Goal: Task Accomplishment & Management: Manage account settings

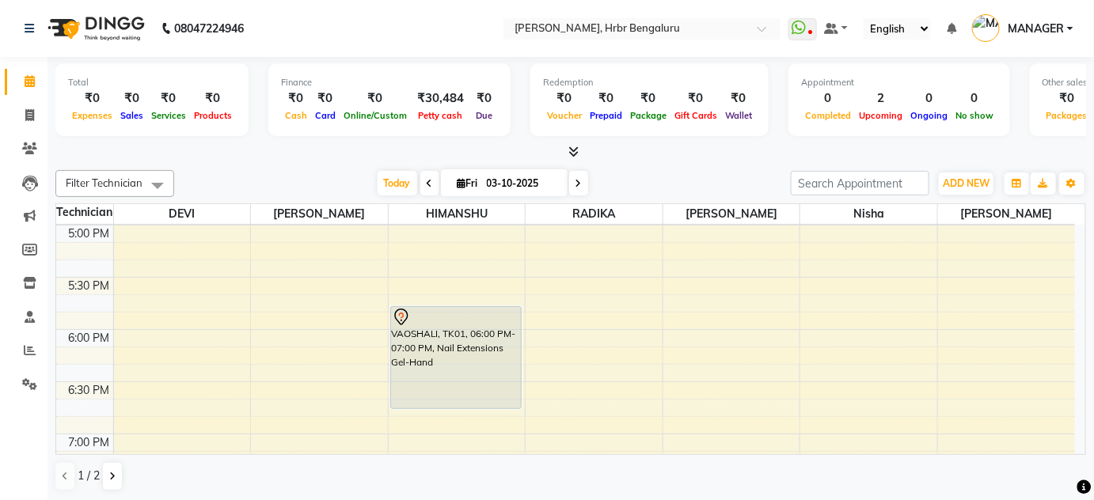
scroll to position [1763, 0]
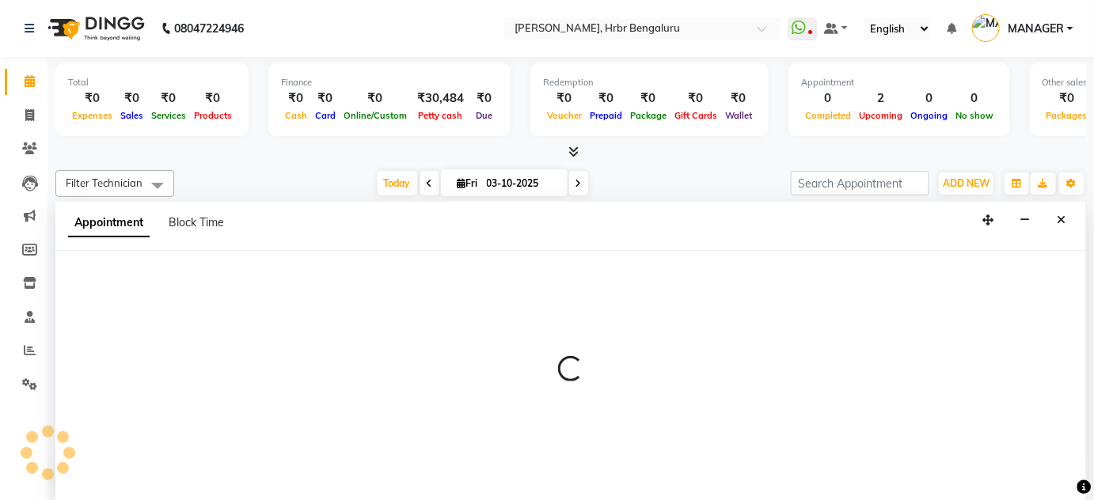
scroll to position [0, 0]
select select "88465"
select select "tentative"
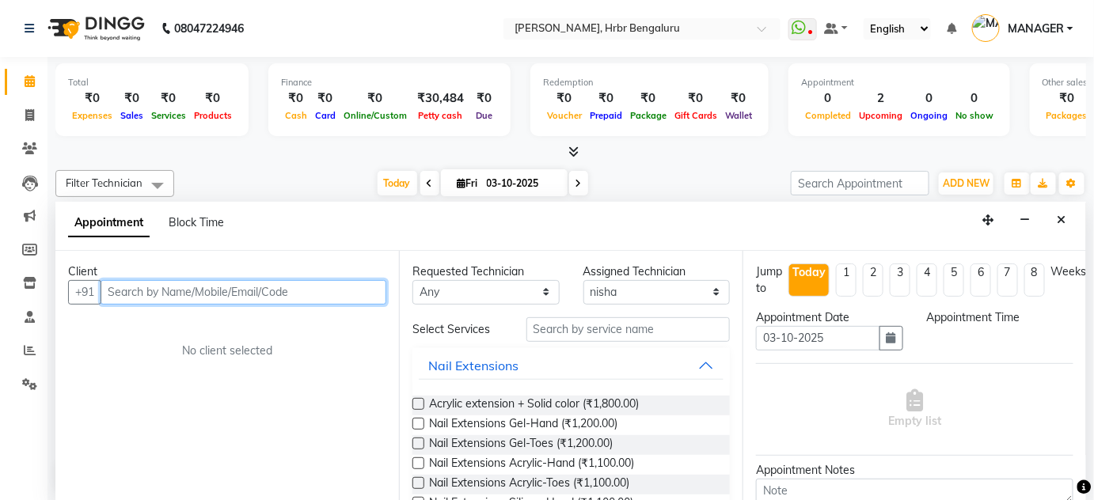
select select "1080"
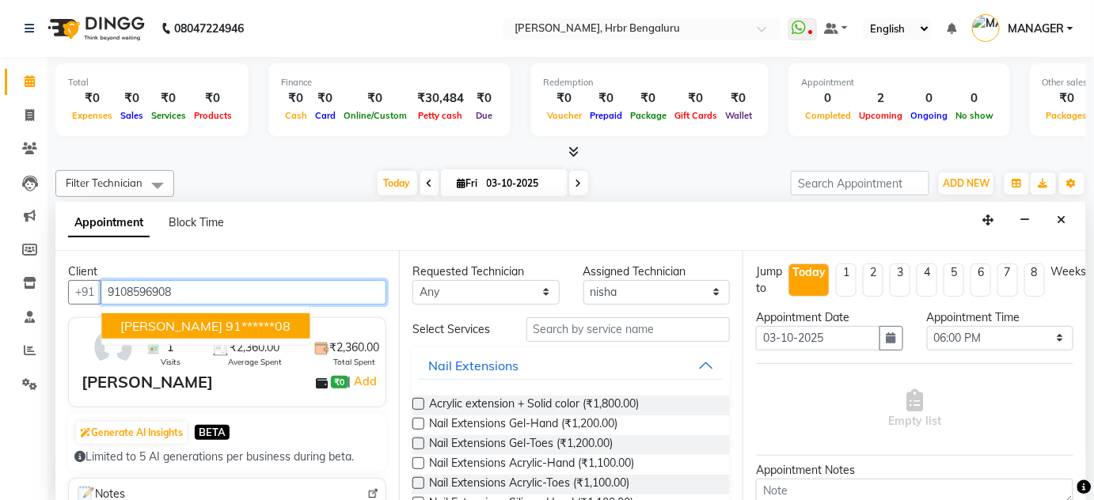
click at [226, 318] on ngb-highlight "91******08" at bounding box center [258, 326] width 65 height 16
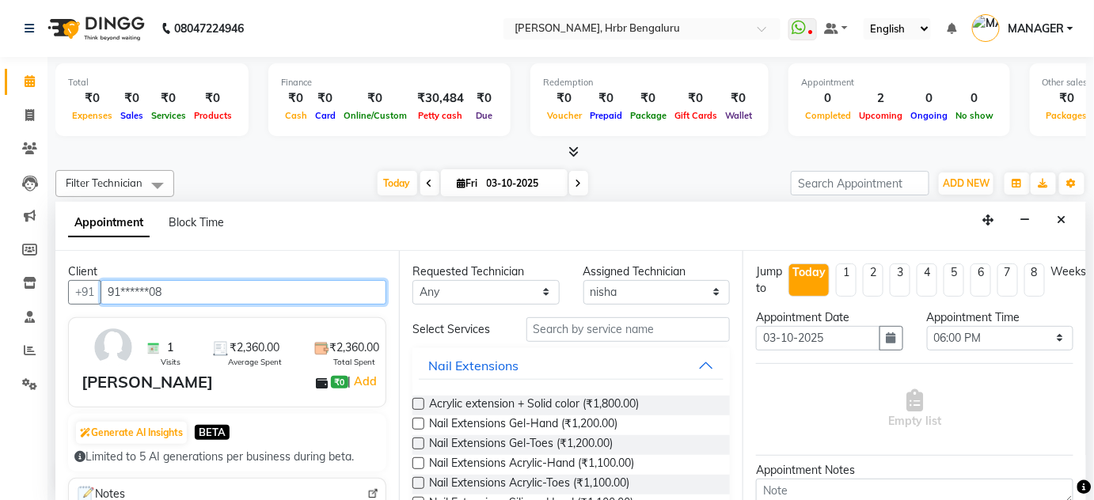
type input "91******08"
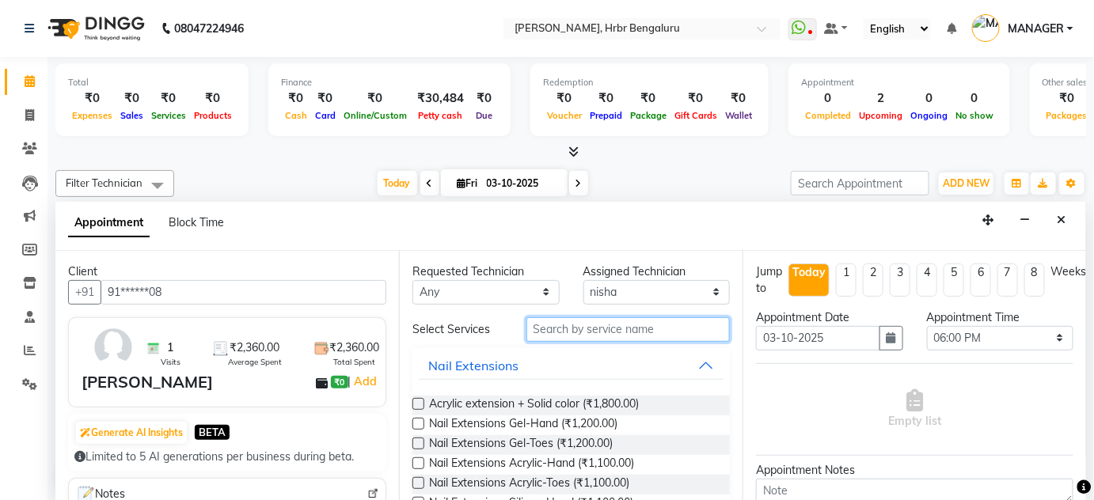
click at [561, 331] on input "text" at bounding box center [628, 330] width 203 height 25
type input "EX"
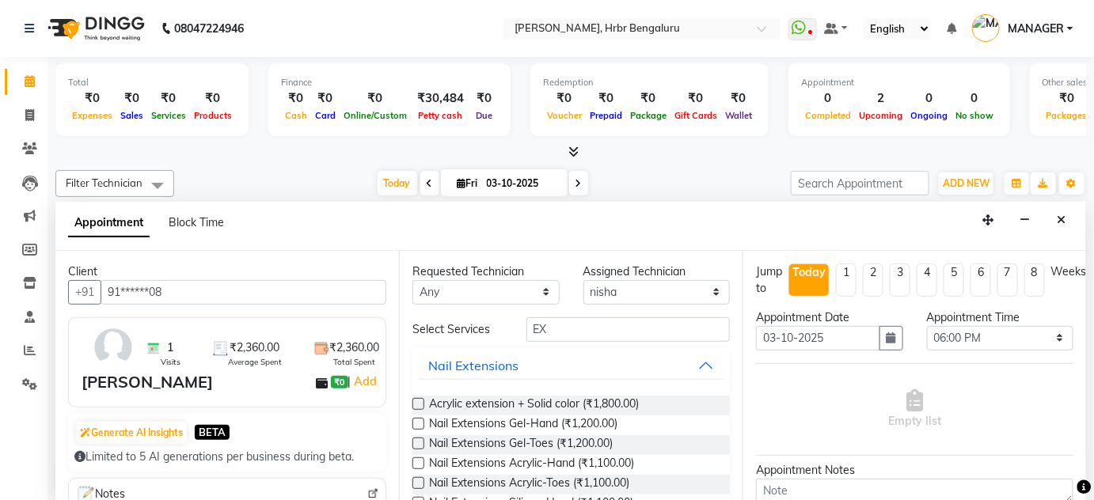
click at [560, 390] on div "Acrylic extension + Solid color (₹1,800.00) Nail Extensions Gel-Hand (₹1,200.00…" at bounding box center [572, 484] width 318 height 203
click at [561, 401] on span "Acrylic extension + Solid color (₹1,800.00)" at bounding box center [534, 406] width 210 height 20
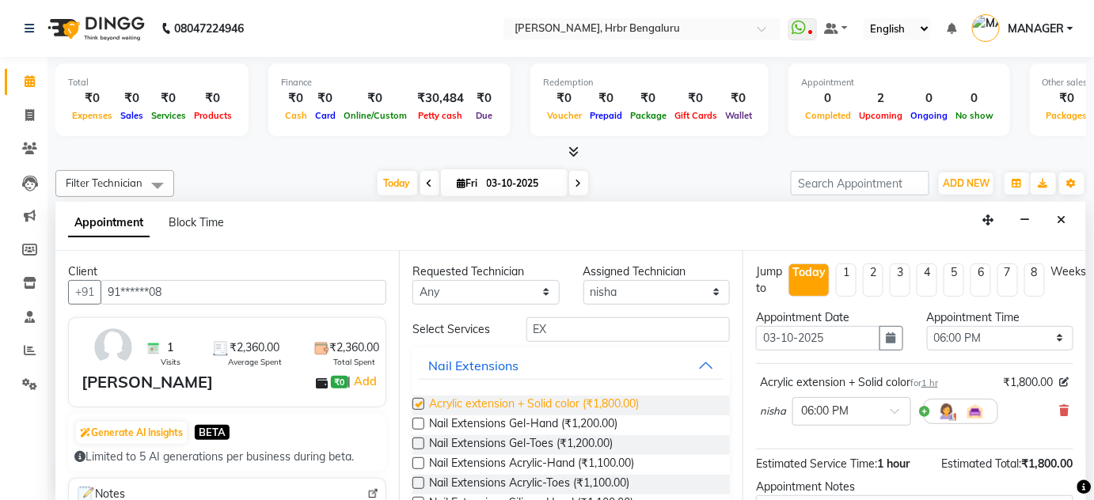
checkbox input "false"
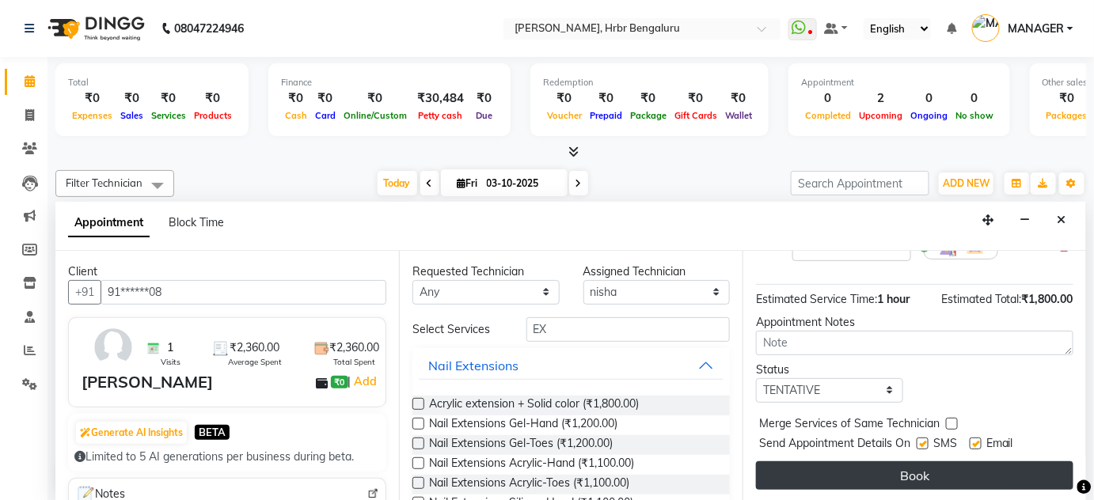
click at [985, 483] on button "Book" at bounding box center [915, 476] width 318 height 29
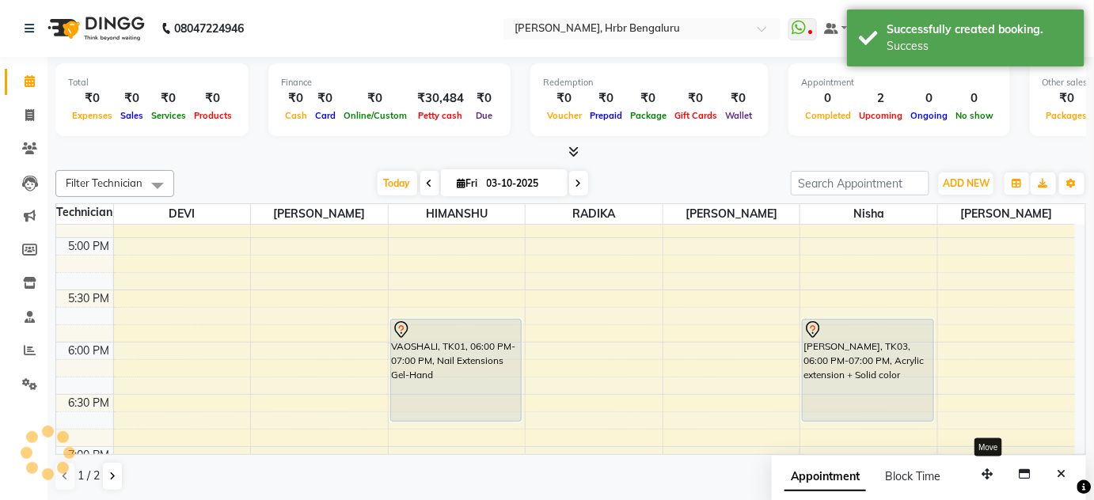
scroll to position [0, 0]
click at [1068, 477] on button "Close" at bounding box center [1062, 474] width 23 height 25
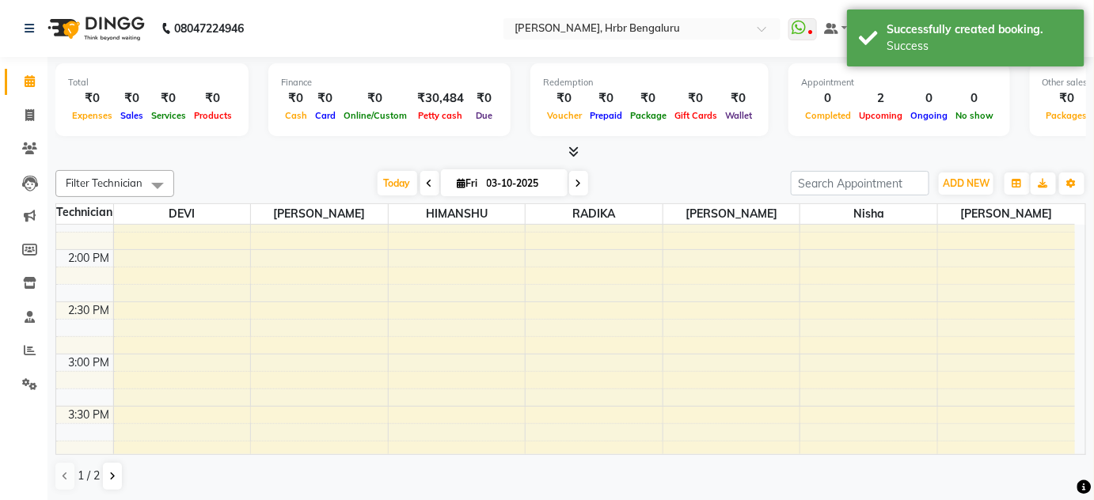
scroll to position [1457, 0]
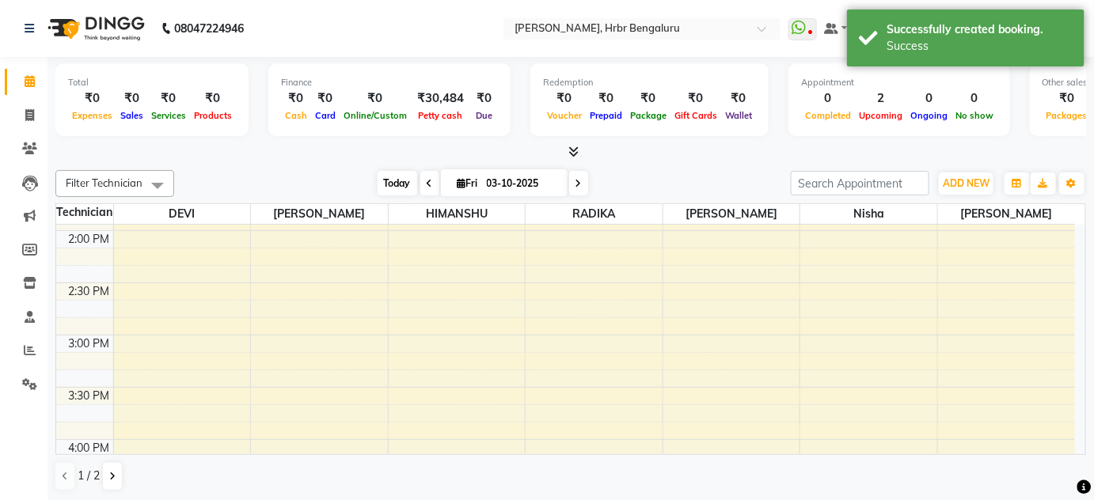
click at [392, 183] on span "Today" at bounding box center [398, 183] width 40 height 25
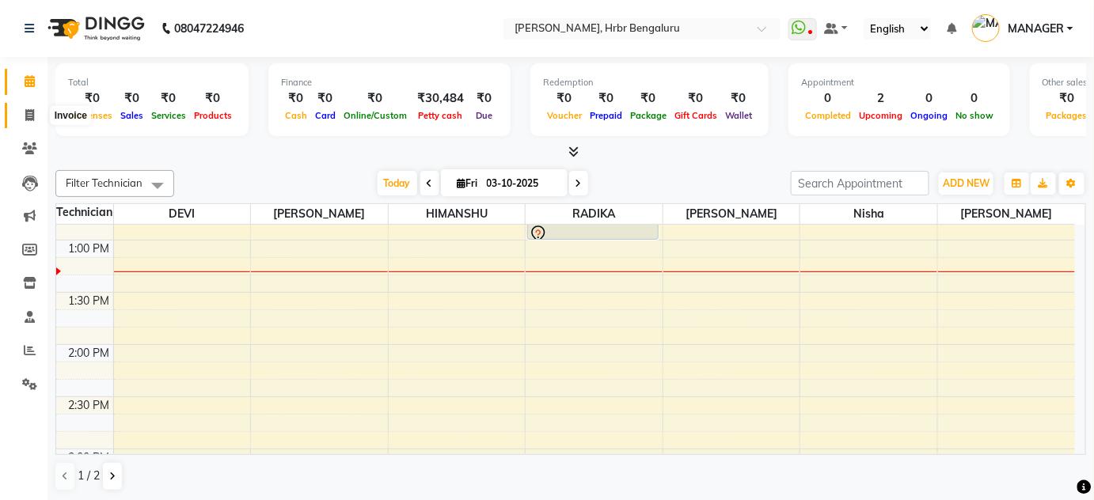
click at [29, 120] on icon at bounding box center [29, 115] width 9 height 12
select select "service"
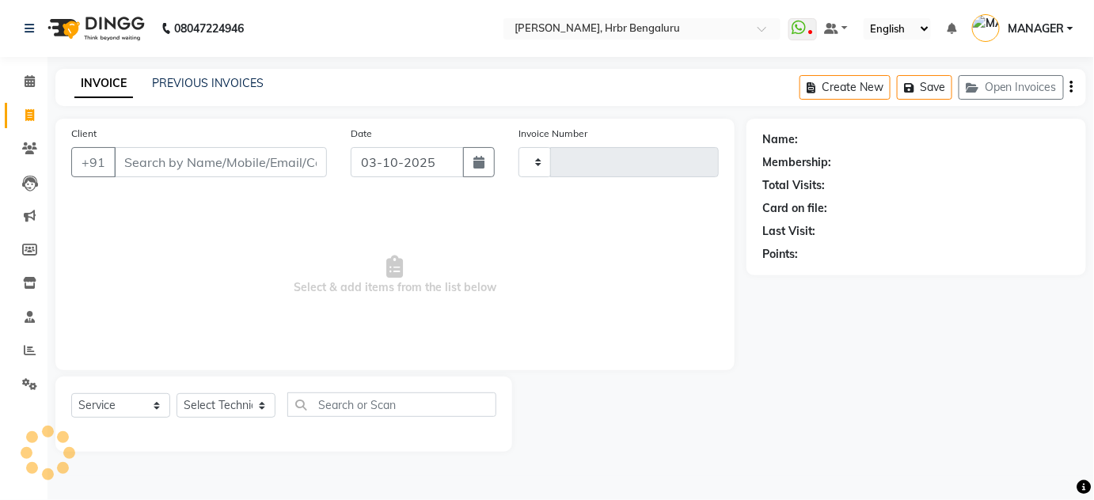
type input "1263"
select select "3771"
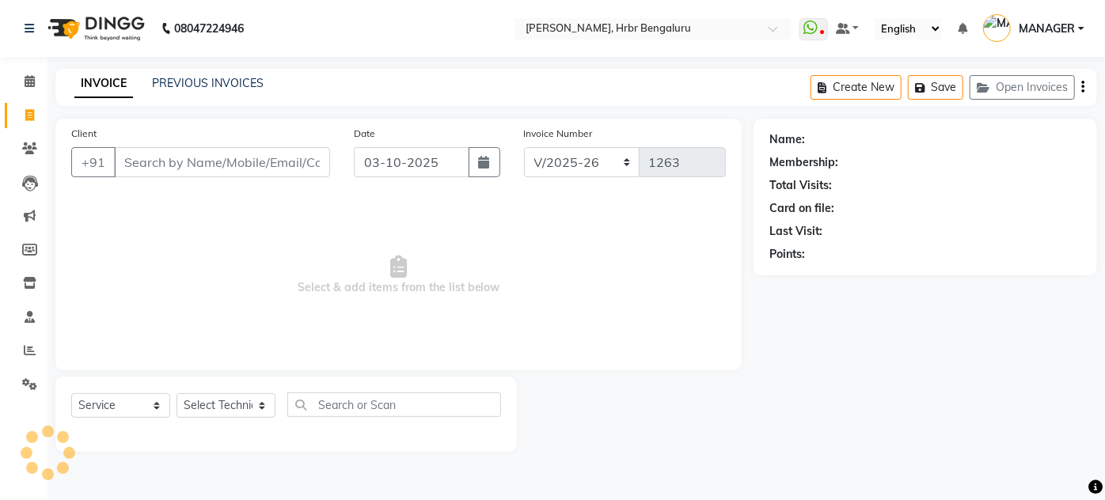
click at [149, 162] on input "Client" at bounding box center [222, 162] width 216 height 30
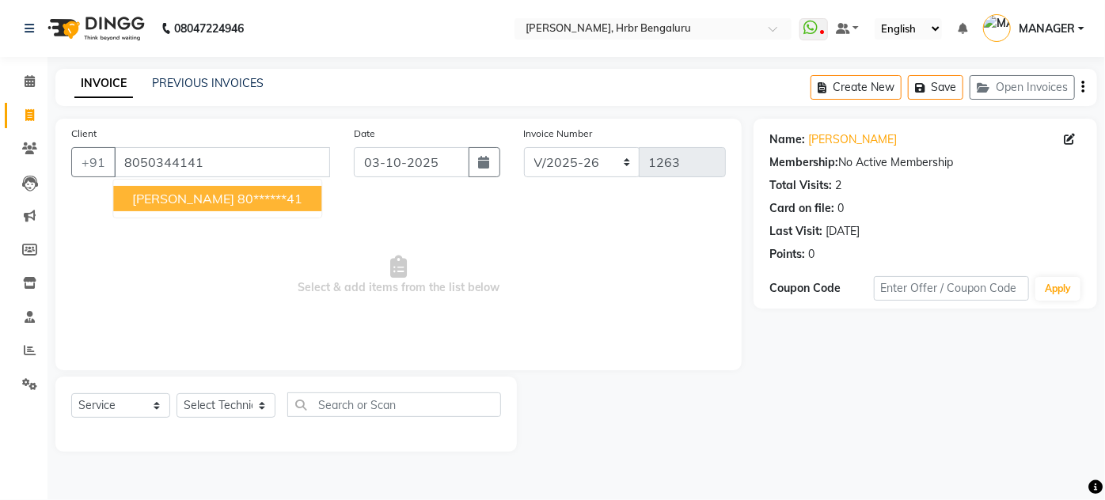
click at [166, 204] on span "sujatha" at bounding box center [183, 199] width 102 height 16
type input "80******41"
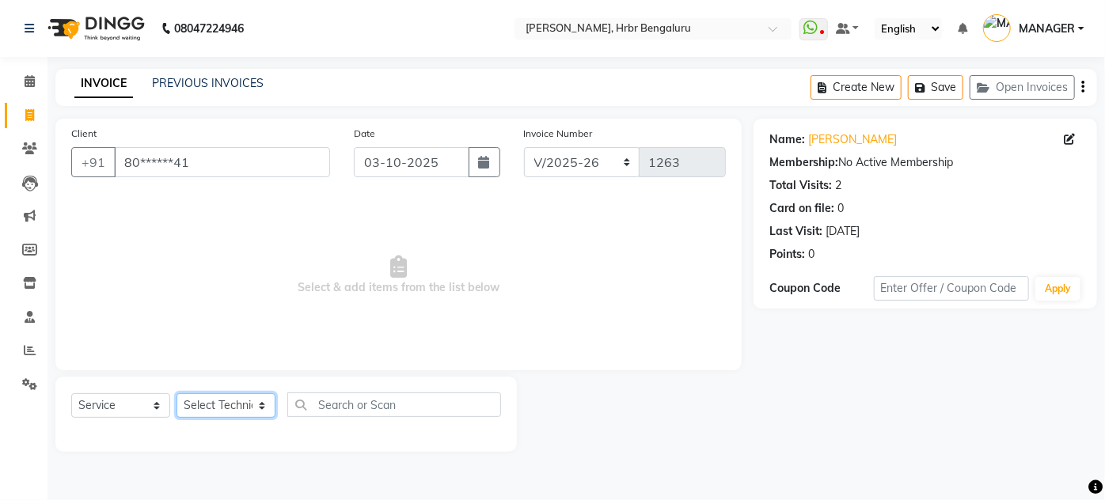
click at [228, 406] on select "Select Technician [PERSON_NAME] DEVI [PERSON_NAME] [PERSON_NAME] MANAGER nisha …" at bounding box center [226, 406] width 99 height 25
select select "77431"
click at [177, 394] on select "Select Technician [PERSON_NAME] DEVI [PERSON_NAME] [PERSON_NAME] MANAGER nisha …" at bounding box center [226, 406] width 99 height 25
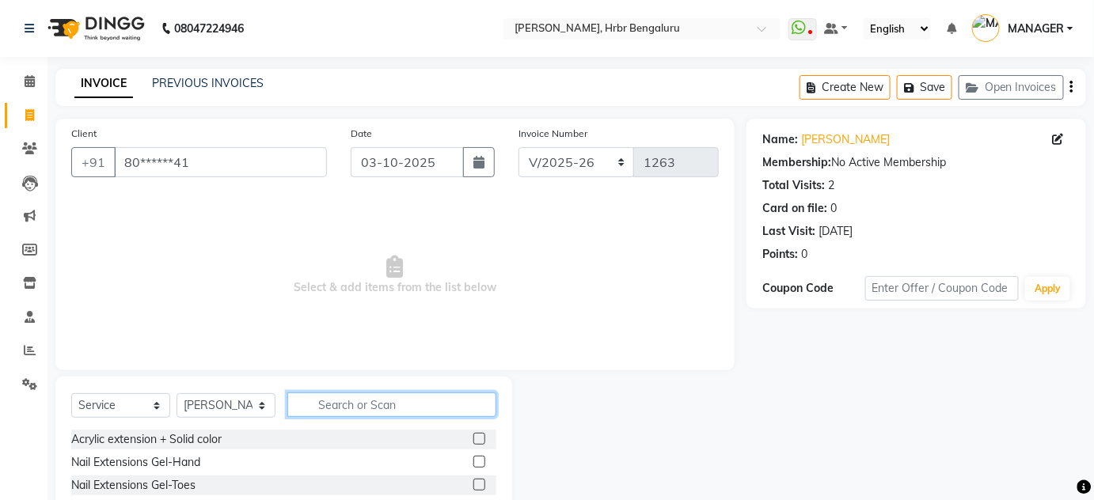
click at [315, 409] on input "text" at bounding box center [391, 405] width 209 height 25
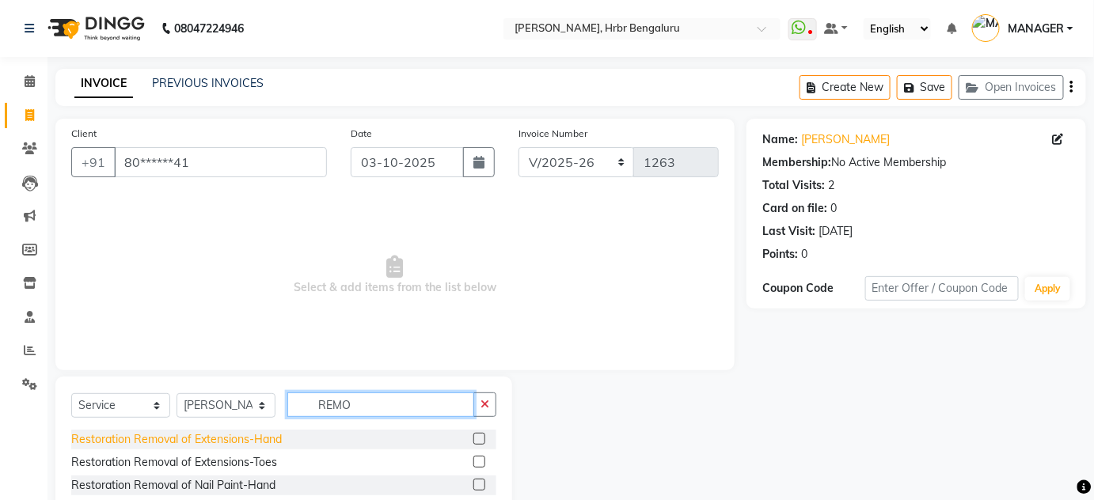
type input "REMO"
click at [223, 436] on div "Restoration Removal of Extensions-Hand" at bounding box center [176, 440] width 211 height 17
checkbox input "false"
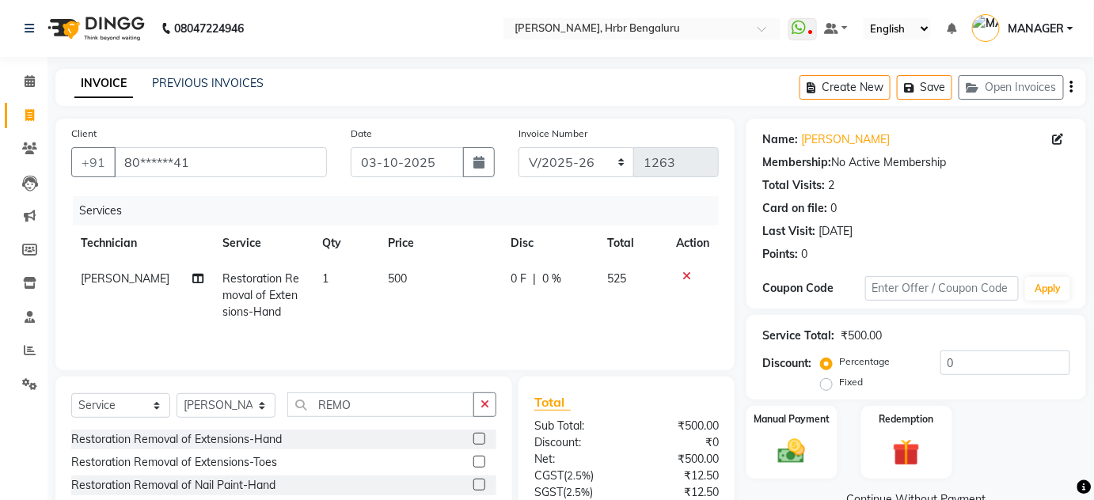
scroll to position [115, 0]
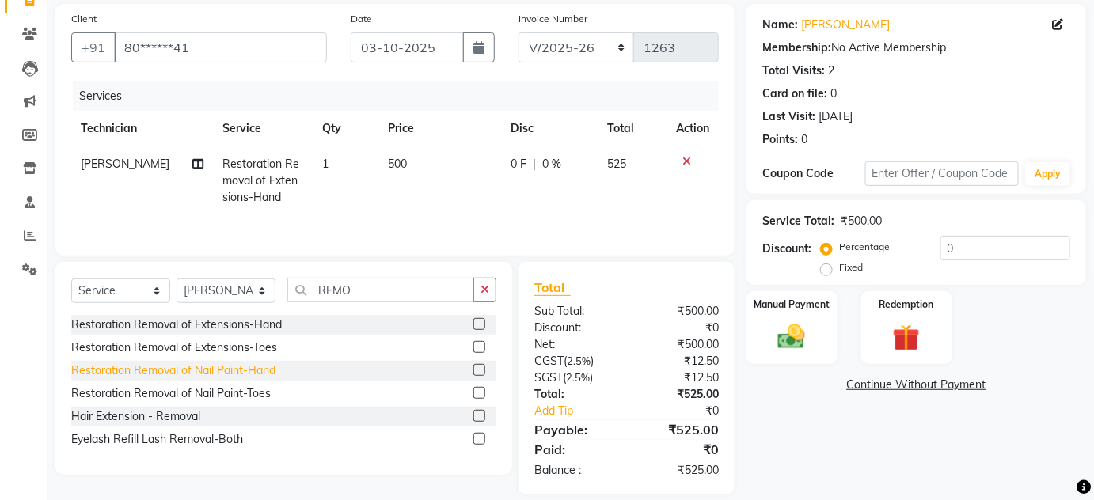
click at [194, 367] on div "Restoration Removal of Nail Paint-Hand" at bounding box center [173, 371] width 204 height 17
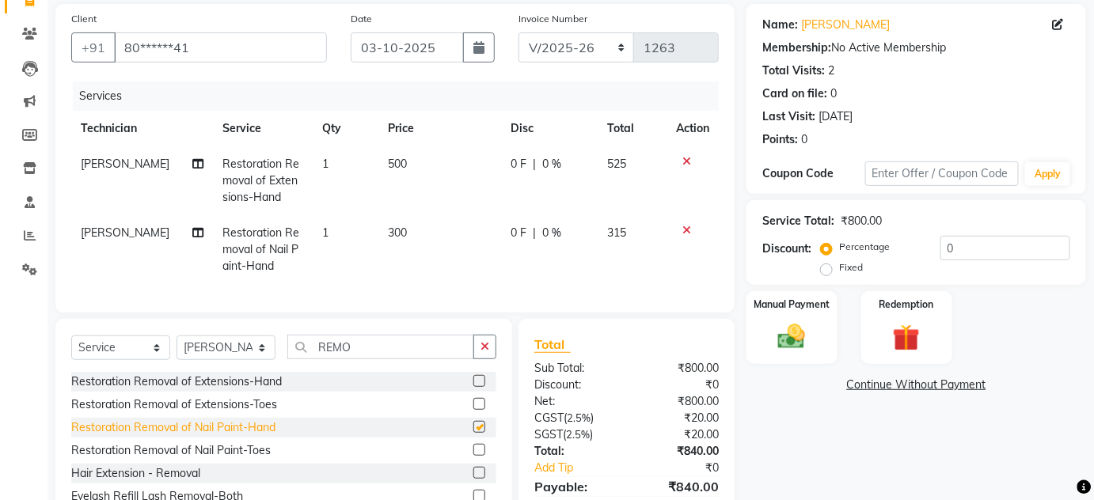
checkbox input "false"
click at [684, 160] on icon at bounding box center [687, 161] width 9 height 11
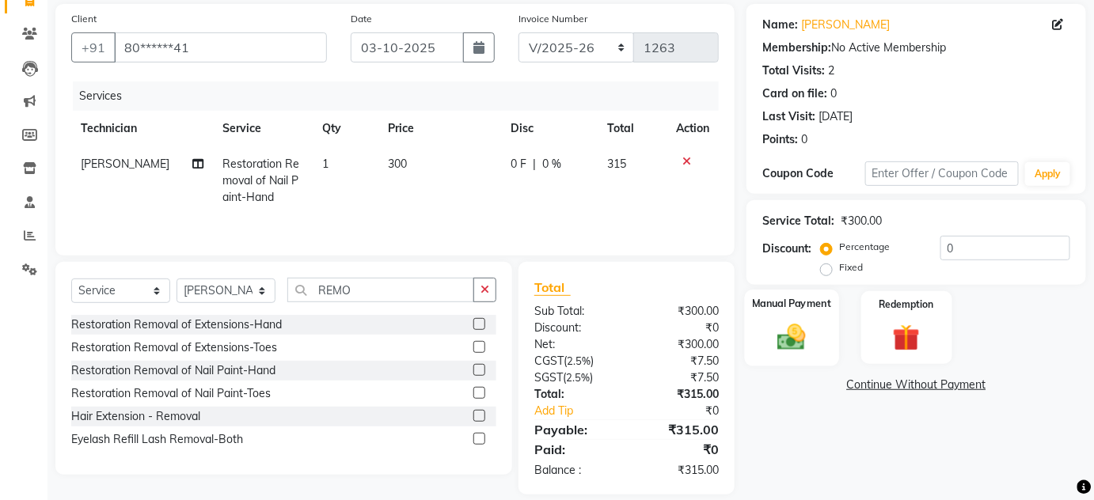
click at [778, 336] on img at bounding box center [792, 337] width 46 height 32
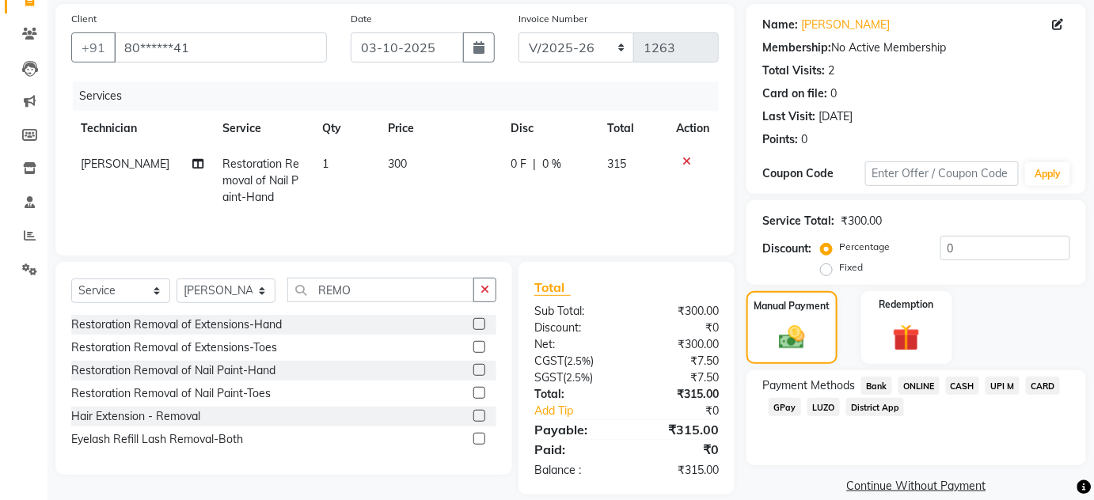
click at [918, 386] on span "ONLINE" at bounding box center [919, 386] width 41 height 18
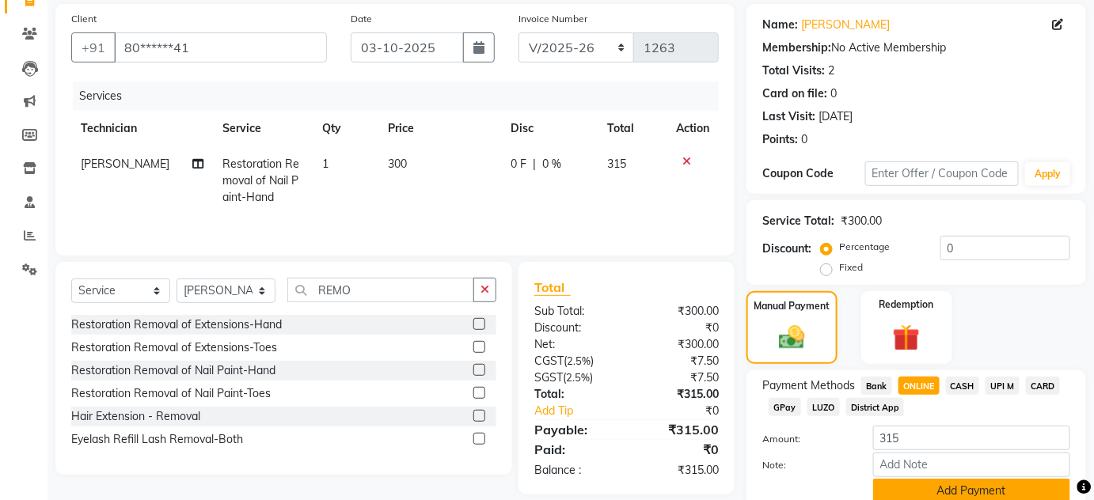
click at [959, 482] on button "Add Payment" at bounding box center [971, 491] width 197 height 25
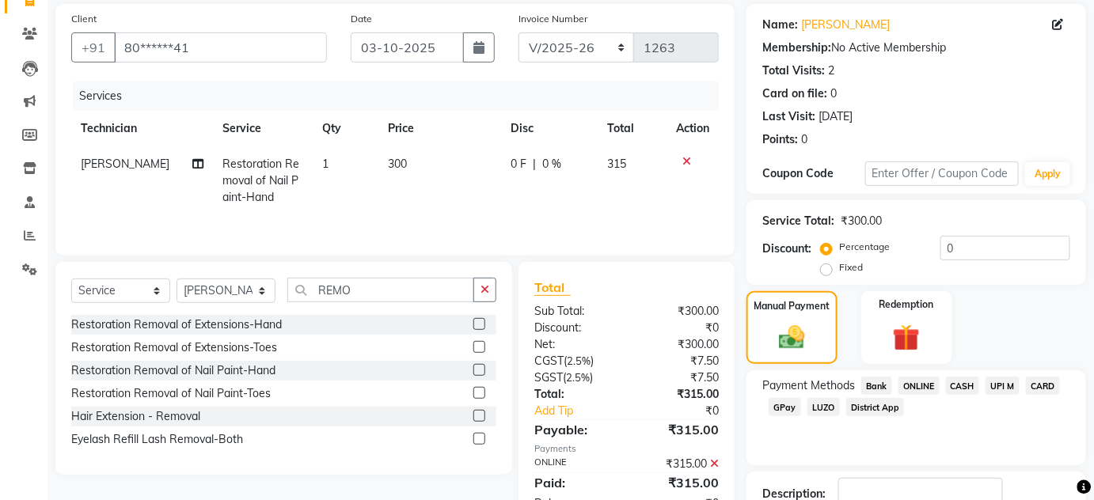
scroll to position [224, 0]
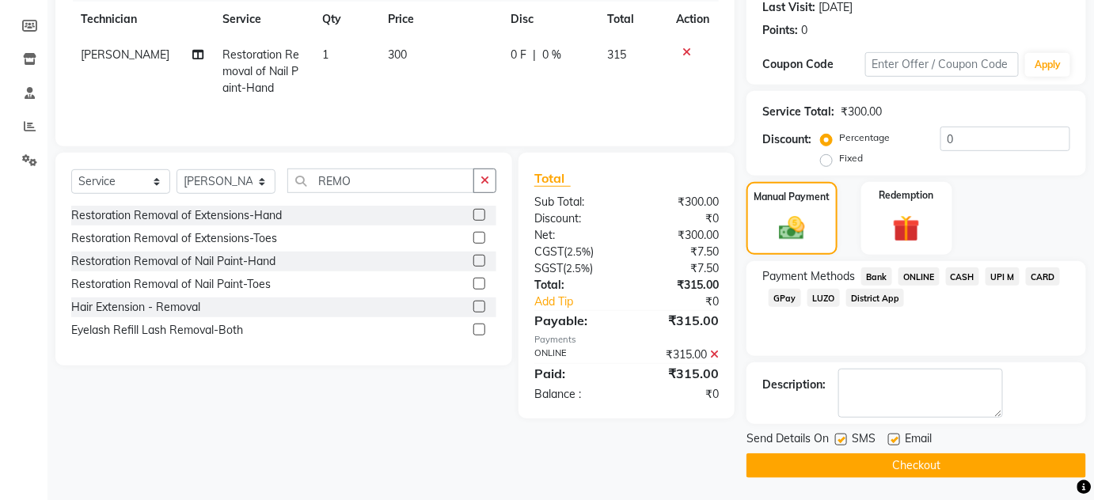
click at [955, 470] on button "Checkout" at bounding box center [917, 466] width 340 height 25
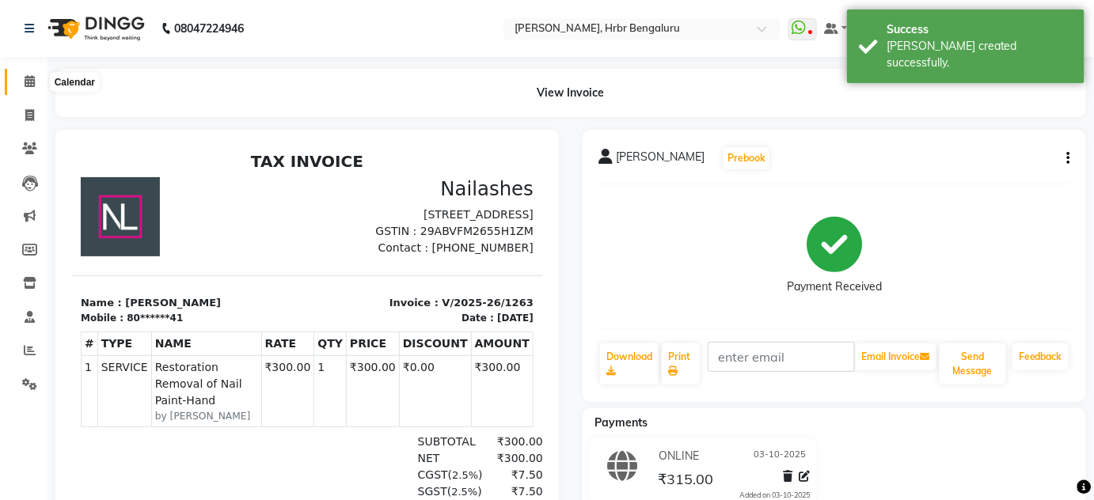
click at [29, 84] on icon at bounding box center [30, 81] width 10 height 12
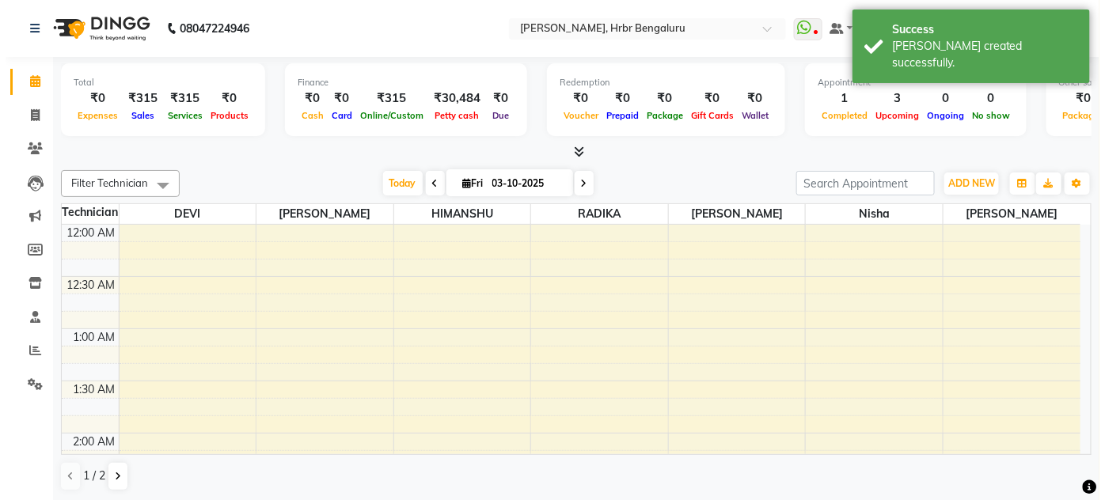
scroll to position [620, 0]
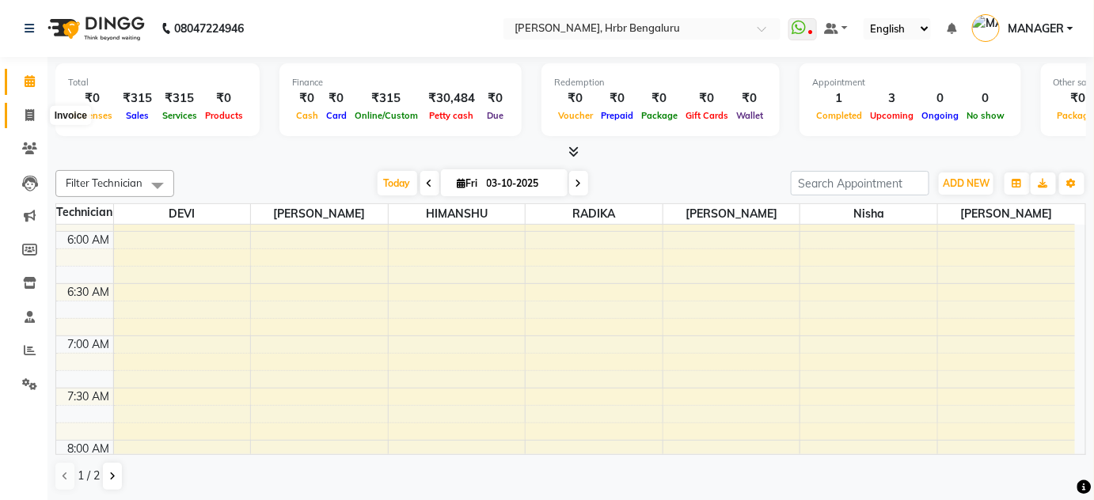
click at [29, 116] on icon at bounding box center [29, 115] width 9 height 12
select select "service"
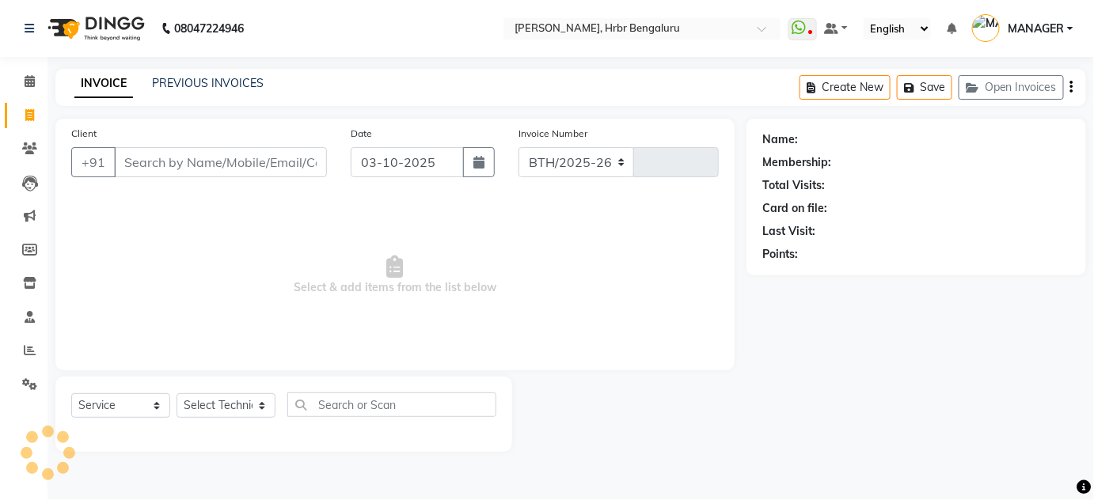
select select "3771"
type input "1264"
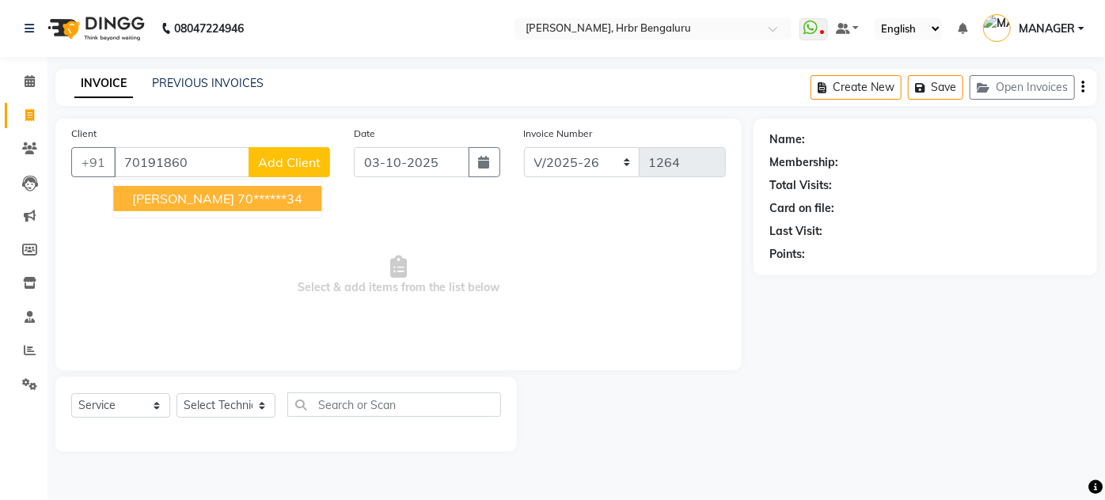
click at [135, 195] on span "emma" at bounding box center [183, 199] width 102 height 16
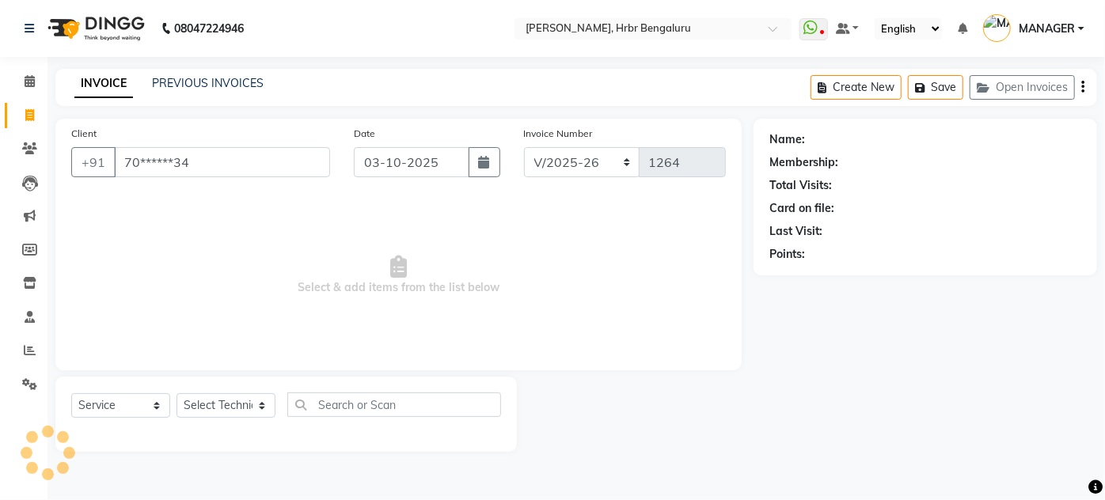
type input "70******34"
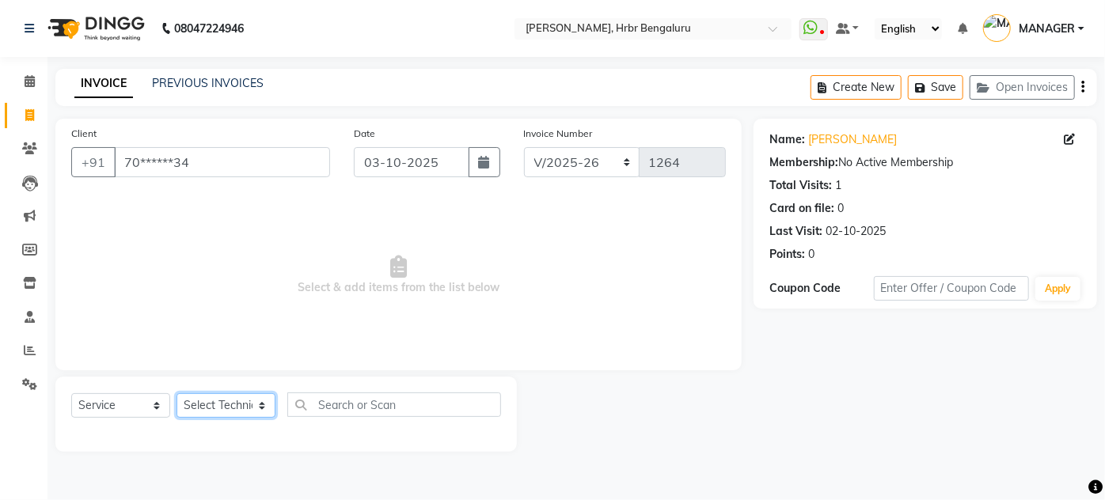
drag, startPoint x: 250, startPoint y: 411, endPoint x: 514, endPoint y: 253, distance: 307.6
click at [514, 253] on div "Client +91 70******34 Date 03-10-2025 Invoice Number BTH/2025-26 RED/2025-26 V/…" at bounding box center [399, 285] width 710 height 333
click at [514, 253] on span "Select & add items from the list below" at bounding box center [398, 275] width 655 height 158
click at [1071, 138] on icon at bounding box center [1069, 139] width 11 height 11
select select "21"
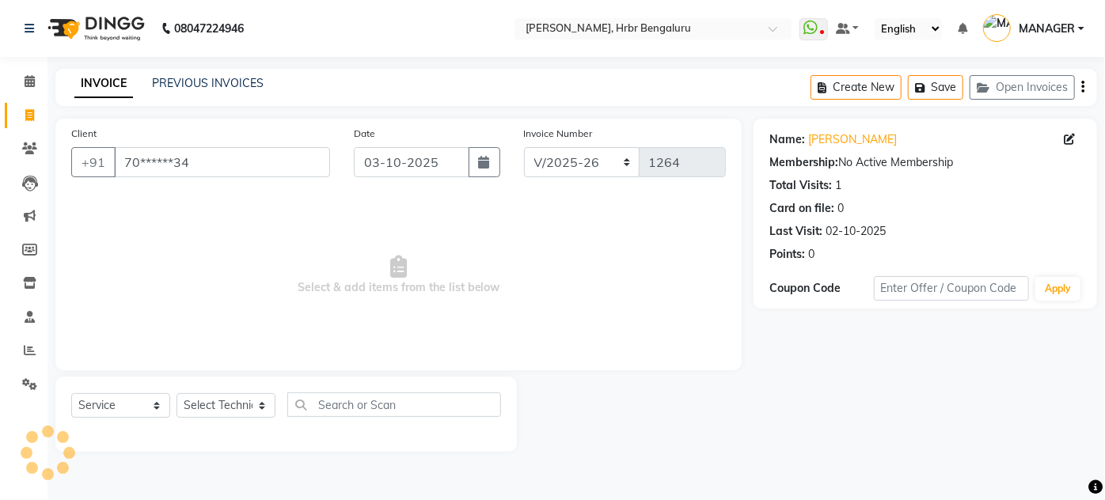
select select "[DEMOGRAPHIC_DATA]"
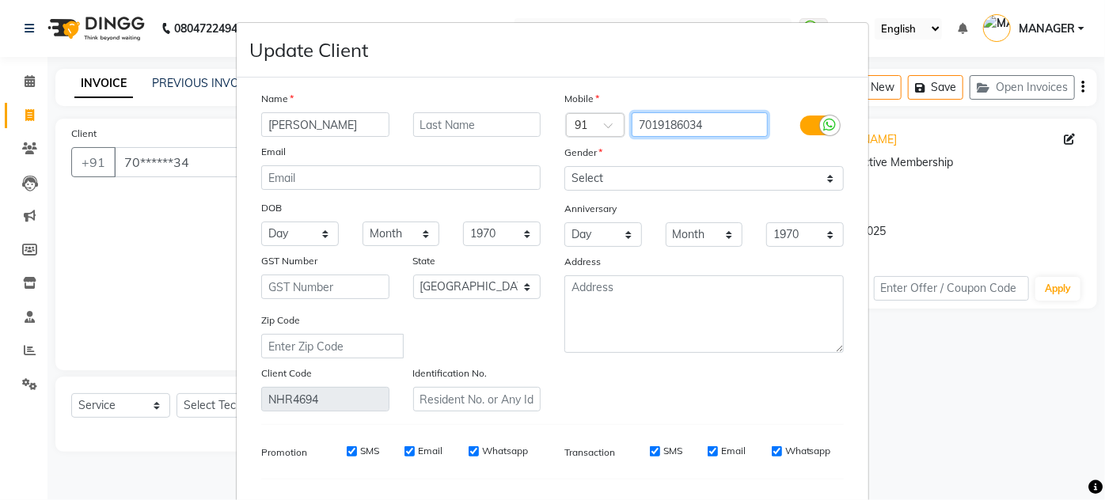
click at [651, 132] on input "7019186034" at bounding box center [700, 124] width 137 height 25
click at [331, 128] on input "emma" at bounding box center [325, 124] width 128 height 25
type input "e"
type input "RASHMI"
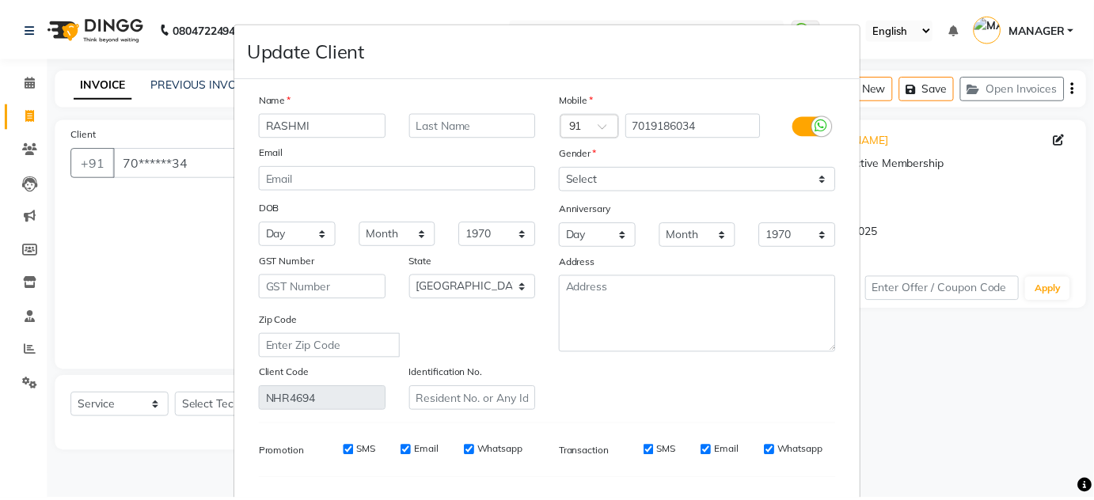
scroll to position [201, 0]
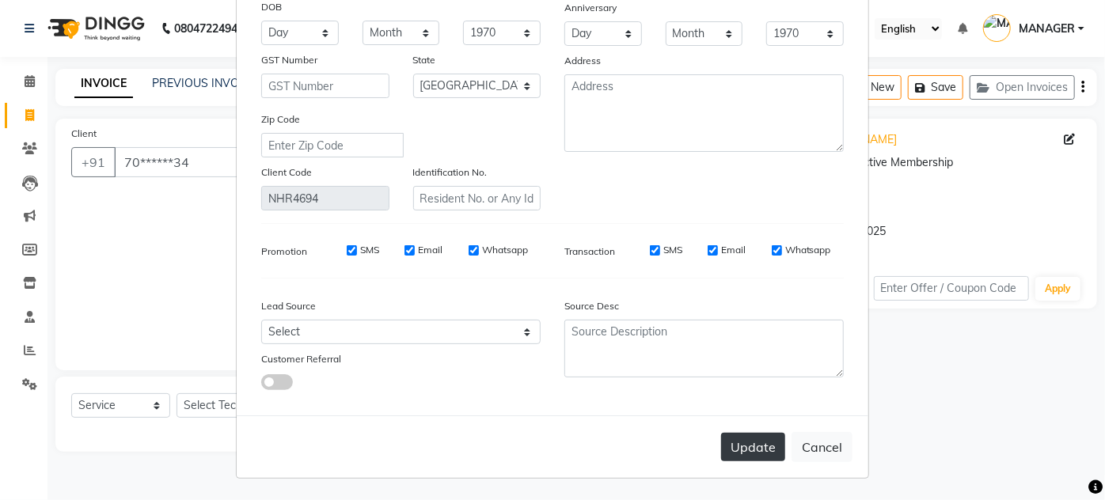
click at [733, 453] on button "Update" at bounding box center [753, 447] width 64 height 29
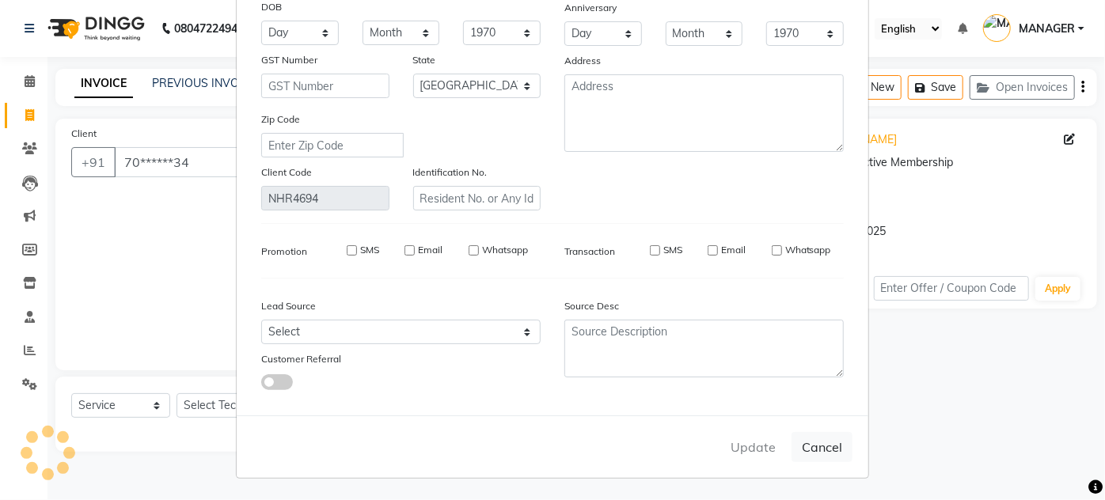
select select
select select "null"
select select
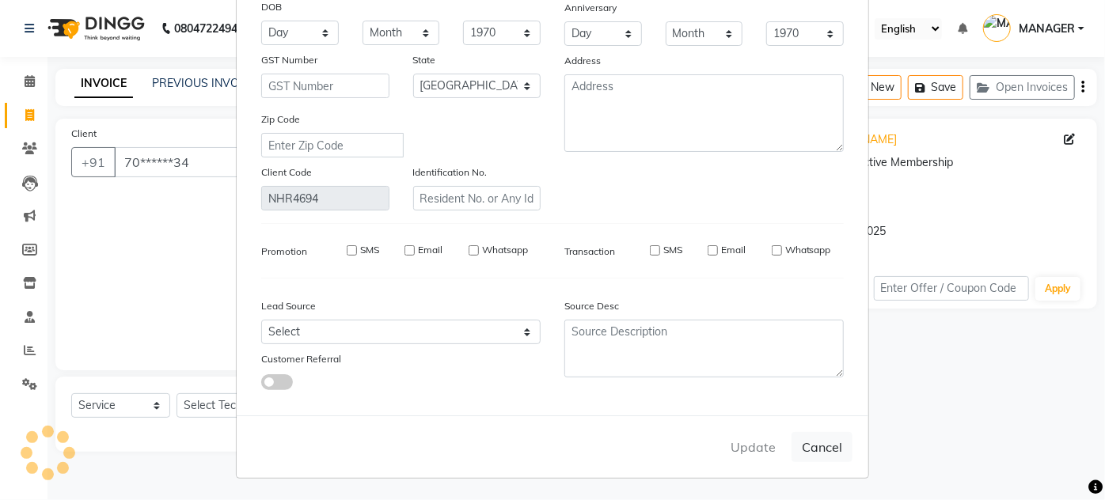
select select
checkbox input "false"
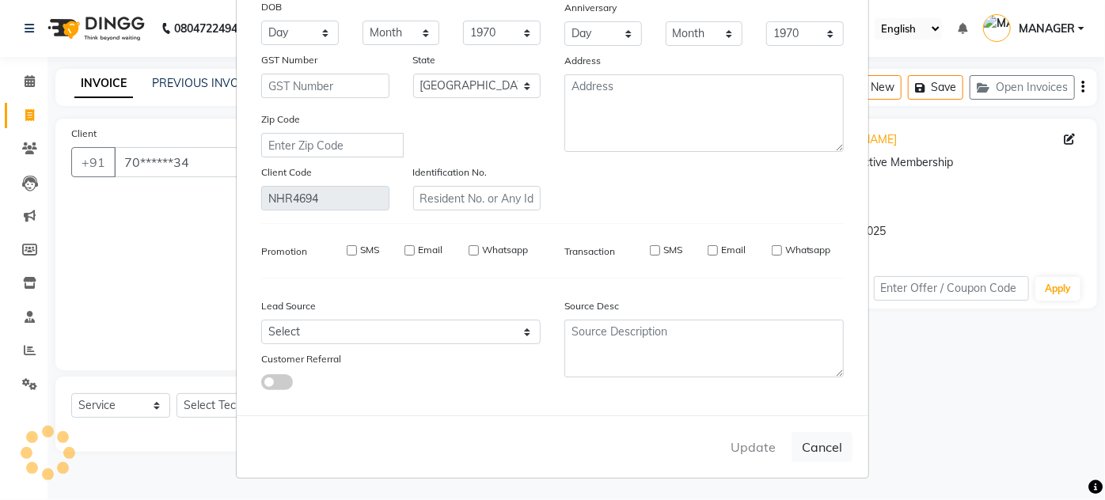
checkbox input "false"
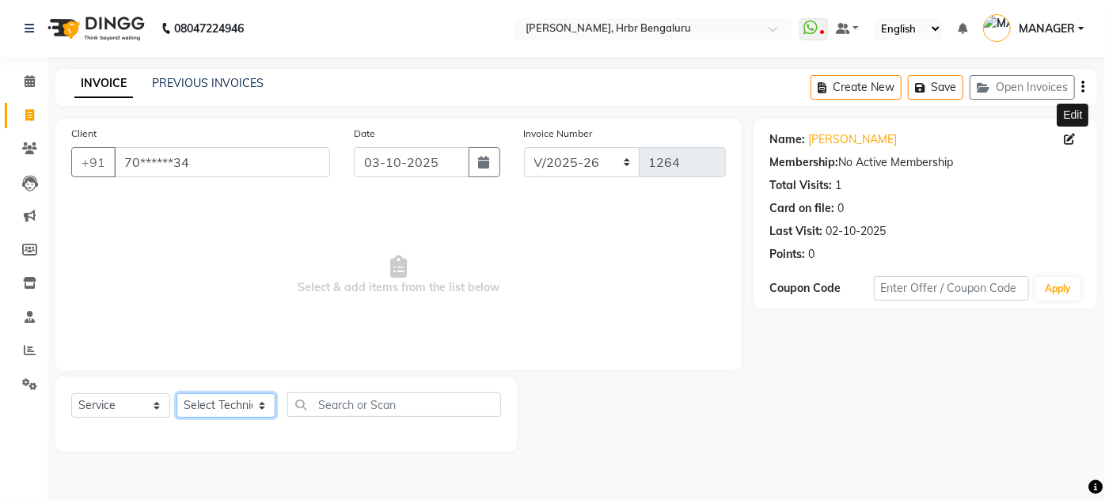
click at [219, 405] on select "Select Technician [PERSON_NAME] DEVI [PERSON_NAME] [PERSON_NAME] MANAGER nisha …" at bounding box center [226, 406] width 99 height 25
select select "77431"
click at [177, 394] on select "Select Technician [PERSON_NAME] DEVI [PERSON_NAME] [PERSON_NAME] MANAGER nisha …" at bounding box center [226, 406] width 99 height 25
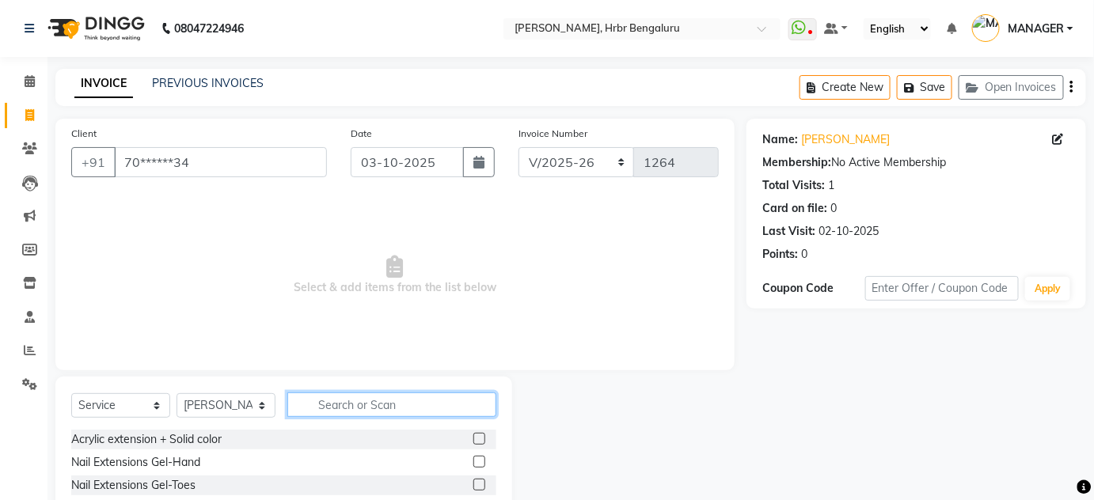
click at [348, 401] on input "text" at bounding box center [391, 405] width 209 height 25
type input "RES"
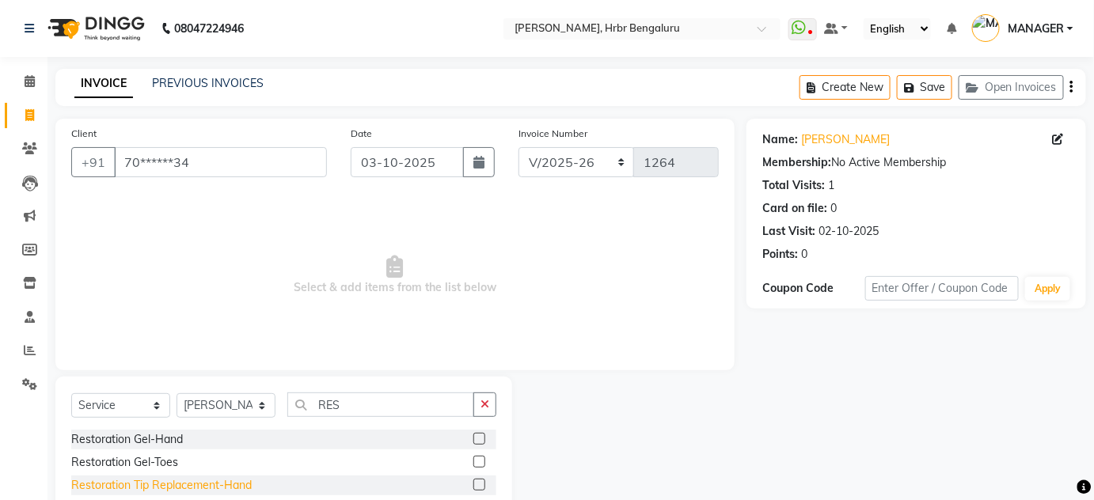
click at [174, 480] on div "Restoration Tip Replacement-Hand" at bounding box center [161, 485] width 181 height 17
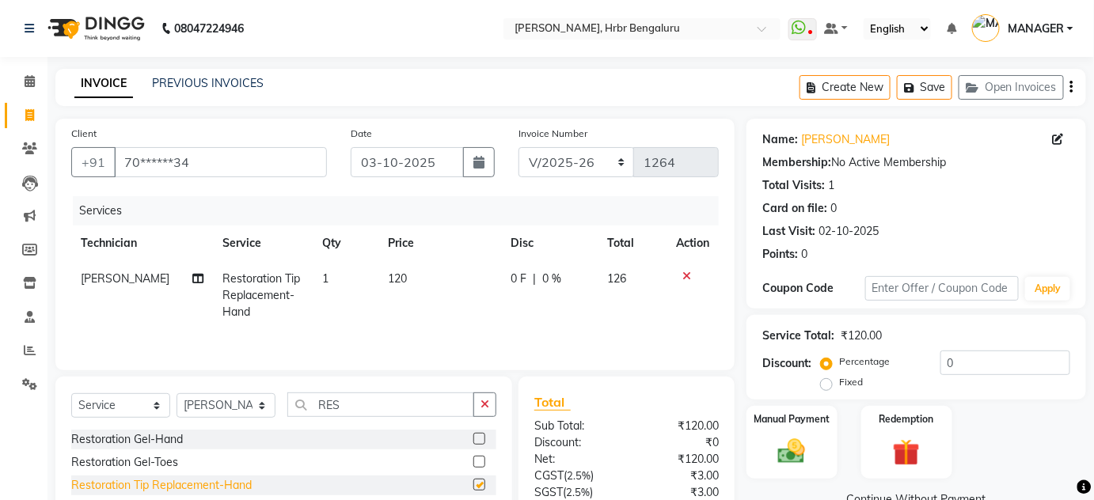
checkbox input "false"
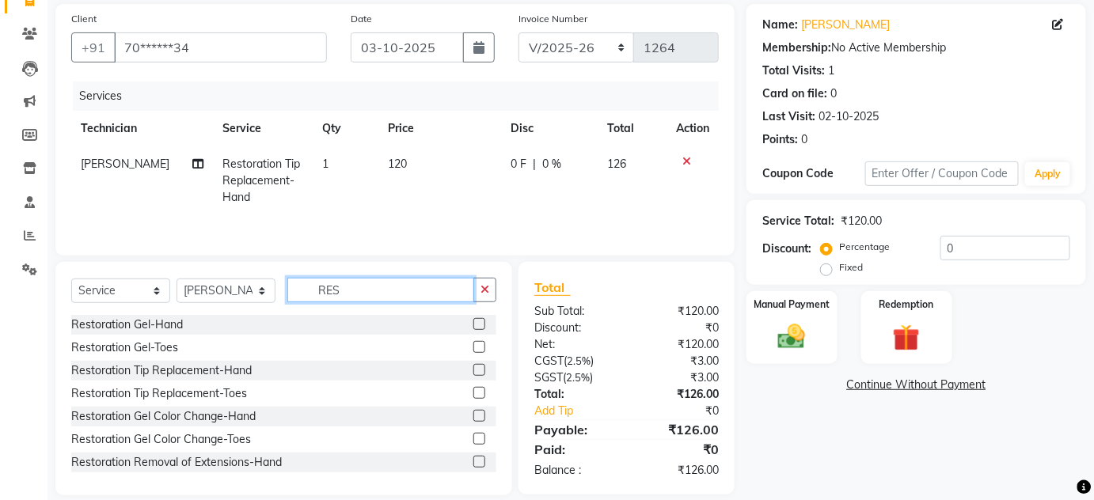
click at [364, 291] on input "RES" at bounding box center [380, 290] width 187 height 25
type input "R"
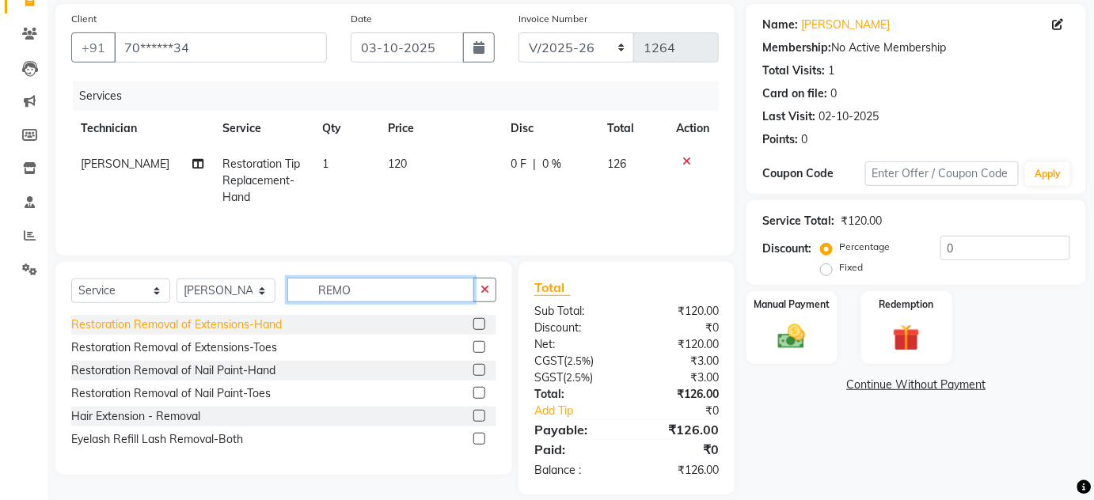
type input "REMO"
click at [203, 319] on div "Restoration Removal of Extensions-Hand" at bounding box center [176, 325] width 211 height 17
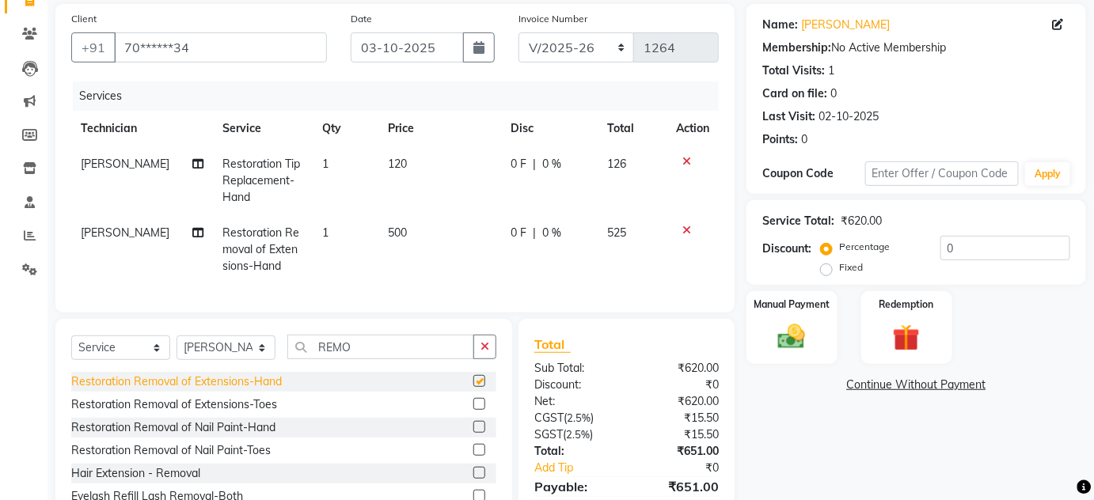
checkbox input "false"
click at [371, 265] on td "1" at bounding box center [346, 249] width 66 height 69
select select "77431"
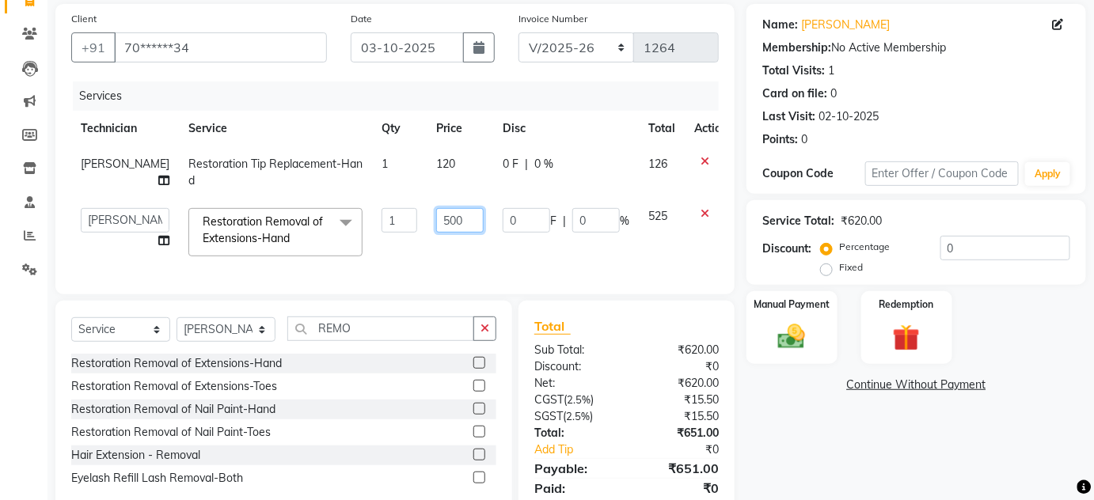
click at [436, 223] on input "500" at bounding box center [460, 220] width 48 height 25
type input "50"
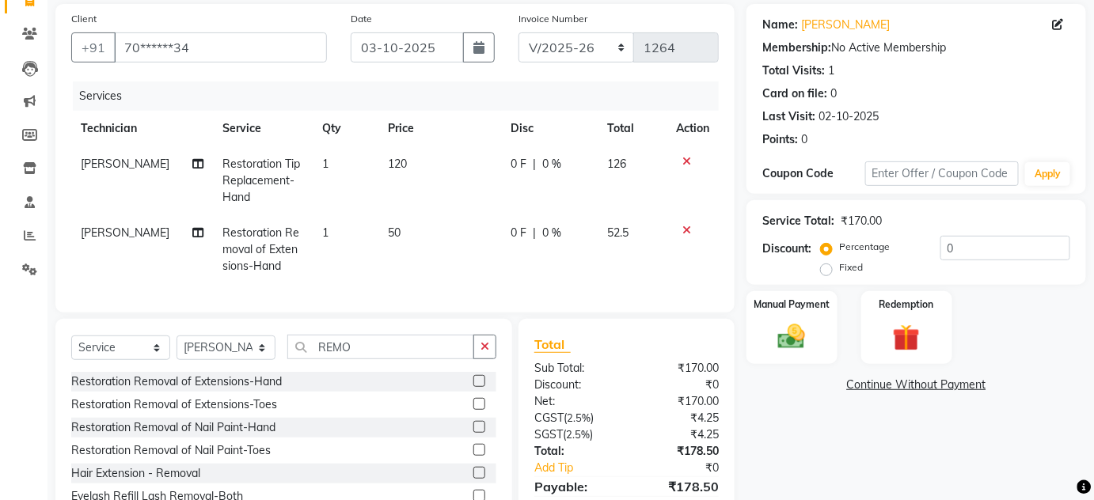
click at [361, 219] on td "1" at bounding box center [346, 249] width 66 height 69
select select "77431"
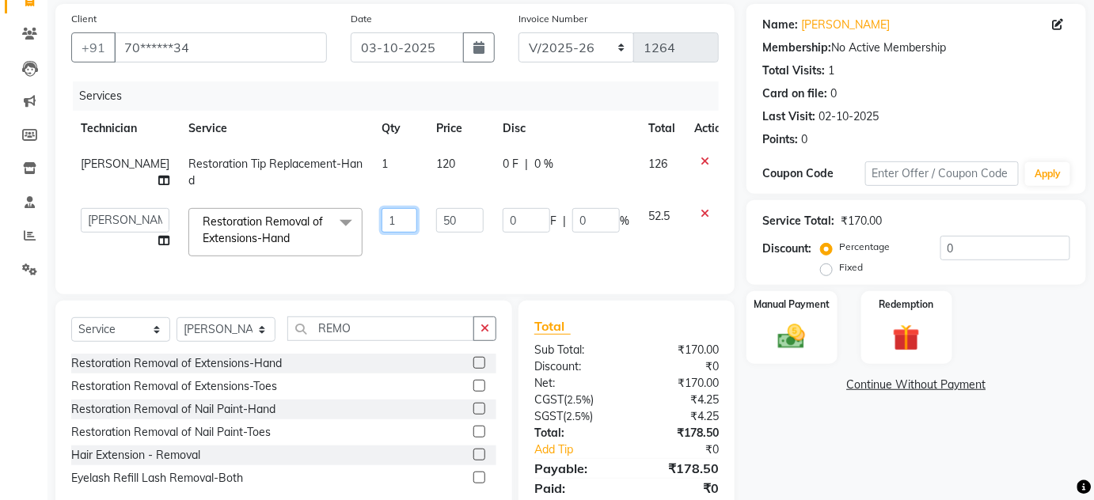
click at [382, 219] on input "1" at bounding box center [400, 220] width 36 height 25
type input "3"
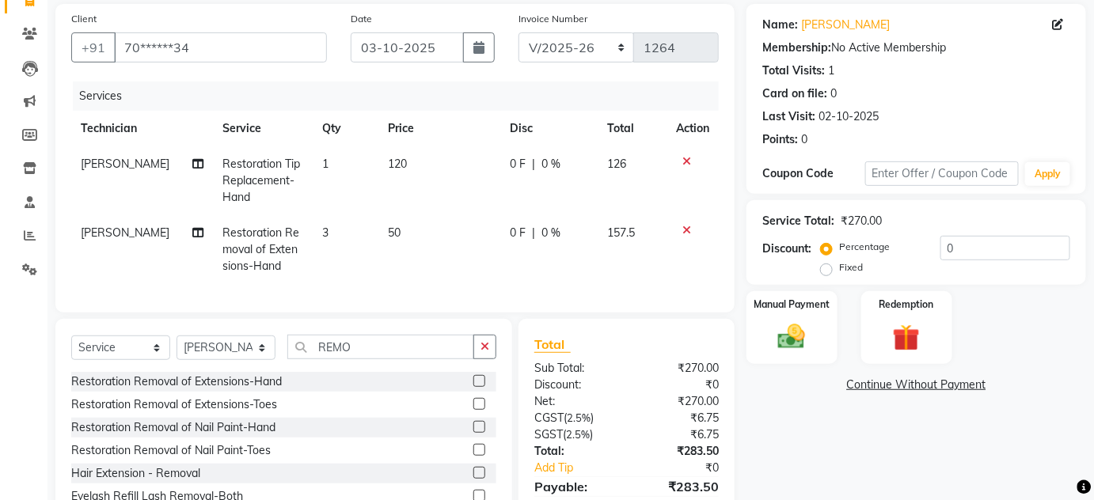
click at [382, 245] on tr "KEVIN Restoration Removal of Extensions-Hand 3 50 0 F | 0 % 157.5" at bounding box center [395, 249] width 648 height 69
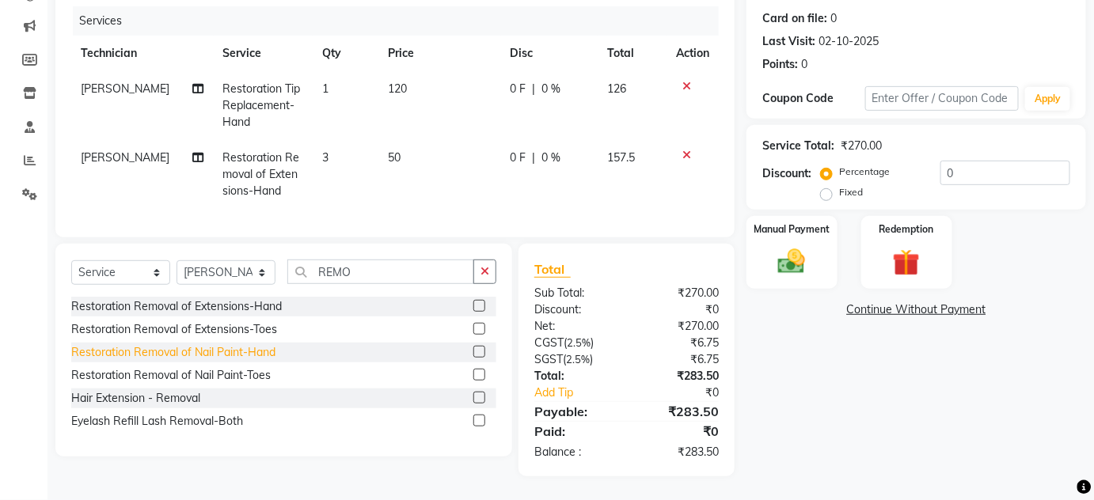
click at [209, 356] on div "Restoration Removal of Nail Paint-Hand" at bounding box center [173, 352] width 204 height 17
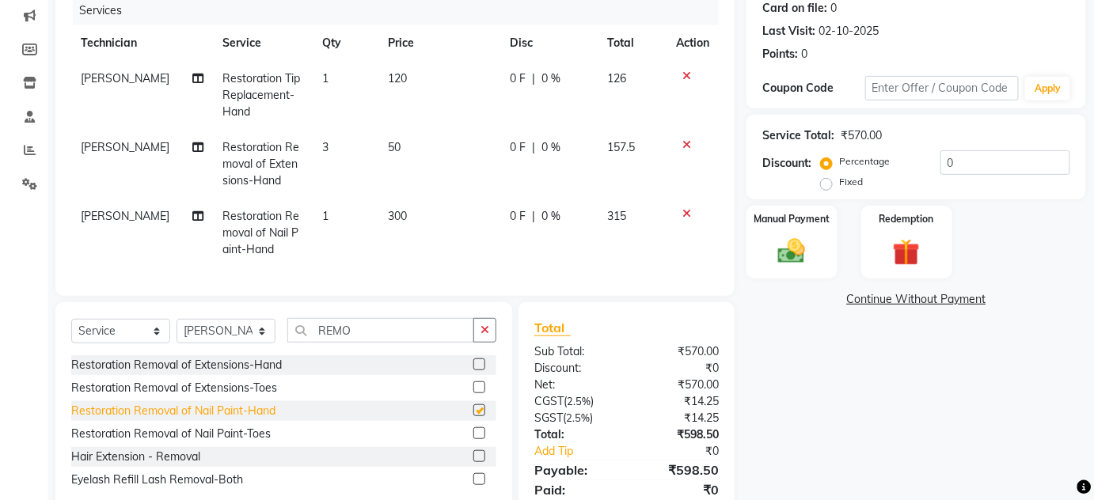
checkbox input "false"
click at [343, 221] on td "1" at bounding box center [346, 233] width 66 height 69
select select "77431"
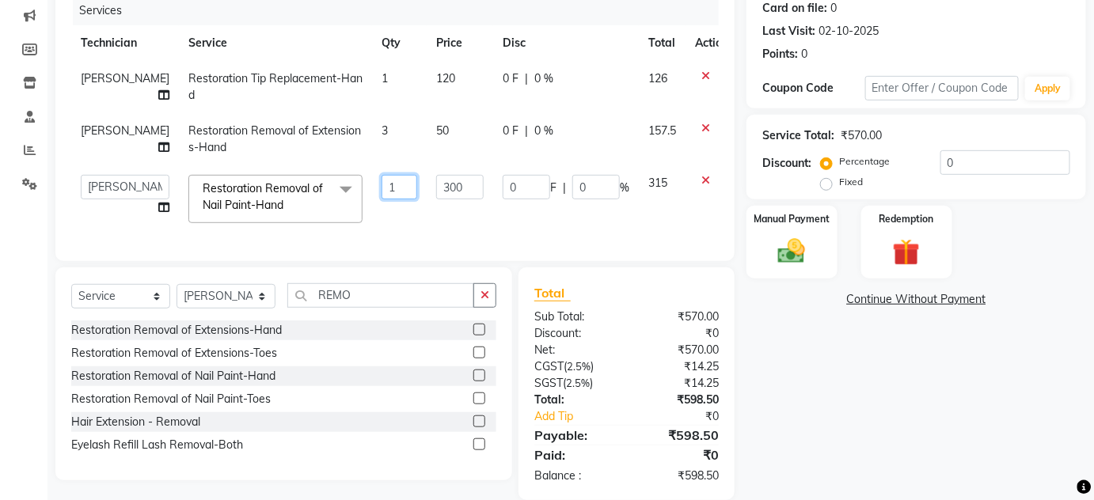
click at [382, 187] on input "1" at bounding box center [400, 187] width 36 height 25
type input "7"
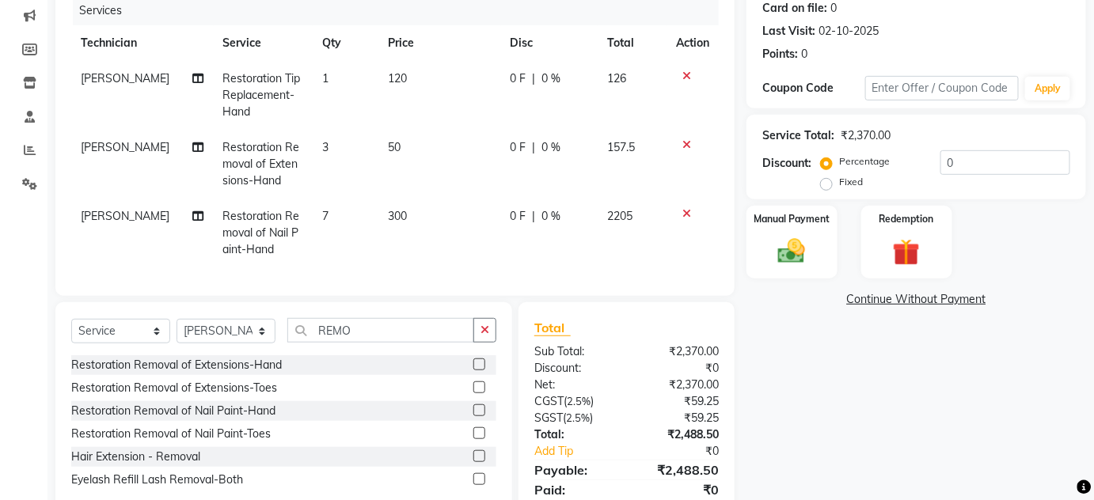
click at [425, 221] on td "300" at bounding box center [439, 233] width 122 height 69
select select "77431"
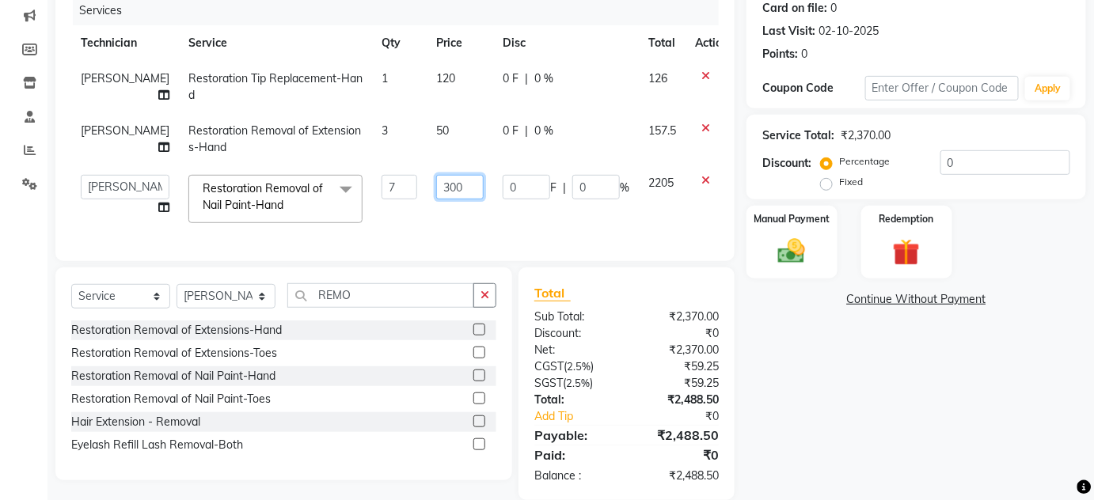
click at [447, 194] on input "300" at bounding box center [460, 187] width 48 height 25
type input "30"
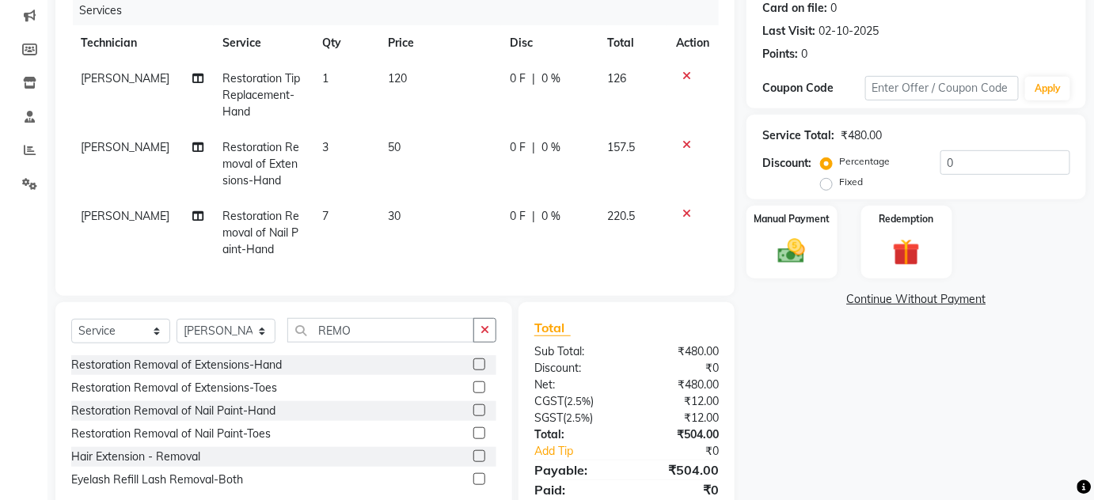
click at [409, 221] on td "30" at bounding box center [439, 233] width 122 height 69
select select "77431"
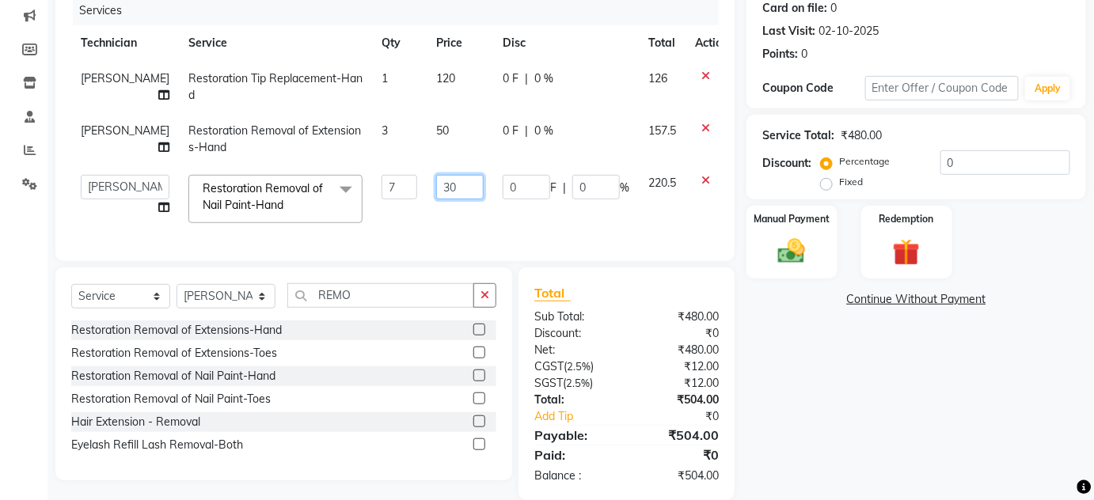
click at [436, 185] on input "30" at bounding box center [460, 187] width 48 height 25
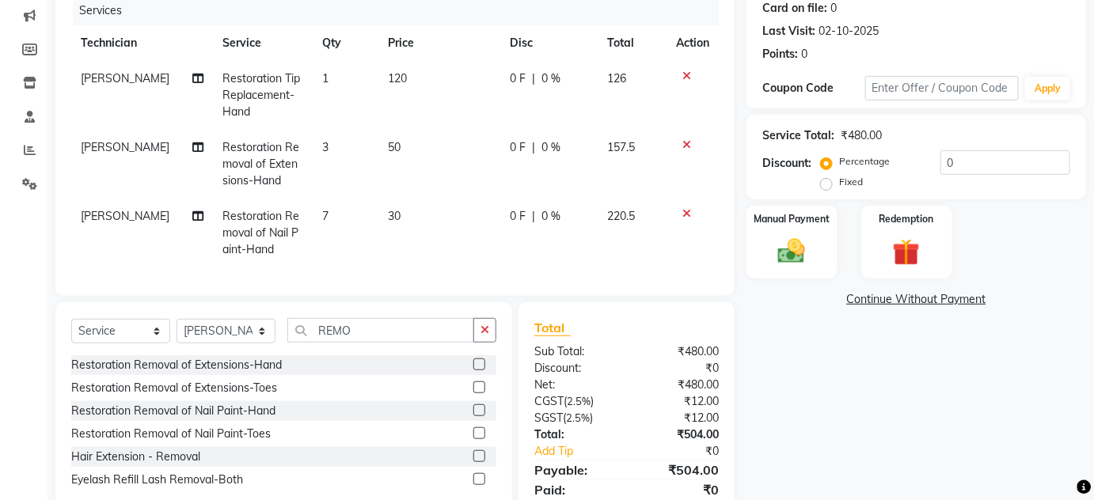
click at [352, 219] on td "7" at bounding box center [346, 233] width 66 height 69
select select "77431"
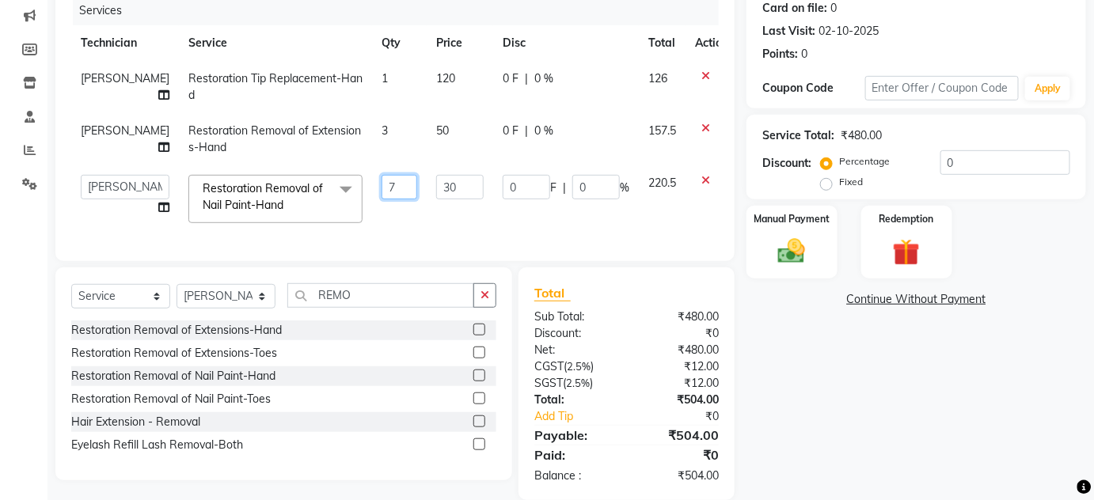
click at [382, 184] on input "7" at bounding box center [400, 187] width 36 height 25
type input "6"
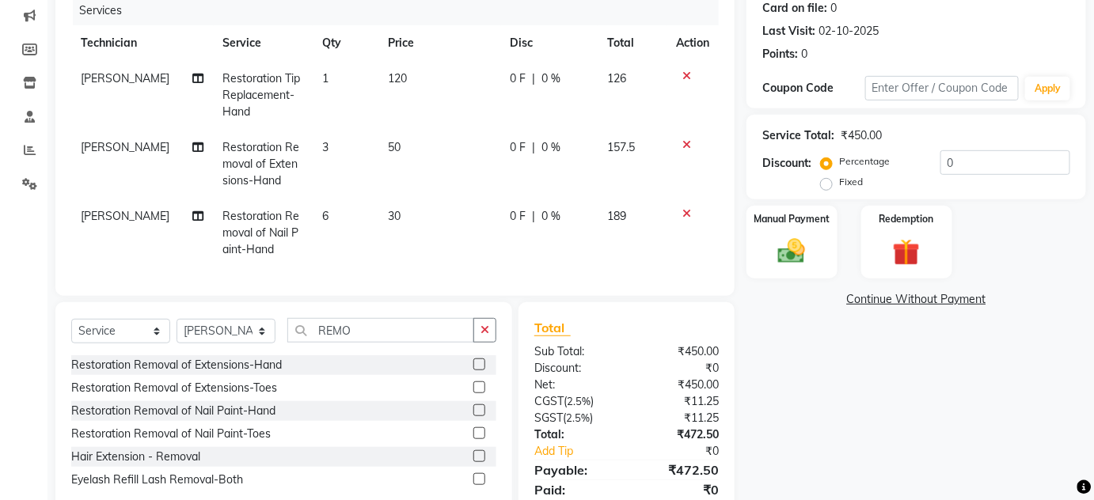
click at [359, 150] on td "3" at bounding box center [346, 164] width 66 height 69
select select "77431"
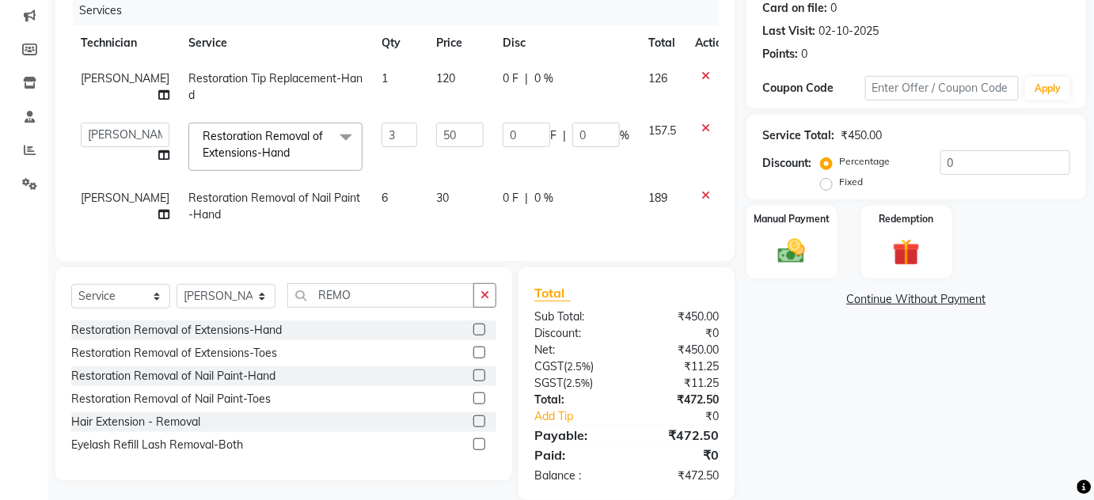
click at [372, 190] on td "6" at bounding box center [399, 207] width 55 height 52
select select "77431"
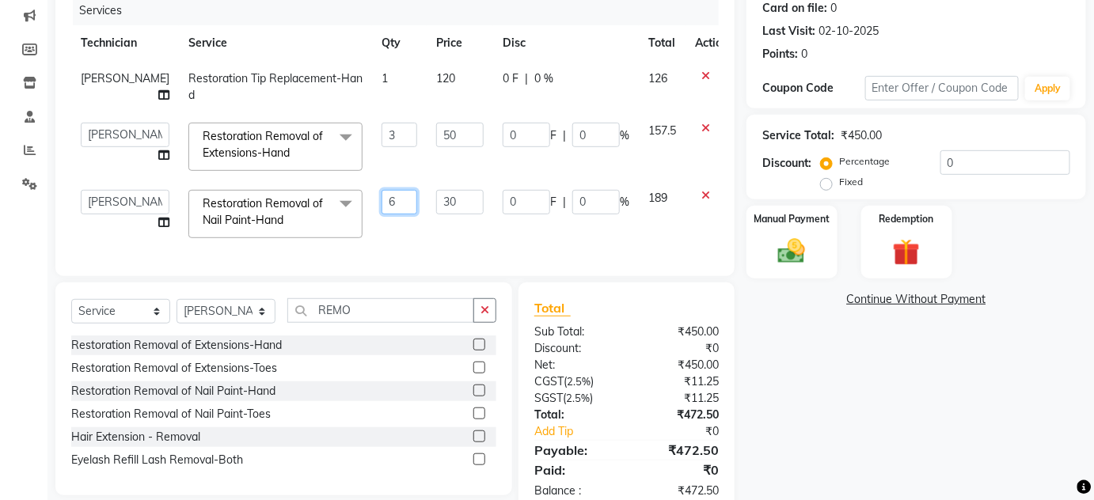
click at [386, 204] on input "6" at bounding box center [400, 202] width 36 height 25
type input "7"
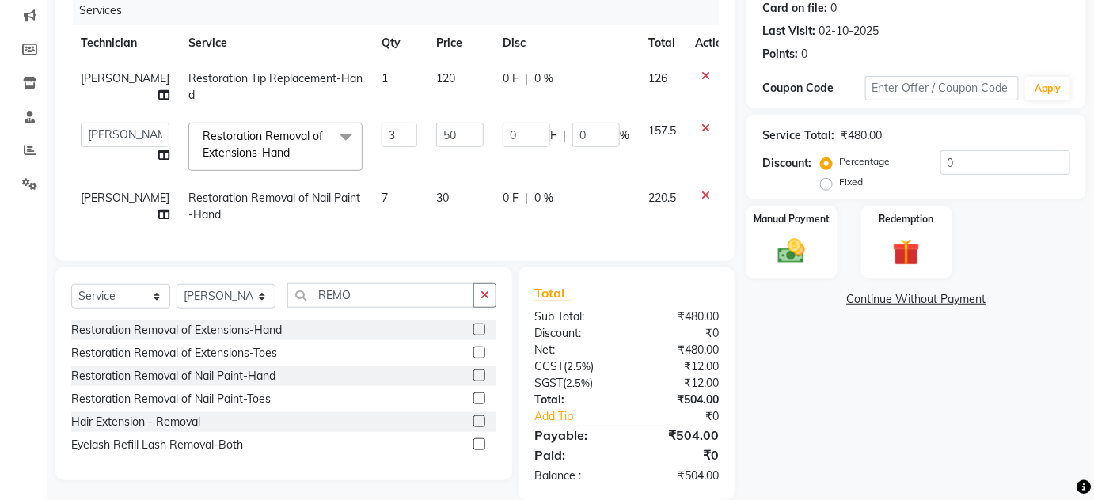
click at [374, 235] on div "Services Technician Service Qty Price Disc Total Action KEVIN Restoration Tip R…" at bounding box center [395, 120] width 648 height 249
click at [839, 182] on label "Fixed" at bounding box center [851, 182] width 24 height 14
click at [825, 182] on input "Fixed" at bounding box center [829, 182] width 11 height 11
radio input "true"
click at [977, 154] on input "0" at bounding box center [1006, 162] width 130 height 25
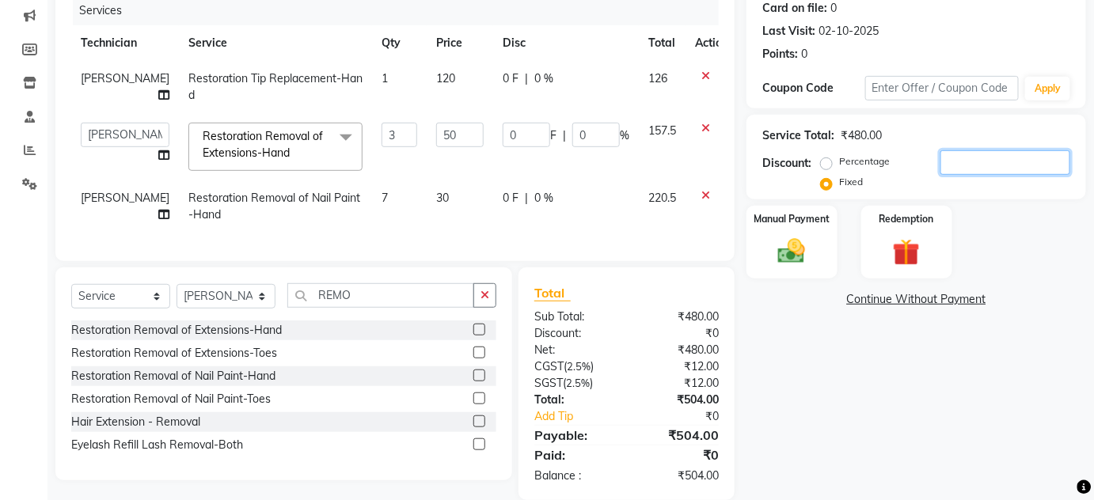
type input "1"
type input "0.31"
type input "0.21"
type input "13"
type input "4.06"
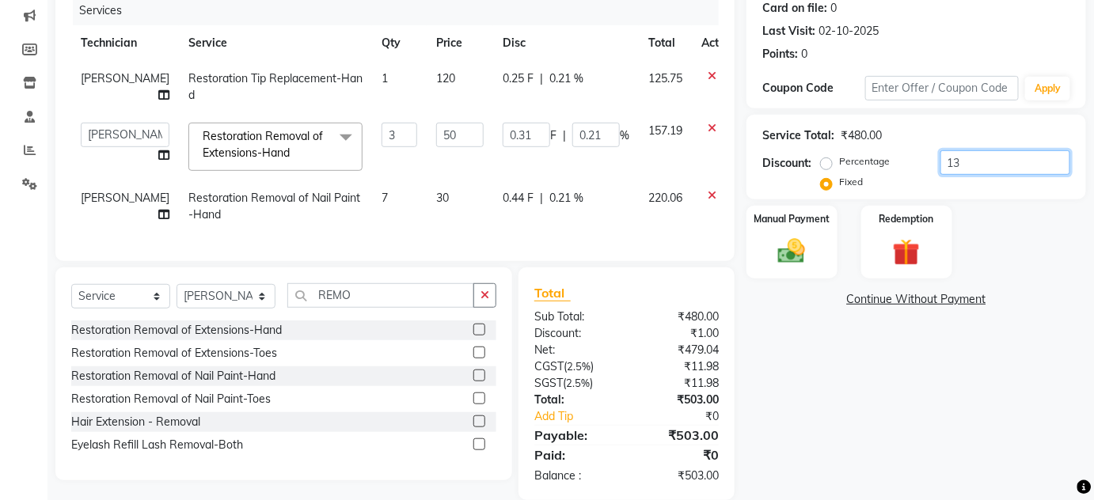
type input "2.71"
type input "13"
click at [804, 247] on img at bounding box center [792, 251] width 46 height 32
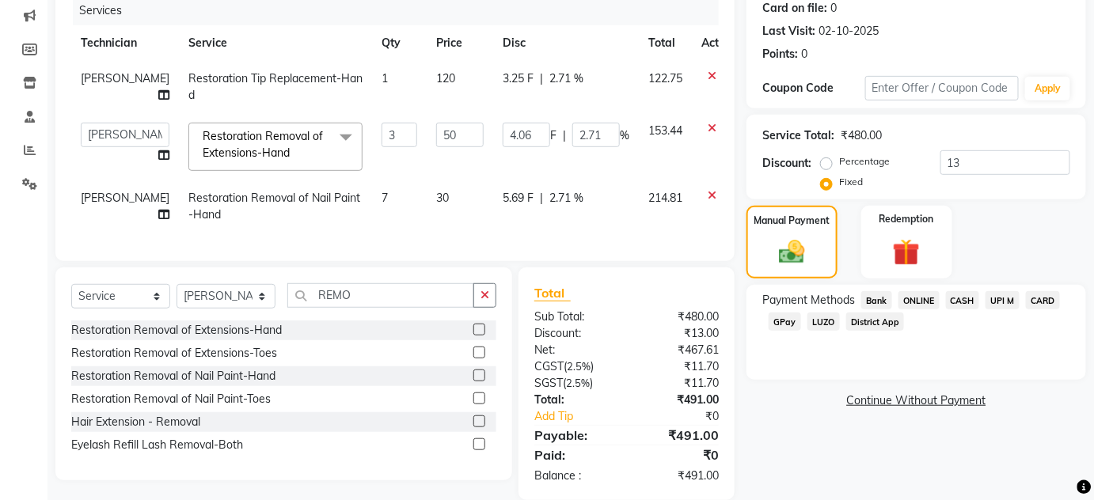
click at [957, 295] on span "CASH" at bounding box center [963, 300] width 34 height 18
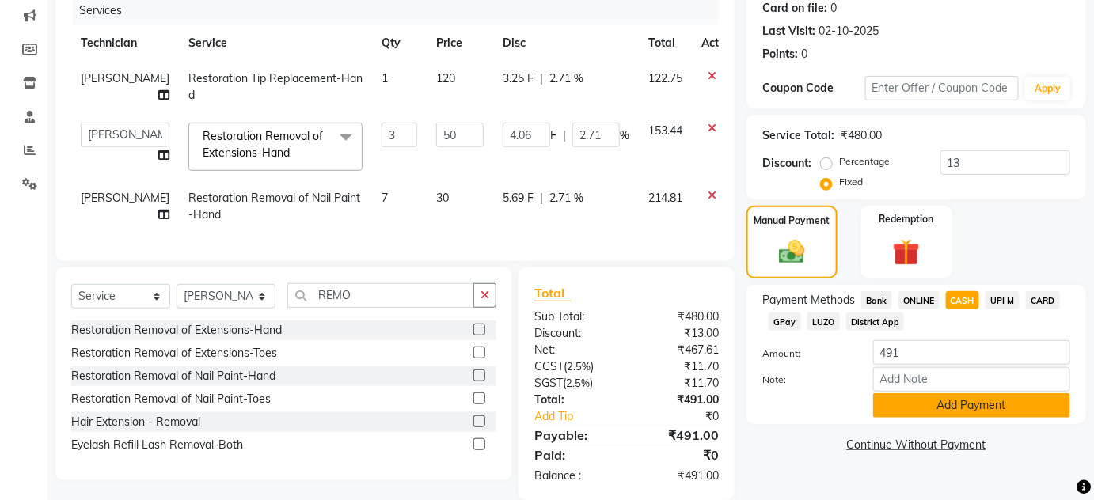
click at [907, 415] on button "Add Payment" at bounding box center [971, 406] width 197 height 25
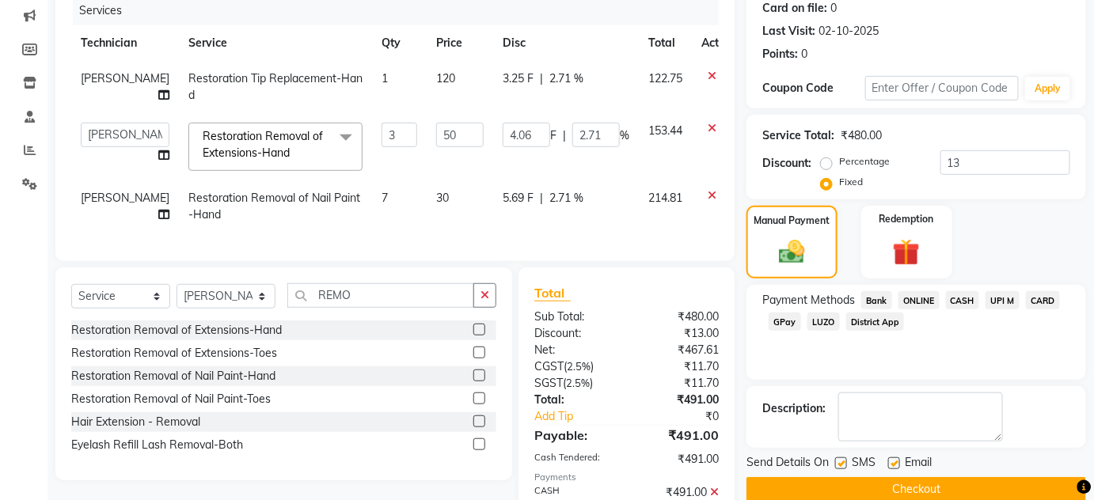
scroll to position [289, 0]
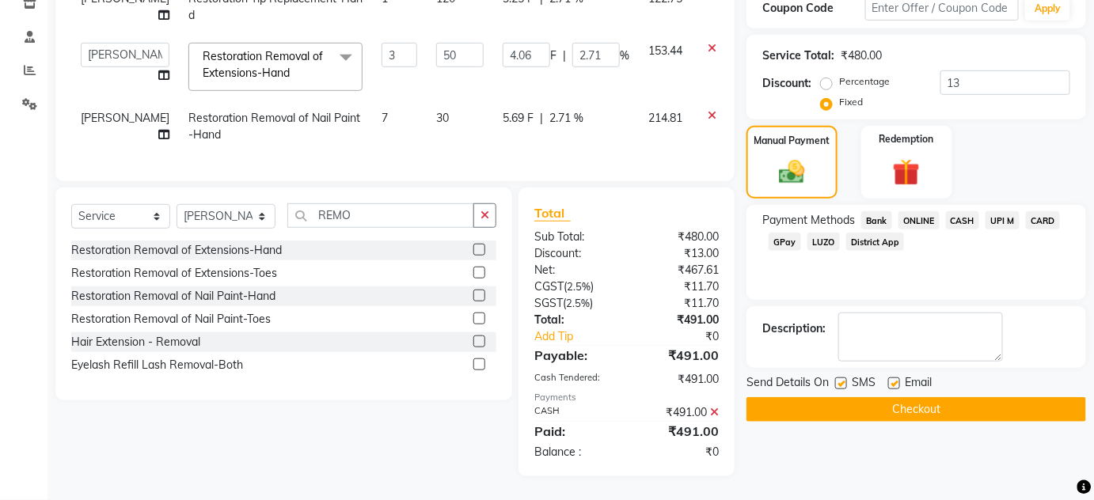
click at [842, 378] on label at bounding box center [841, 384] width 12 height 12
click at [842, 379] on input "checkbox" at bounding box center [840, 384] width 10 height 10
checkbox input "false"
click at [896, 378] on label at bounding box center [894, 384] width 12 height 12
click at [896, 379] on input "checkbox" at bounding box center [893, 384] width 10 height 10
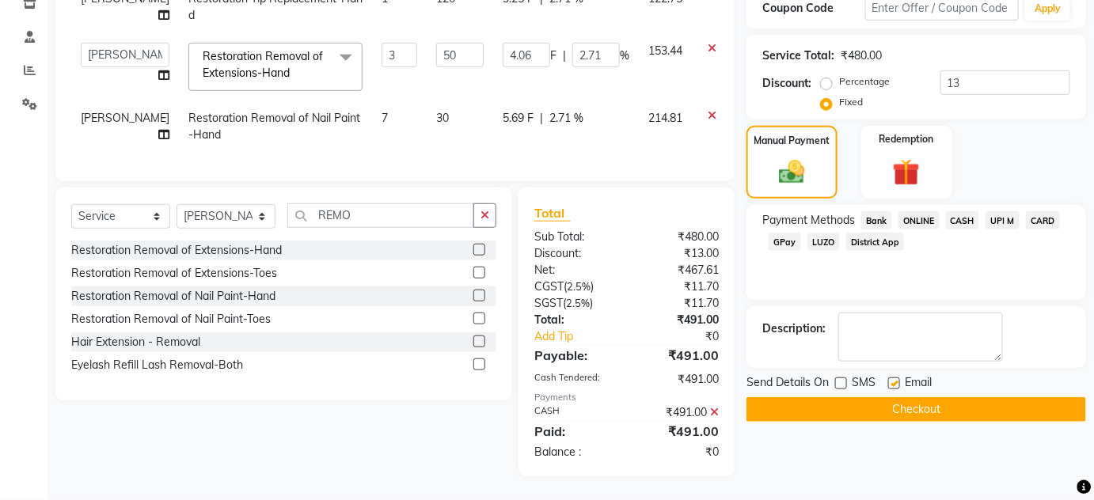
checkbox input "false"
click at [914, 406] on button "Checkout" at bounding box center [917, 409] width 340 height 25
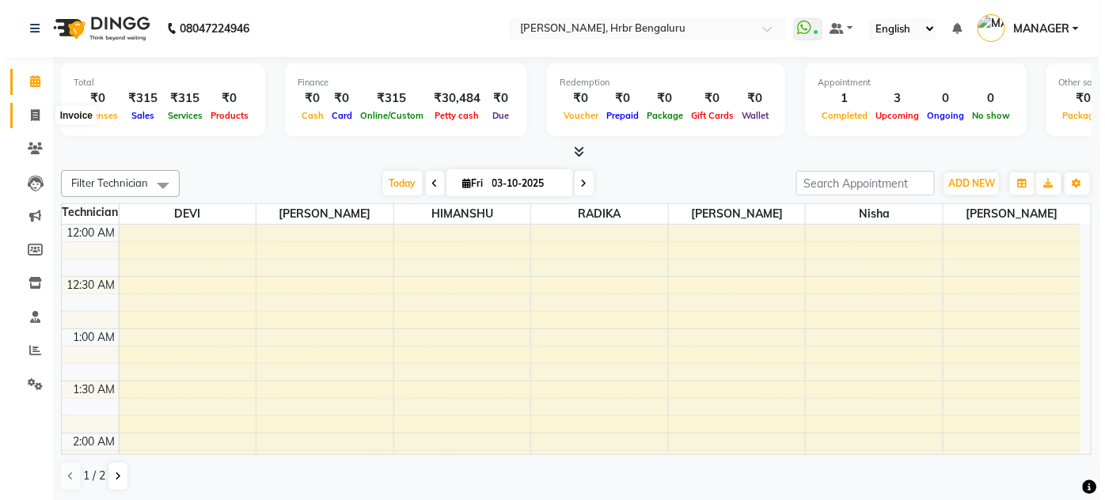
scroll to position [620, 0]
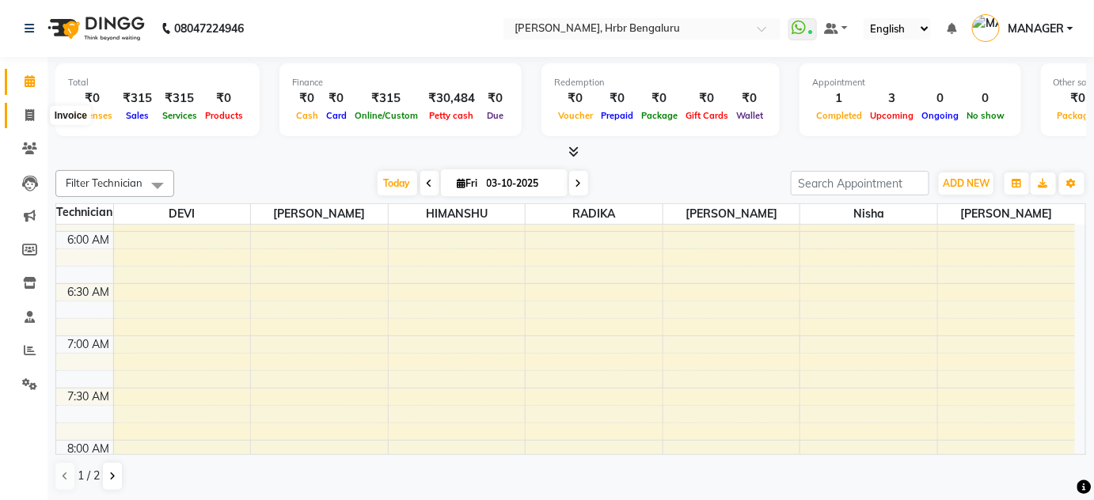
click at [29, 109] on icon at bounding box center [29, 115] width 9 height 12
select select "3771"
select select "service"
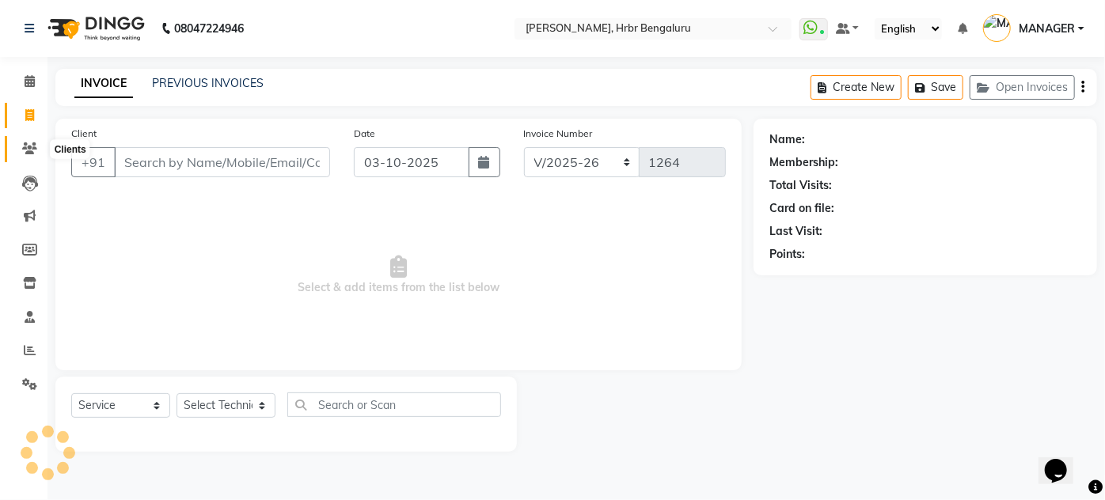
click at [29, 147] on icon at bounding box center [29, 149] width 15 height 12
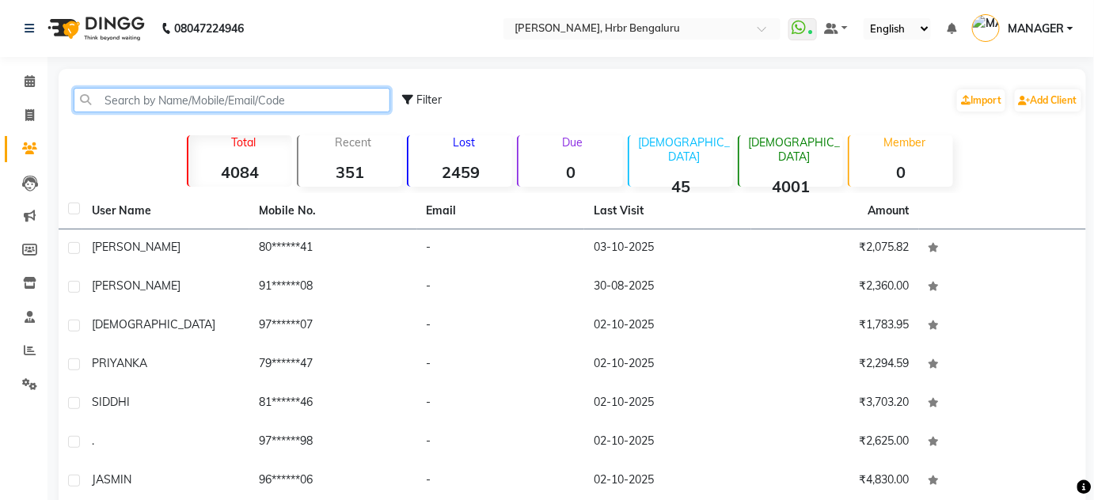
click at [152, 98] on input "text" at bounding box center [232, 100] width 317 height 25
paste input "7019186034"
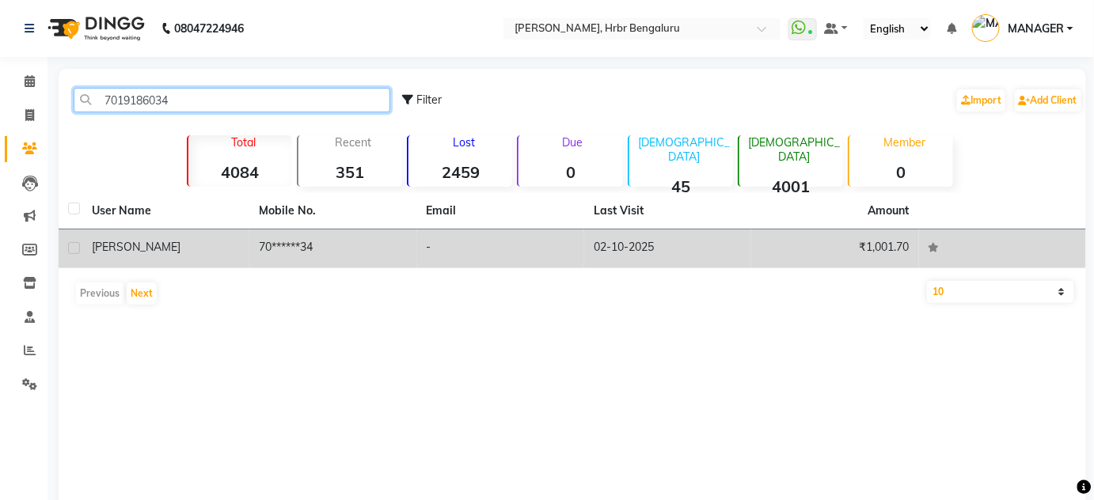
type input "7019186034"
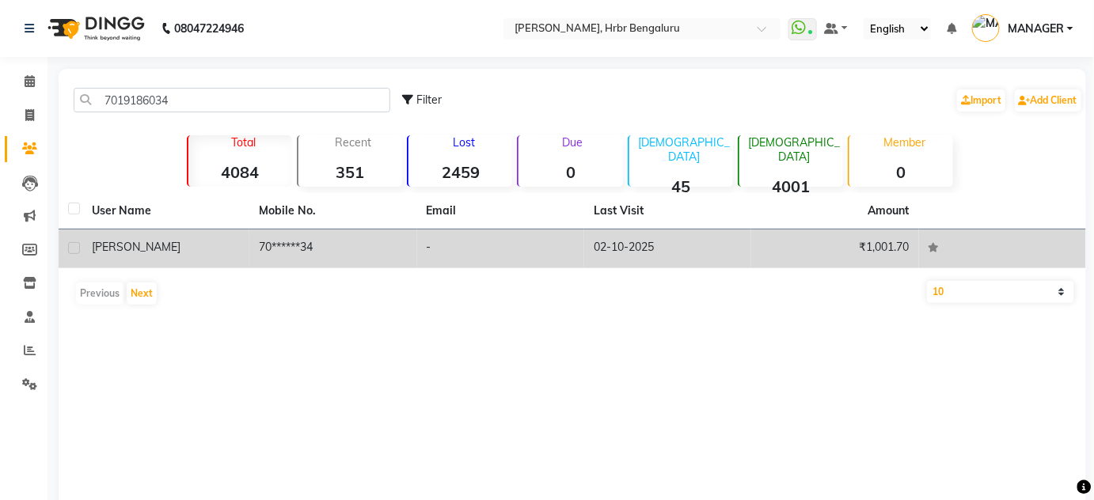
click at [279, 254] on td "70******34" at bounding box center [332, 249] width 167 height 39
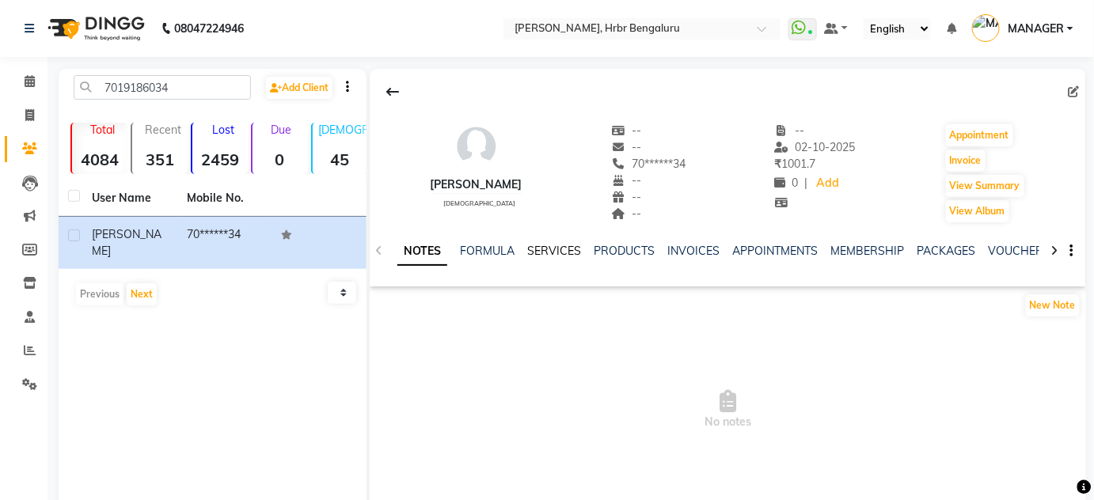
click at [538, 249] on link "SERVICES" at bounding box center [554, 251] width 54 height 14
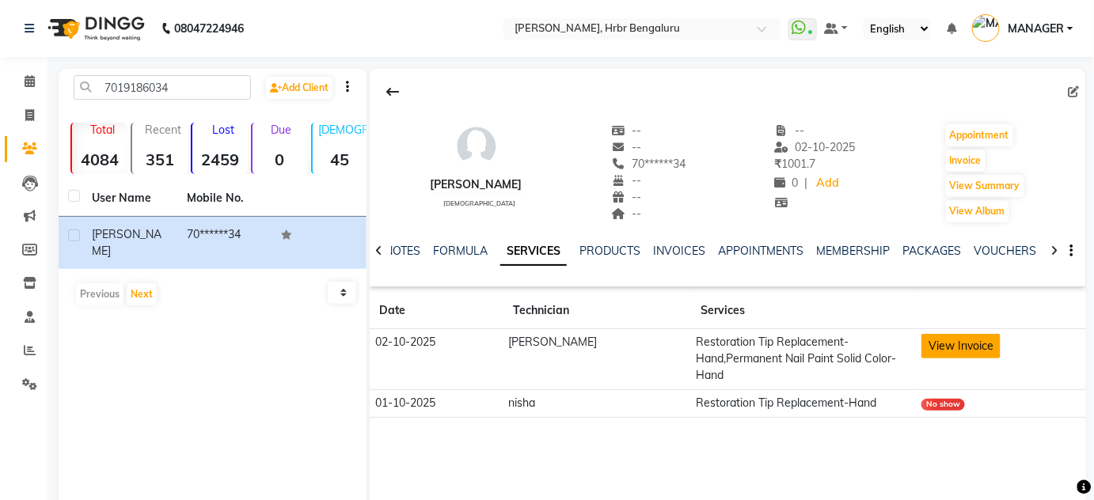
click at [947, 348] on button "View Invoice" at bounding box center [961, 346] width 79 height 25
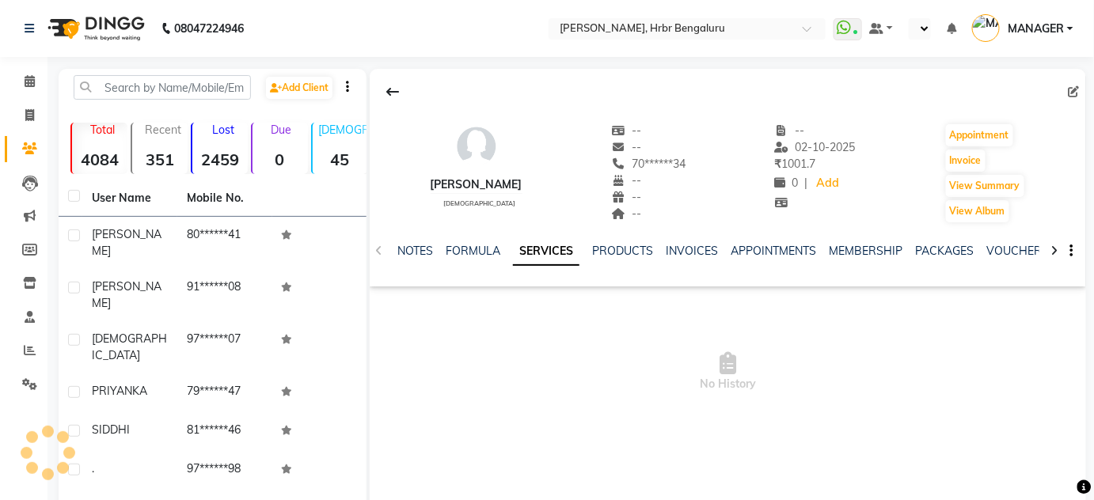
select select "en"
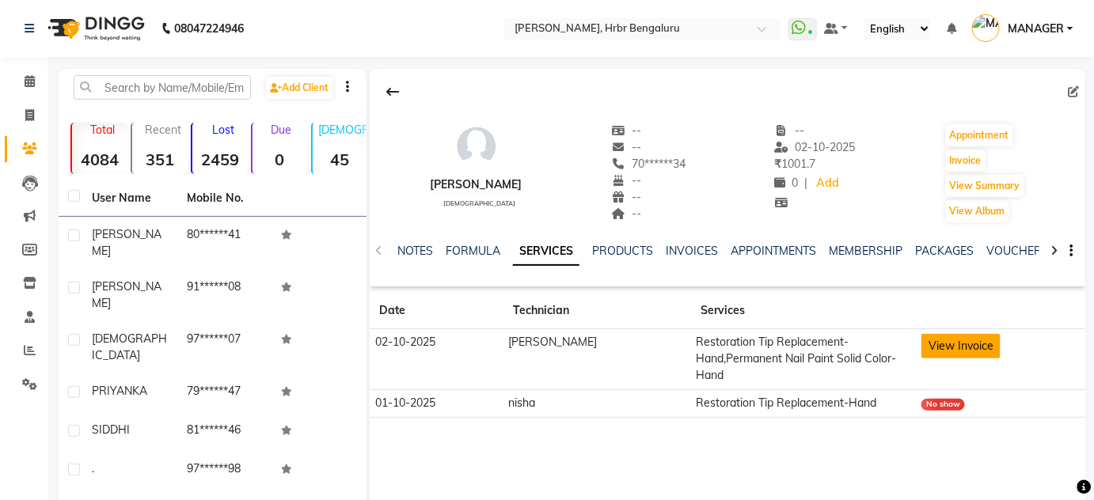
click at [947, 350] on button "View Invoice" at bounding box center [961, 346] width 79 height 25
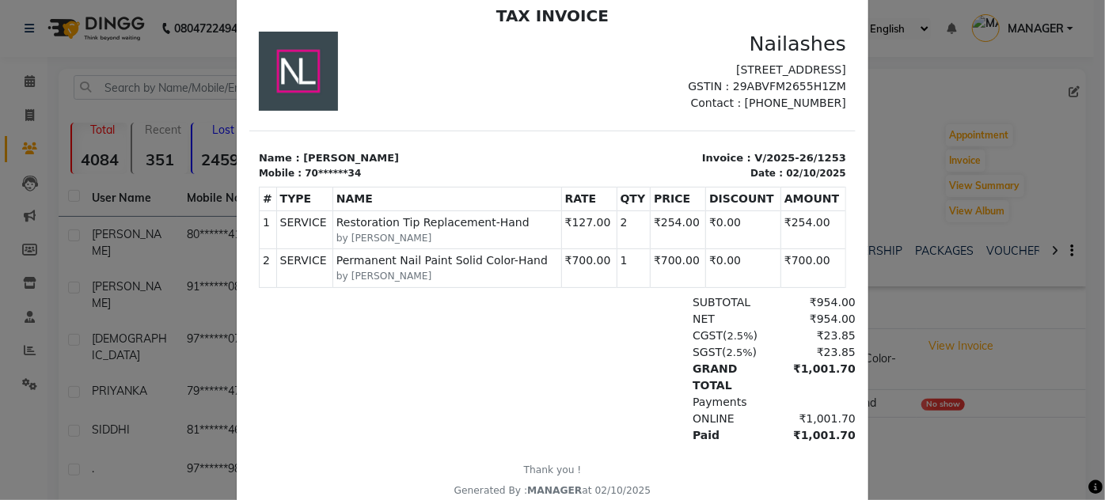
scroll to position [97, 0]
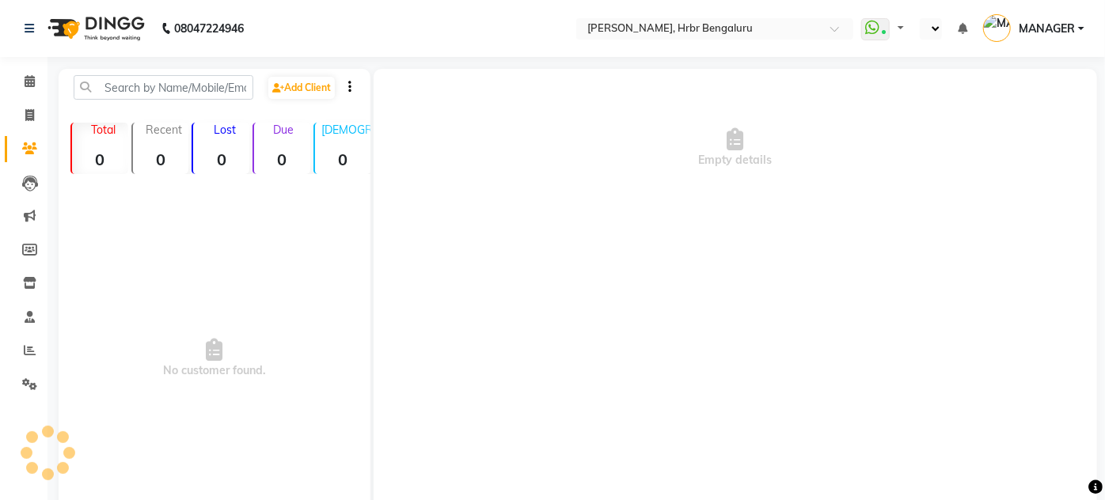
select select "en"
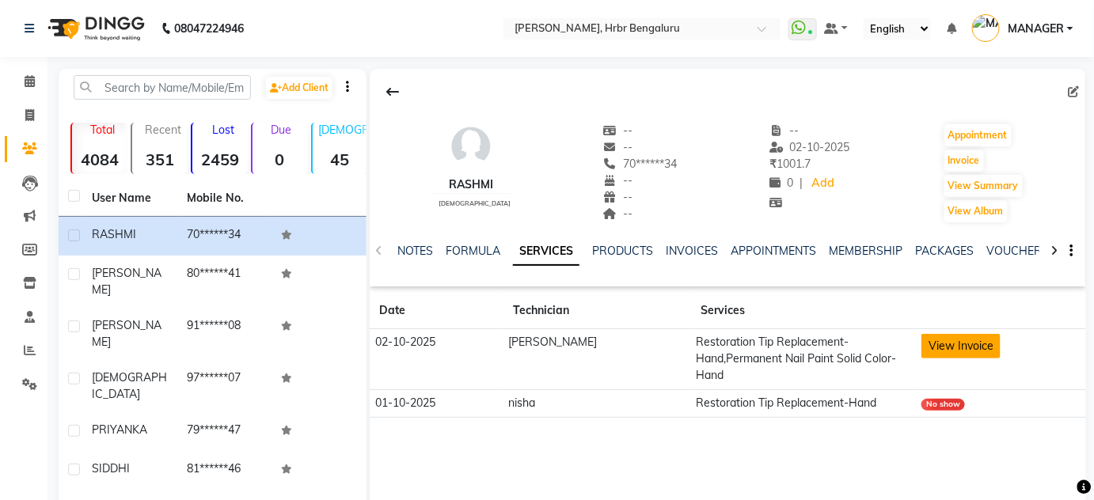
click at [938, 337] on button "View Invoice" at bounding box center [961, 346] width 79 height 25
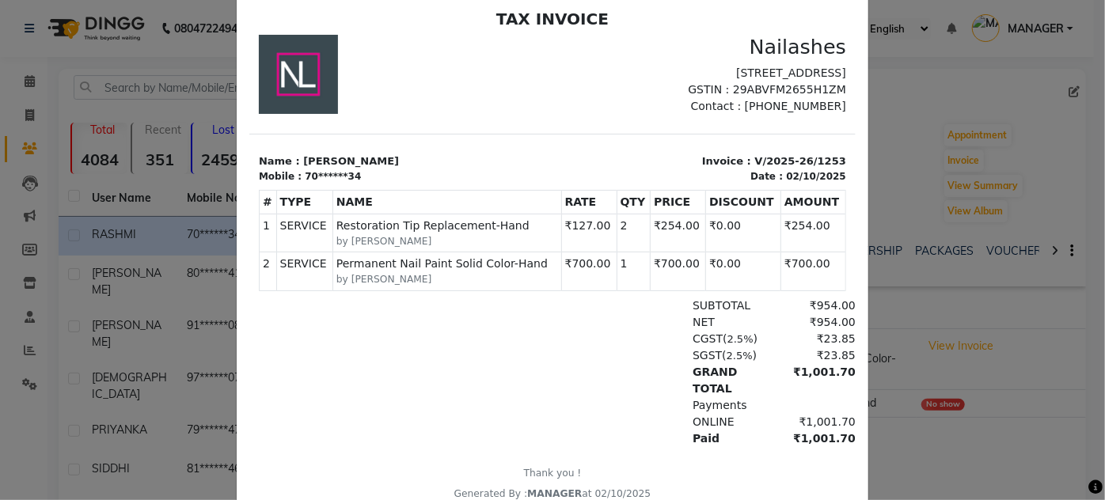
scroll to position [89, 0]
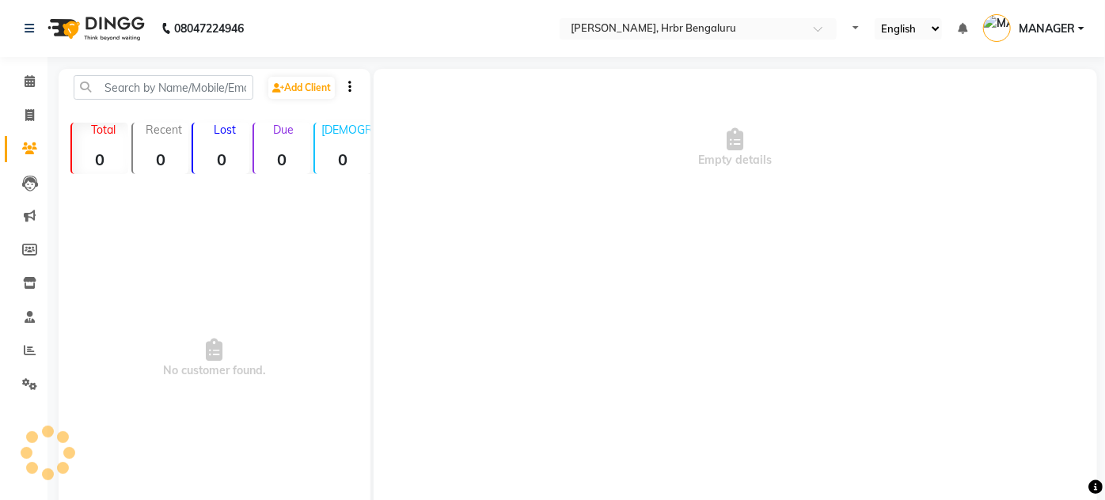
select select "en"
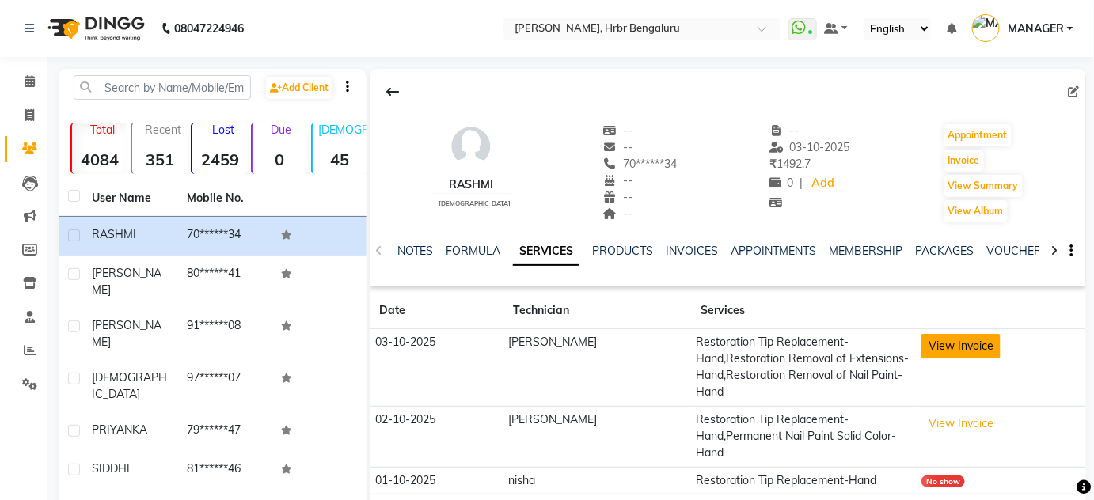
click at [955, 351] on button "View Invoice" at bounding box center [961, 346] width 79 height 25
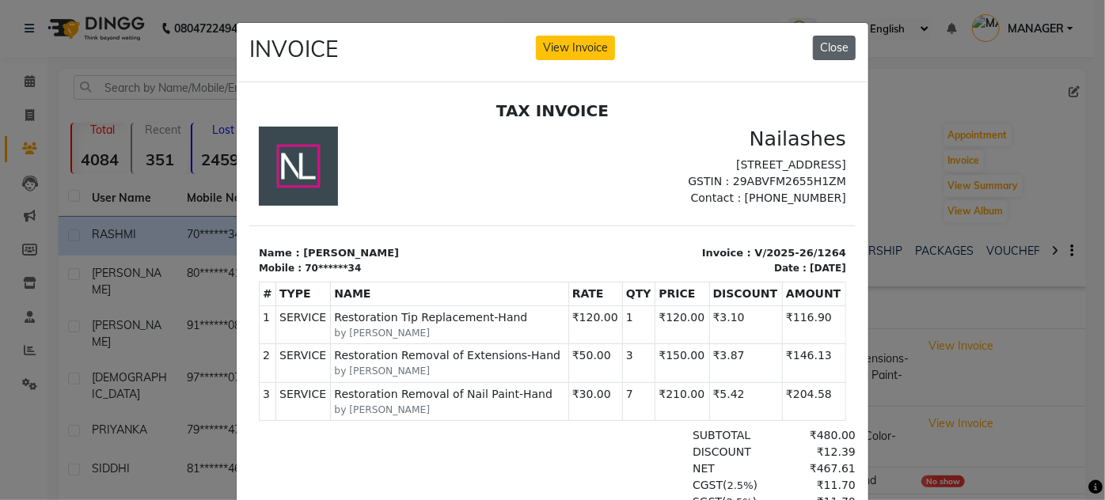
click at [823, 50] on button "Close" at bounding box center [834, 48] width 43 height 25
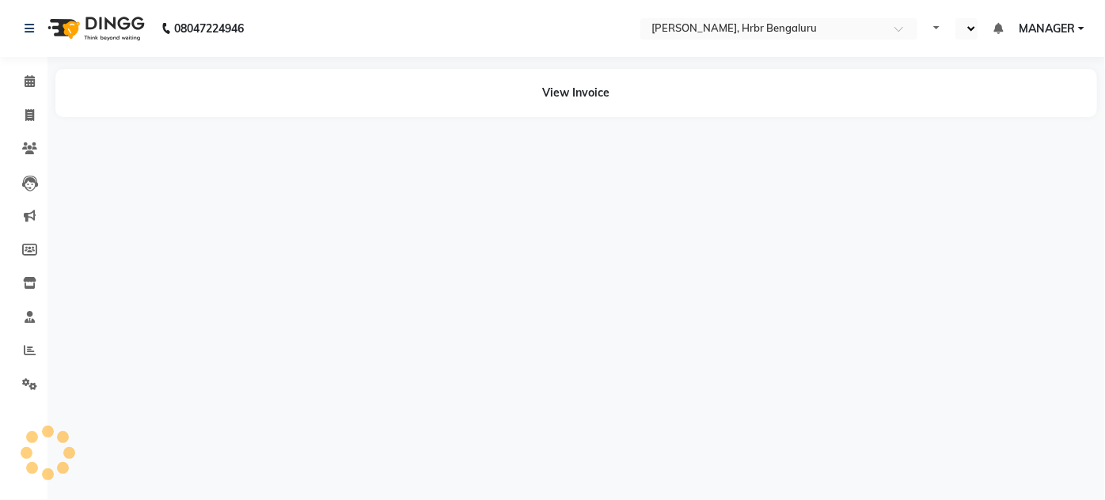
select select "en"
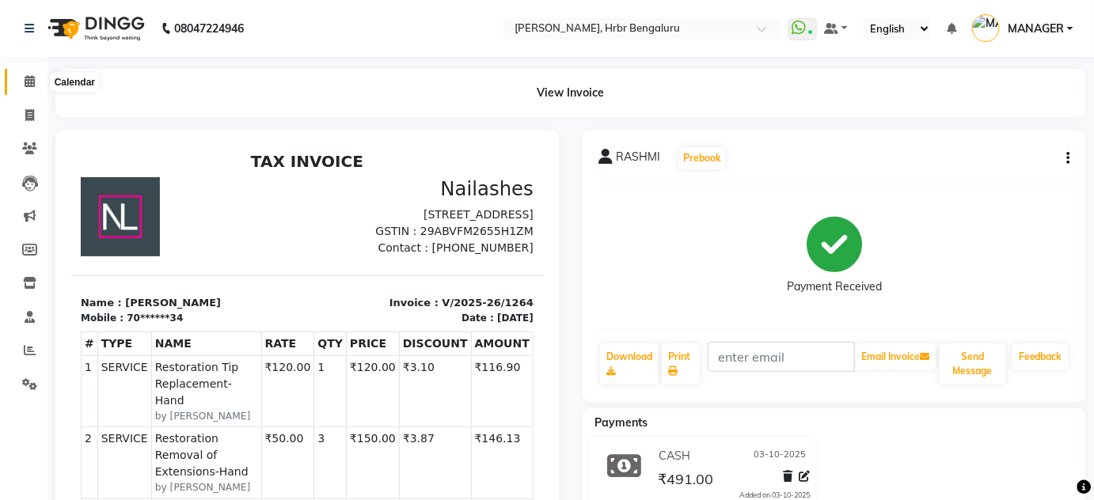
click at [30, 81] on icon at bounding box center [30, 81] width 10 height 12
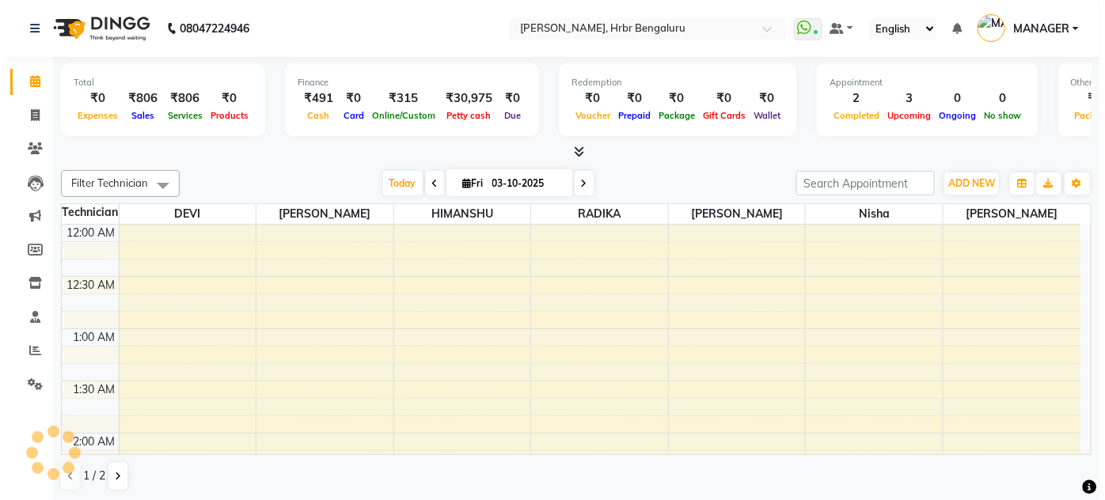
scroll to position [620, 0]
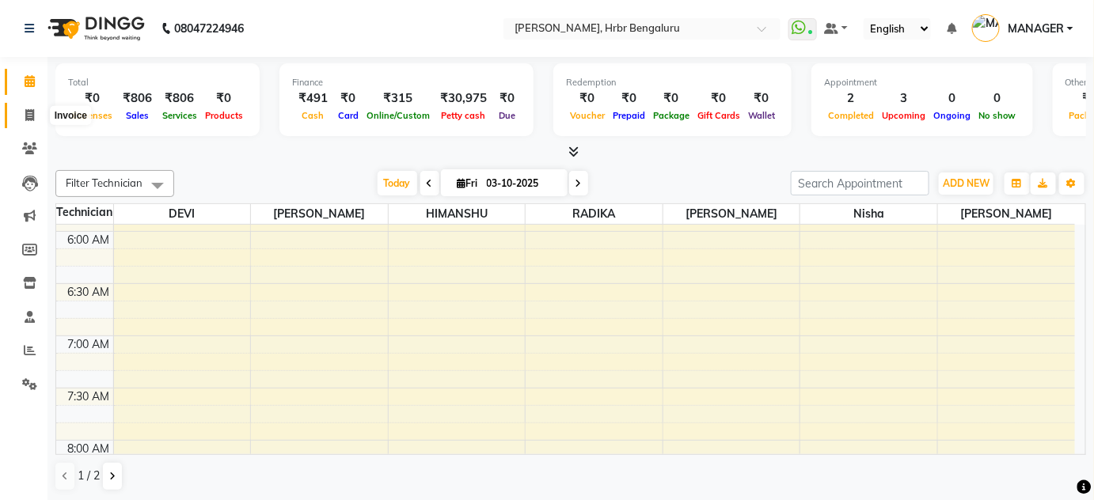
click at [33, 117] on icon at bounding box center [29, 115] width 9 height 12
select select "service"
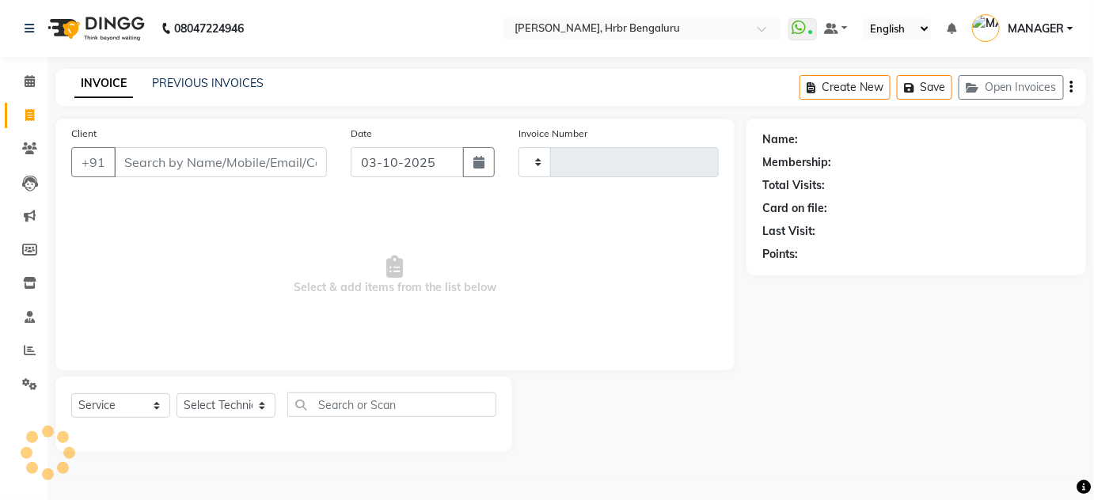
type input "1265"
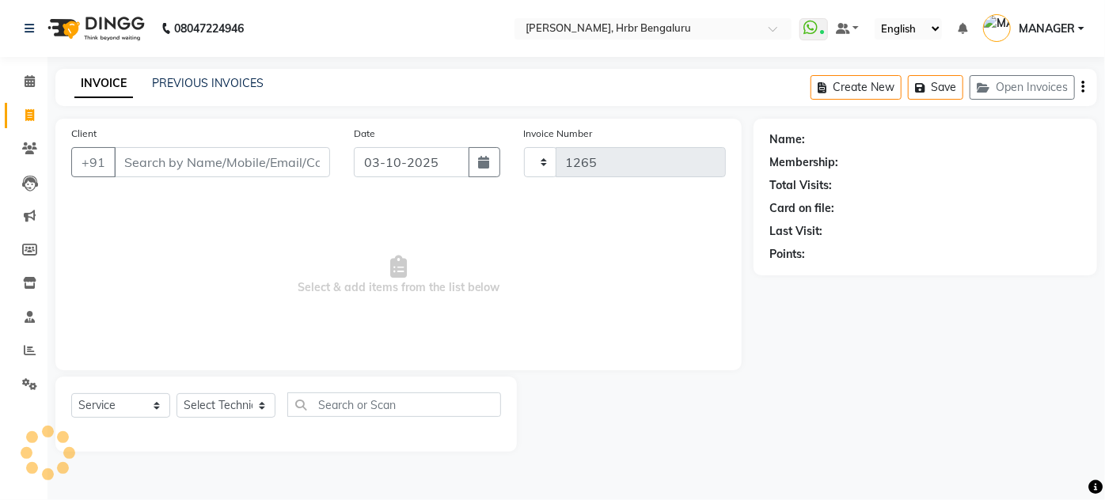
select select "3771"
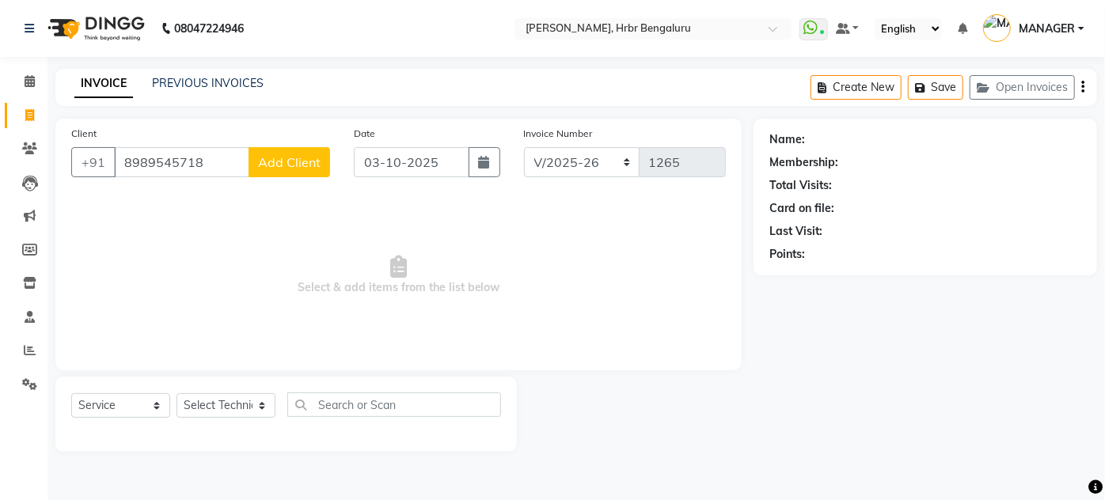
type input "8989545718"
click at [272, 168] on span "Add Client" at bounding box center [289, 162] width 63 height 16
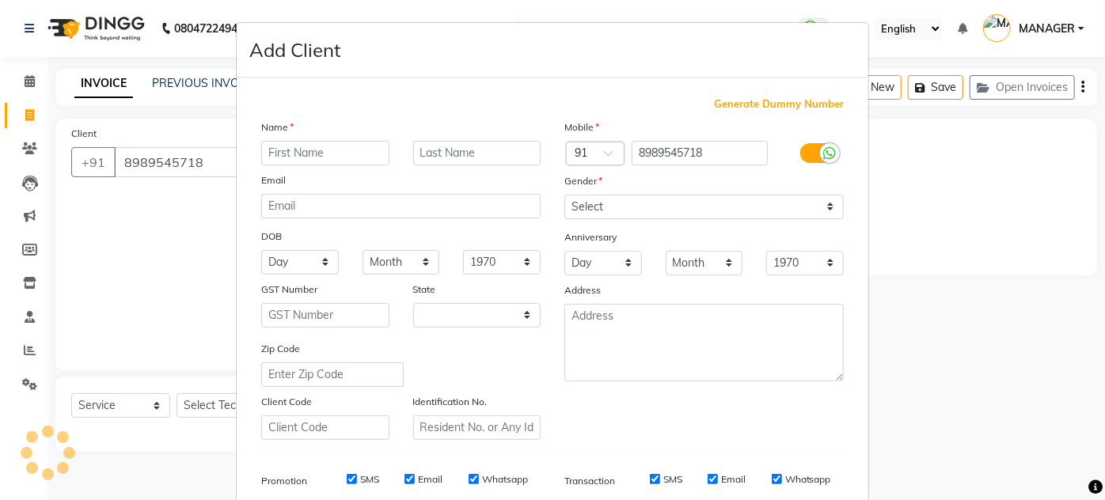
select select "21"
type input "AYUSHI"
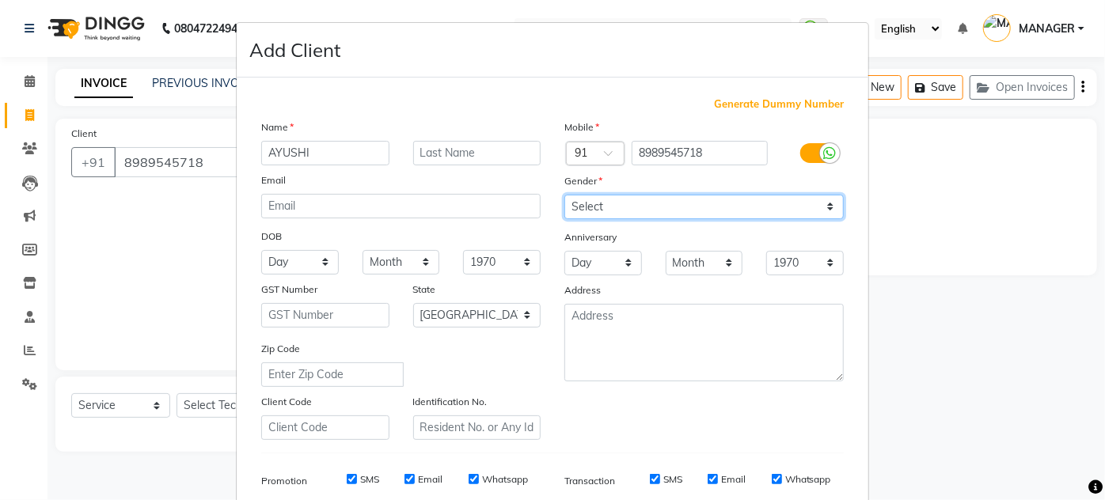
click at [575, 198] on select "Select [DEMOGRAPHIC_DATA] [DEMOGRAPHIC_DATA] Other Prefer Not To Say" at bounding box center [705, 207] width 280 height 25
select select "[DEMOGRAPHIC_DATA]"
click at [565, 195] on select "Select [DEMOGRAPHIC_DATA] [DEMOGRAPHIC_DATA] Other Prefer Not To Say" at bounding box center [705, 207] width 280 height 25
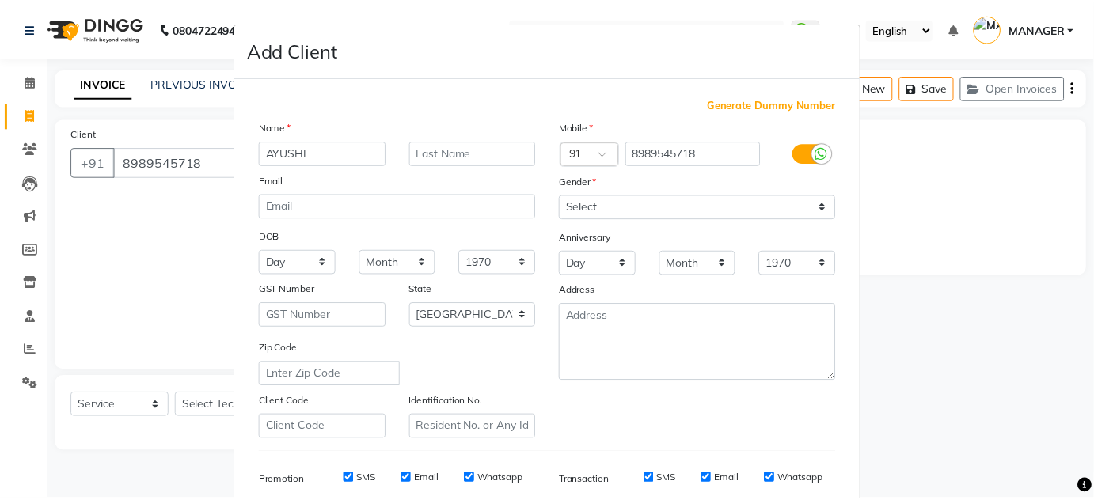
scroll to position [230, 0]
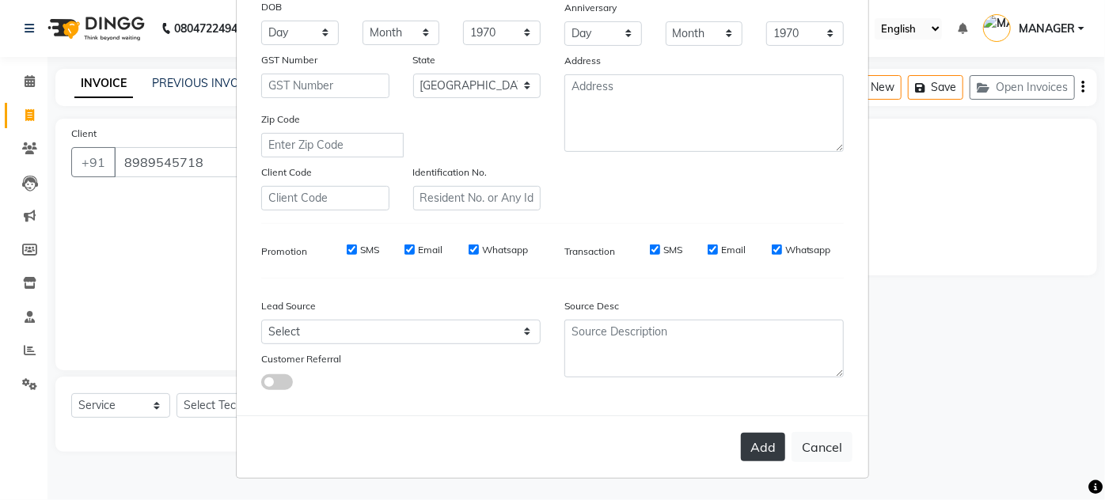
click at [746, 445] on button "Add" at bounding box center [763, 447] width 44 height 29
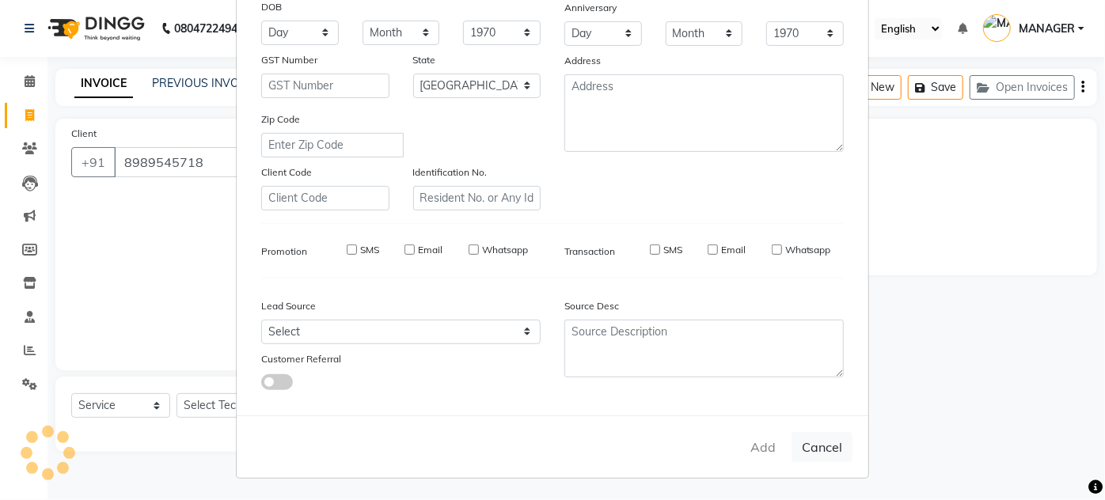
type input "89******18"
select select
select select "null"
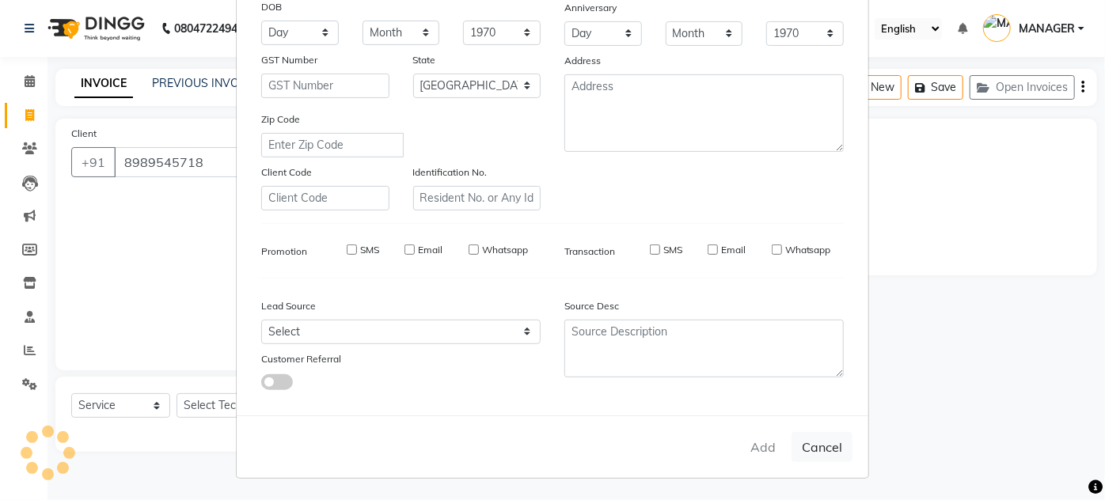
select select
checkbox input "false"
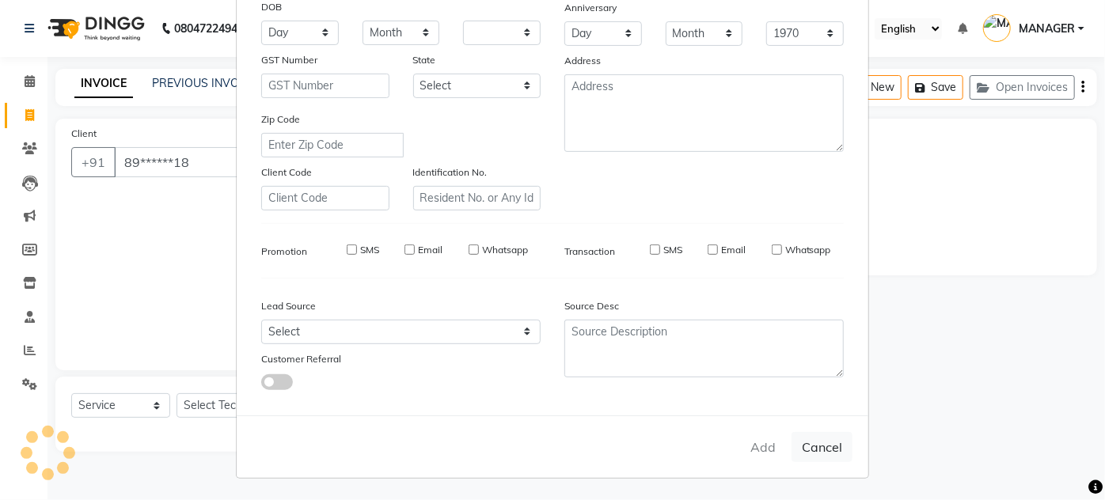
checkbox input "false"
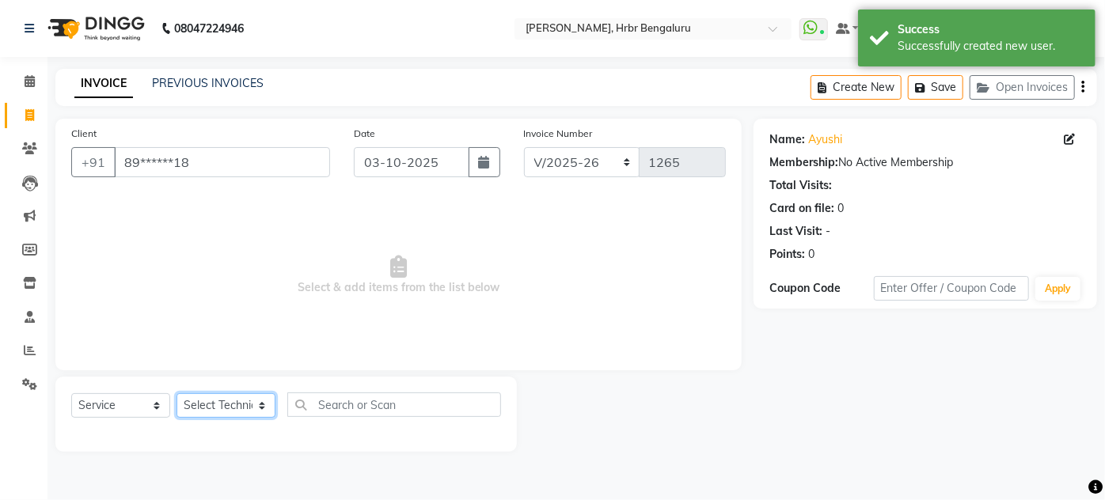
click at [211, 412] on select "Select Technician [PERSON_NAME] DEVI [PERSON_NAME] [PERSON_NAME] MANAGER nisha …" at bounding box center [226, 406] width 99 height 25
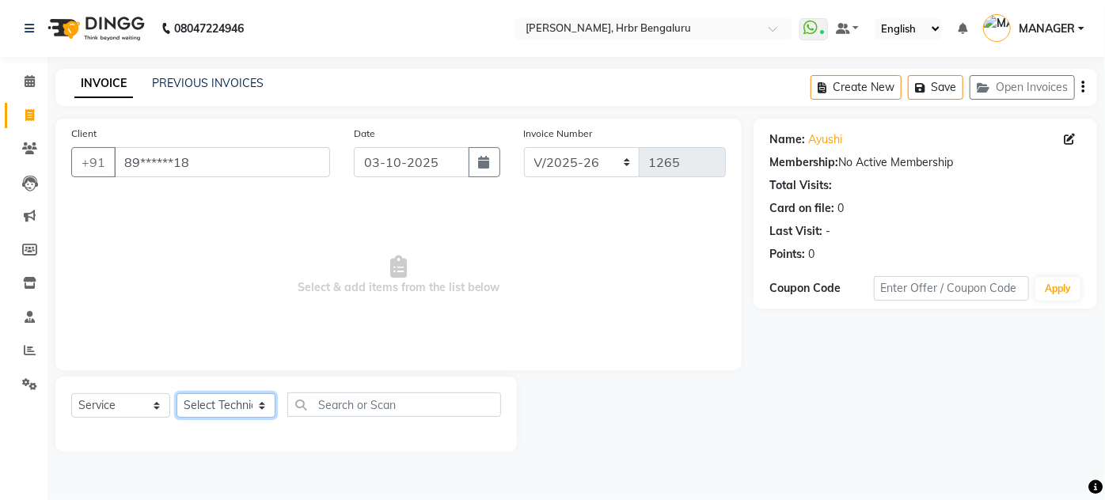
select select "82748"
click at [177, 394] on select "Select Technician [PERSON_NAME] DEVI [PERSON_NAME] [PERSON_NAME] MANAGER nisha …" at bounding box center [226, 406] width 99 height 25
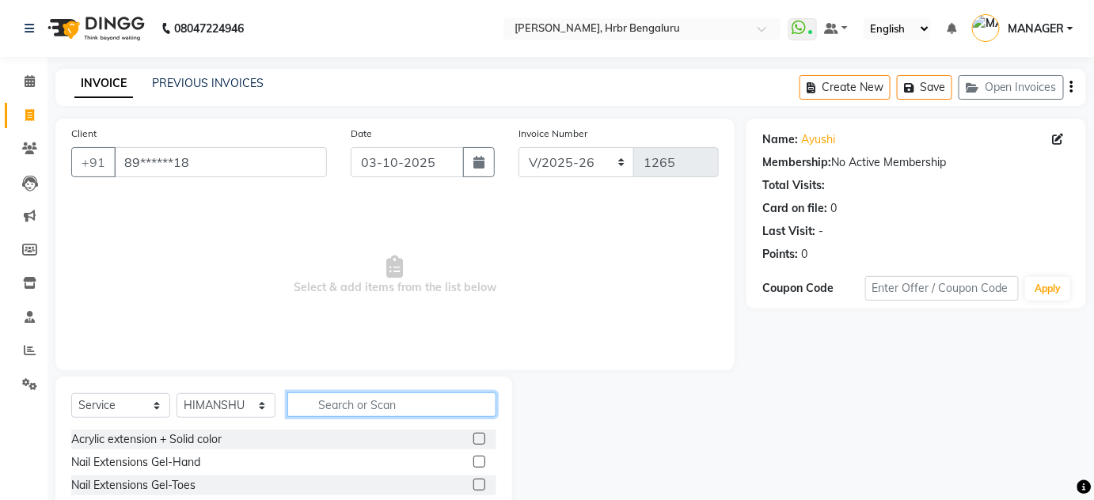
click at [329, 403] on input "text" at bounding box center [391, 405] width 209 height 25
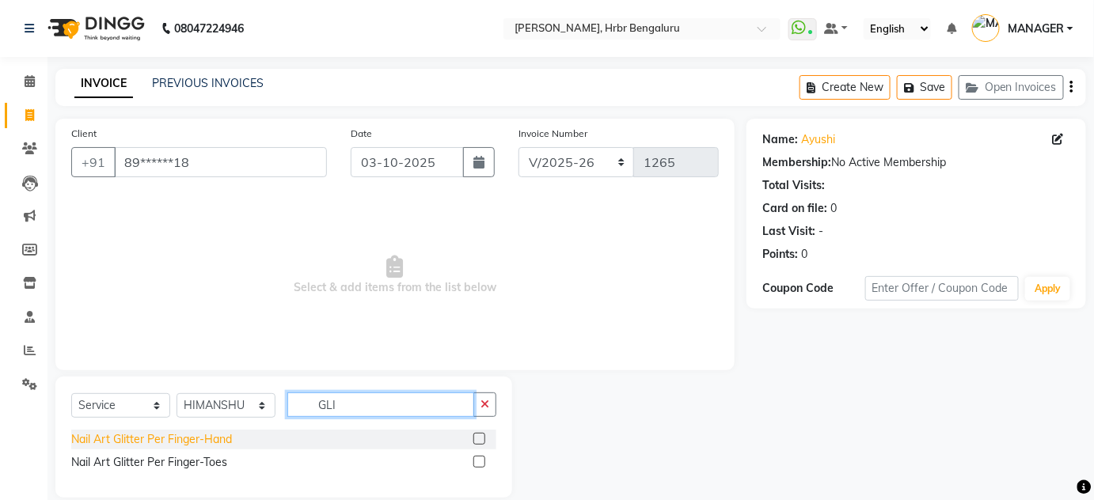
type input "GLI"
click at [105, 436] on div "Nail Art Glitter Per Finger-Hand" at bounding box center [151, 440] width 161 height 17
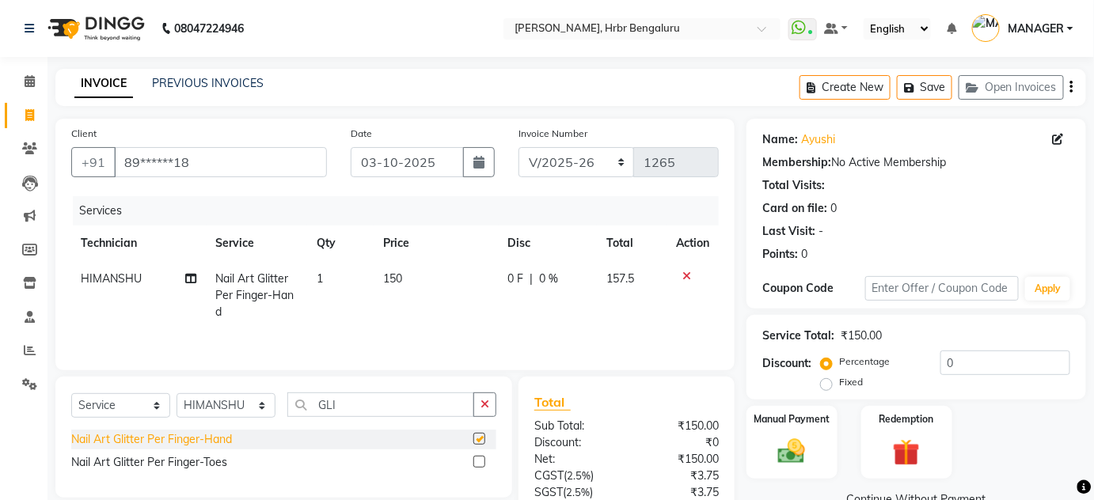
checkbox input "false"
click at [405, 280] on td "150" at bounding box center [436, 295] width 125 height 69
select select "82748"
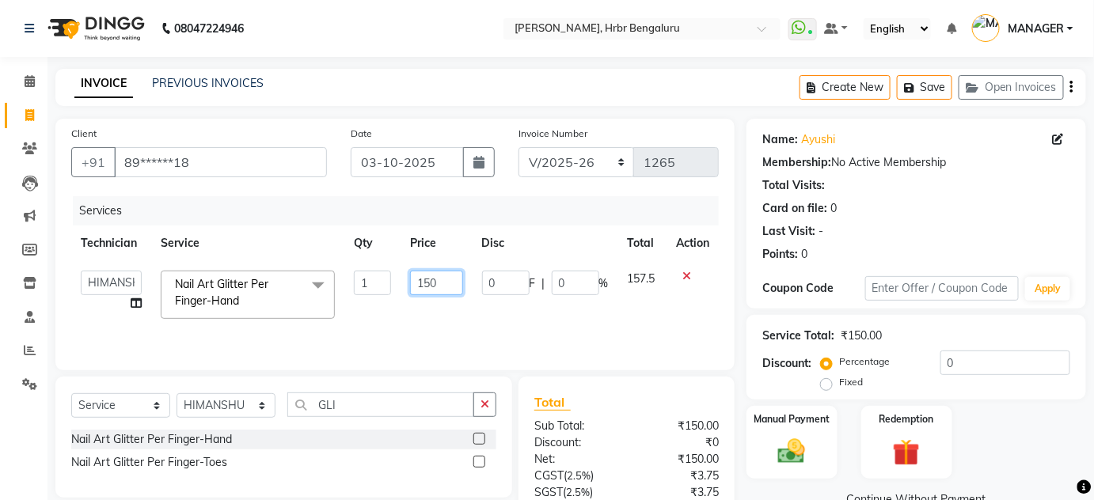
click at [437, 287] on input "150" at bounding box center [436, 283] width 53 height 25
type input "1000"
click at [431, 296] on td "1000" at bounding box center [437, 294] width 72 height 67
select select "82748"
click at [359, 407] on input "GLI" at bounding box center [380, 405] width 187 height 25
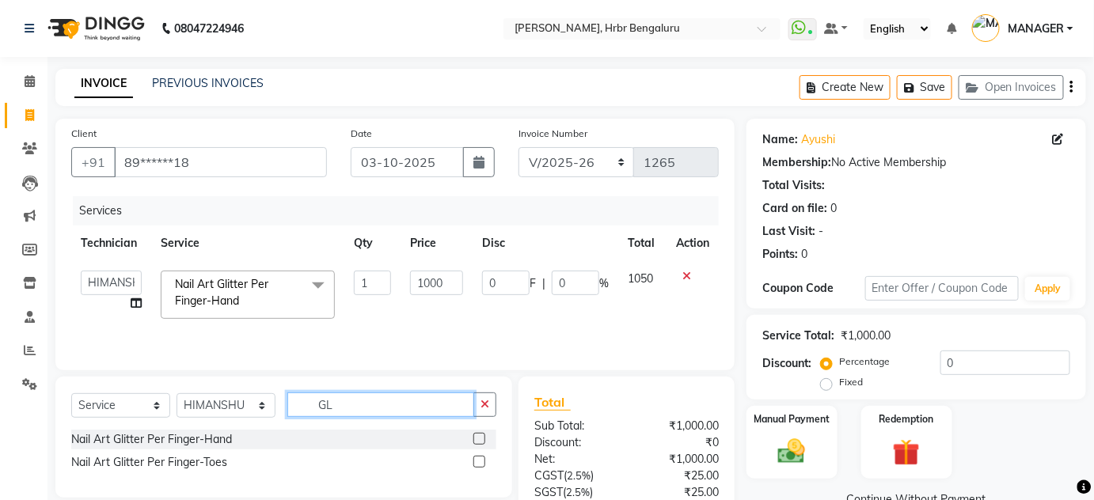
type input "G"
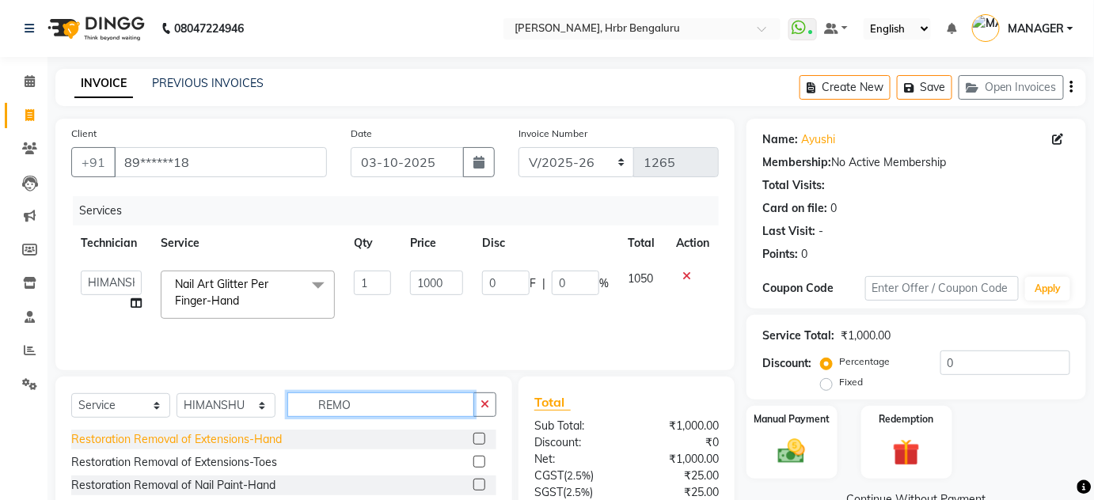
type input "REMO"
click at [193, 439] on div "Restoration Removal of Extensions-Hand" at bounding box center [176, 440] width 211 height 17
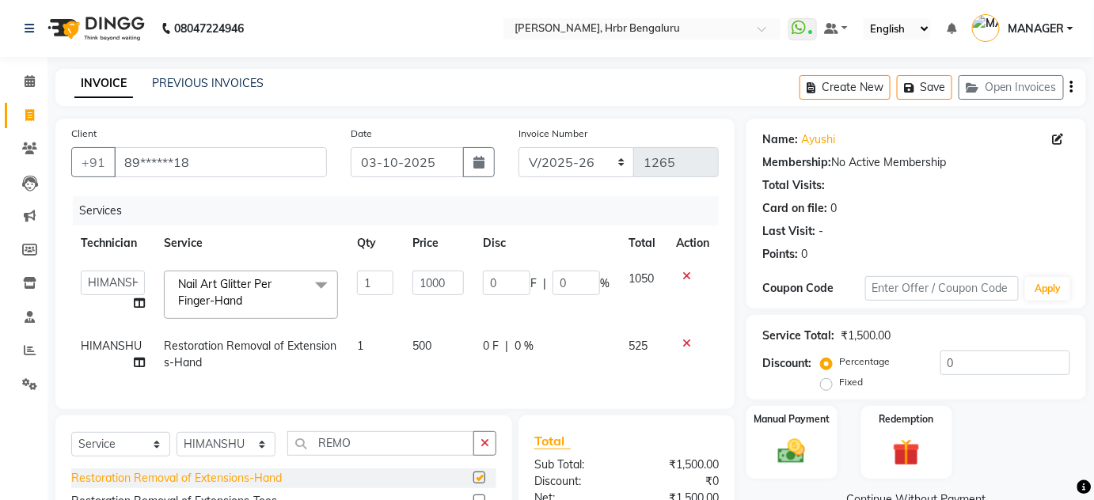
checkbox input "false"
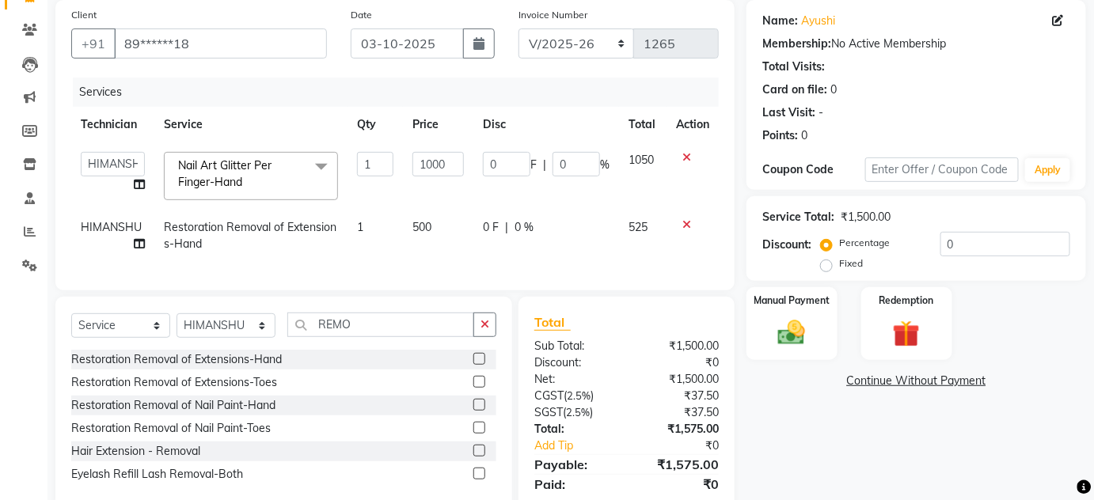
scroll to position [124, 0]
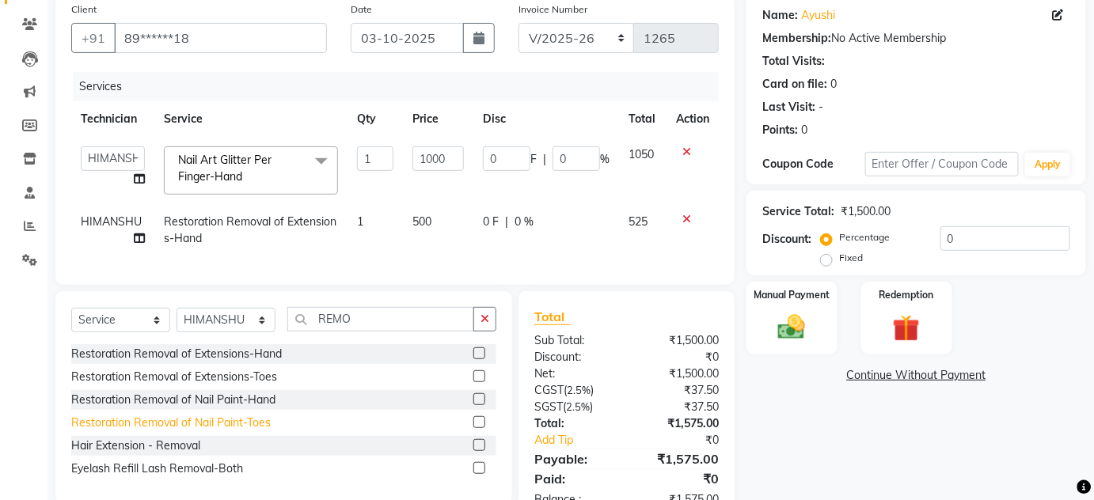
click at [185, 432] on div "Restoration Removal of Nail Paint-Toes" at bounding box center [171, 423] width 200 height 17
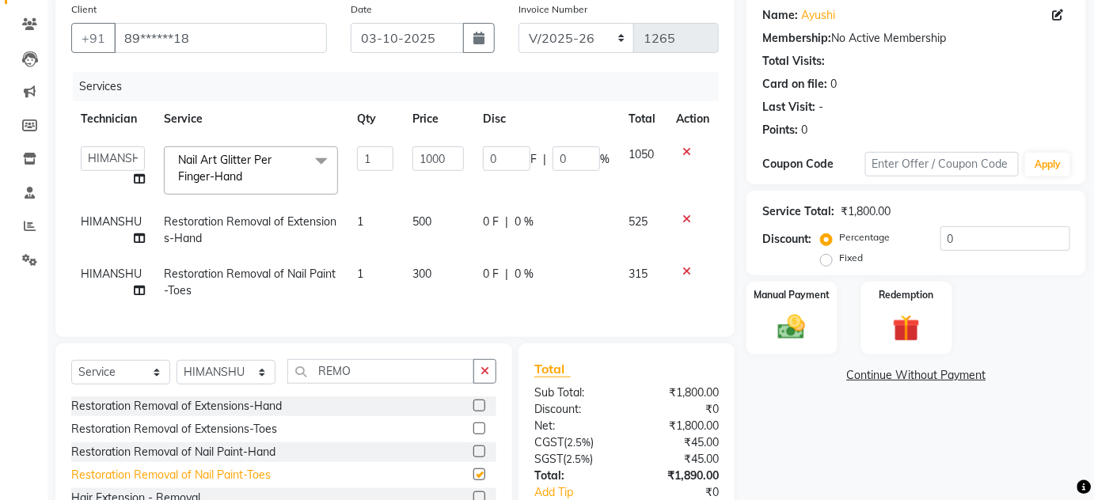
checkbox input "false"
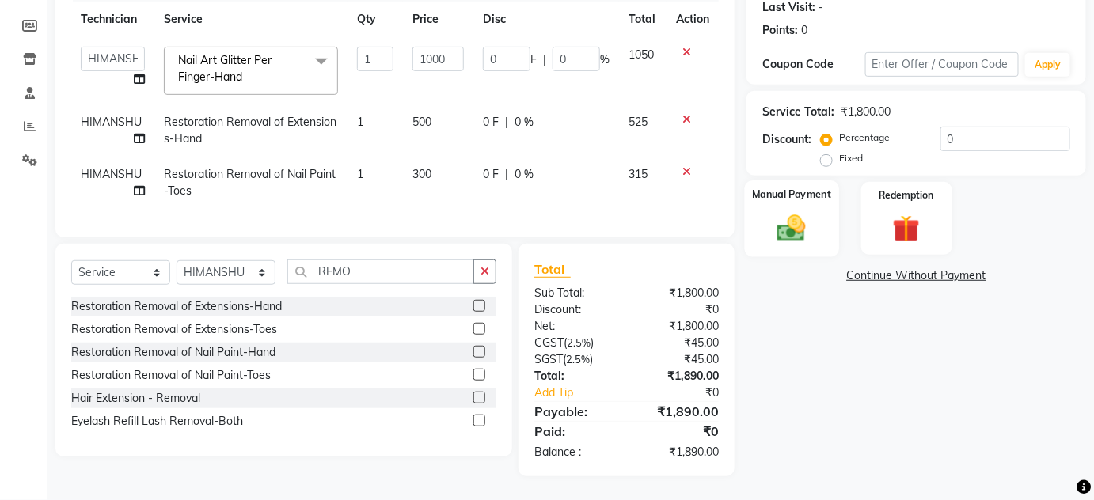
click at [793, 211] on img at bounding box center [792, 227] width 46 height 32
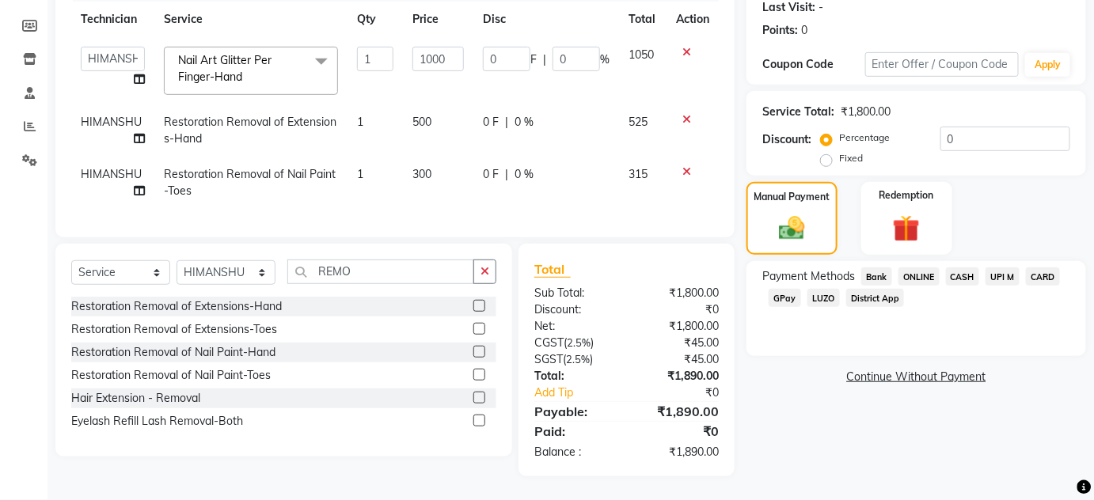
click at [921, 268] on span "ONLINE" at bounding box center [919, 277] width 41 height 18
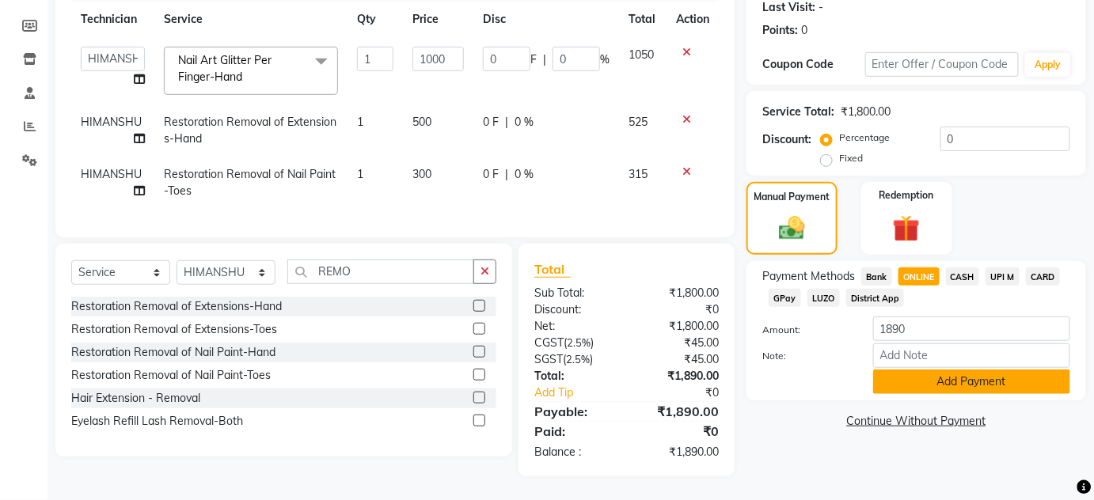
click at [971, 370] on button "Add Payment" at bounding box center [971, 382] width 197 height 25
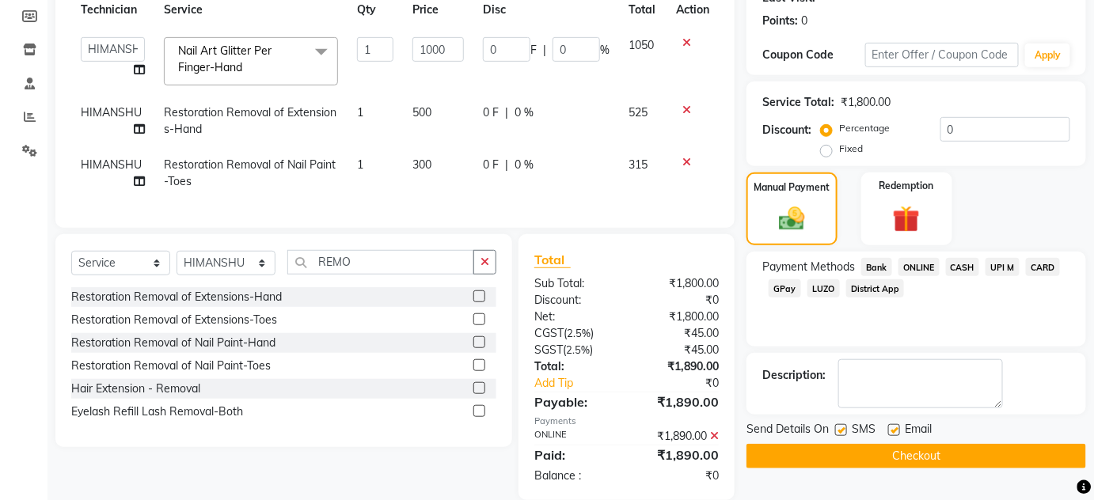
click at [906, 448] on button "Checkout" at bounding box center [917, 456] width 340 height 25
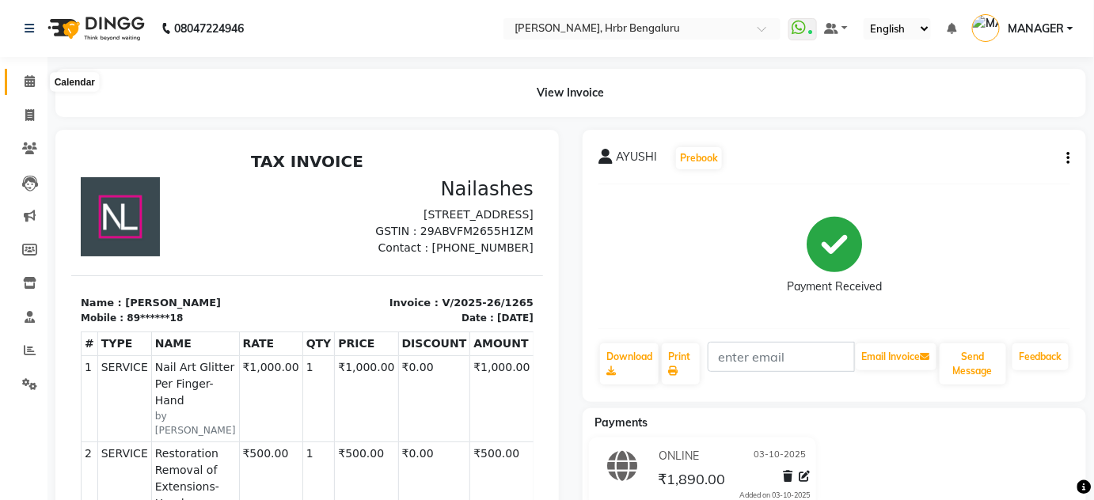
click at [25, 78] on icon at bounding box center [30, 81] width 10 height 12
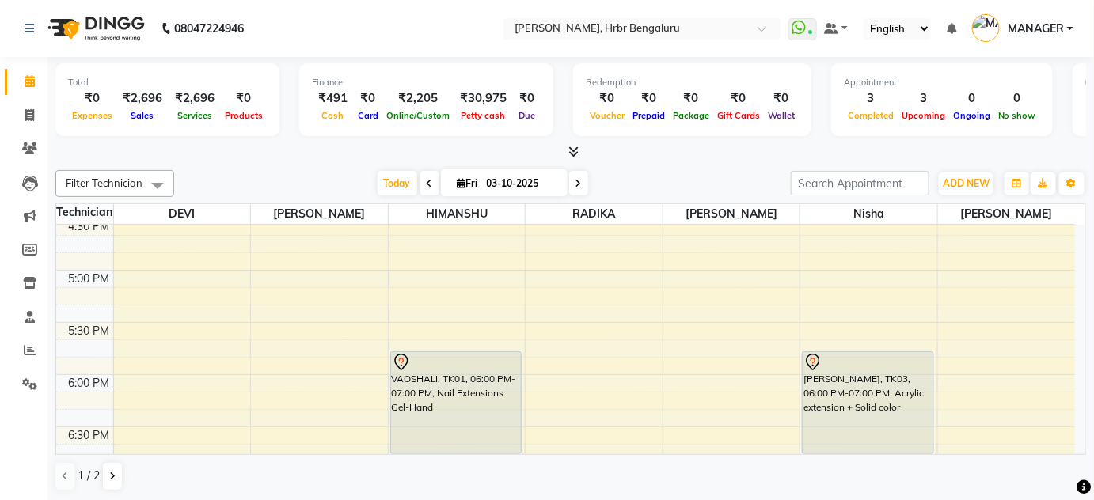
scroll to position [1782, 0]
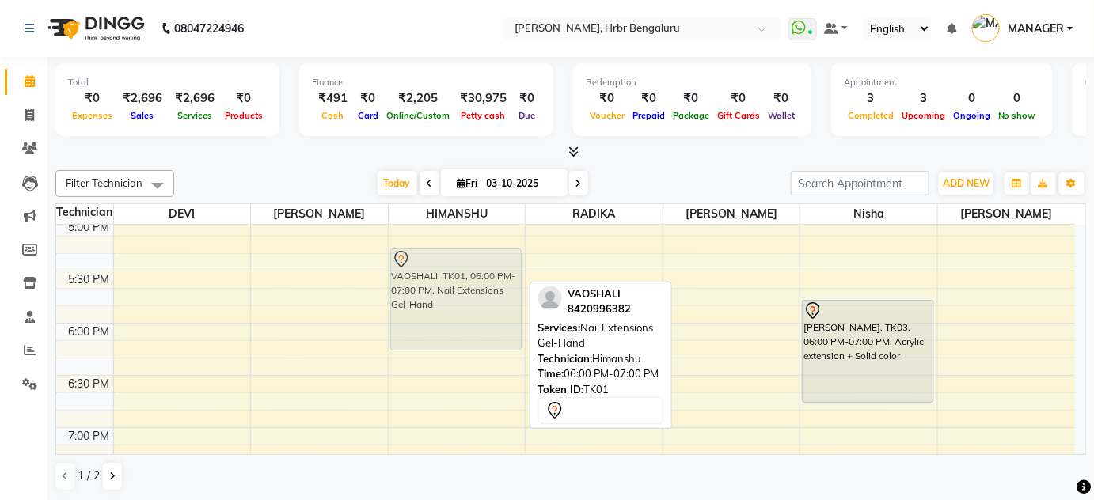
drag, startPoint x: 416, startPoint y: 322, endPoint x: 416, endPoint y: 277, distance: 45.1
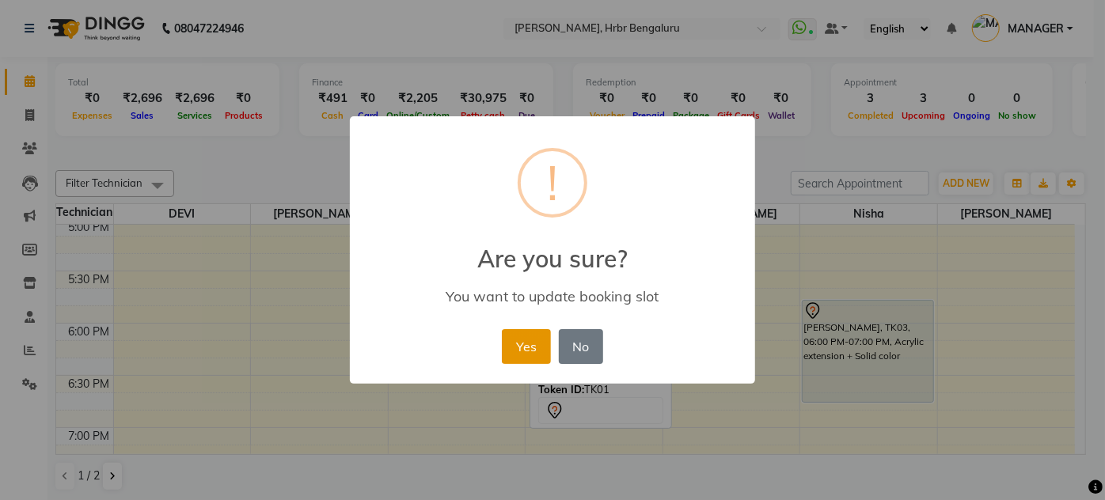
click at [530, 339] on button "Yes" at bounding box center [526, 346] width 48 height 35
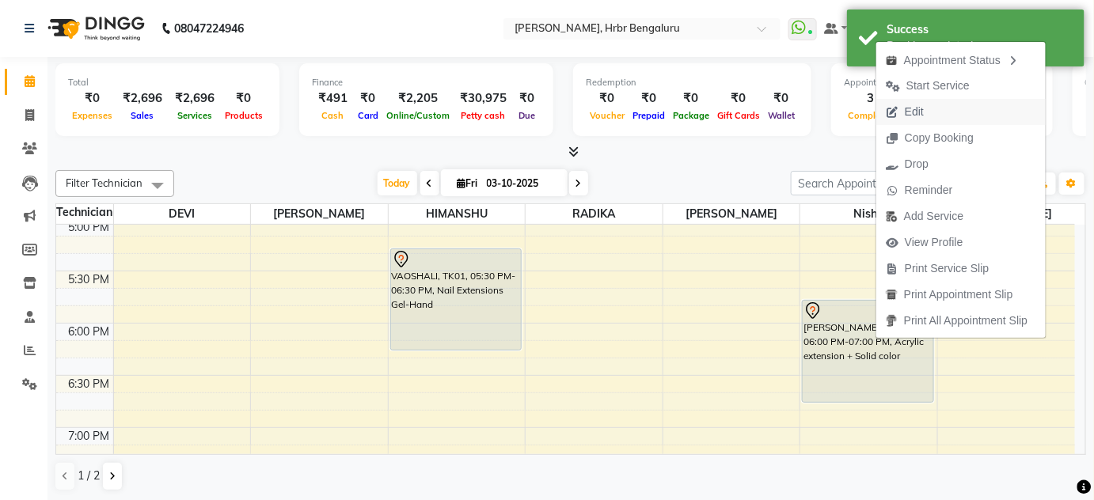
click at [914, 111] on span "Edit" at bounding box center [914, 112] width 19 height 17
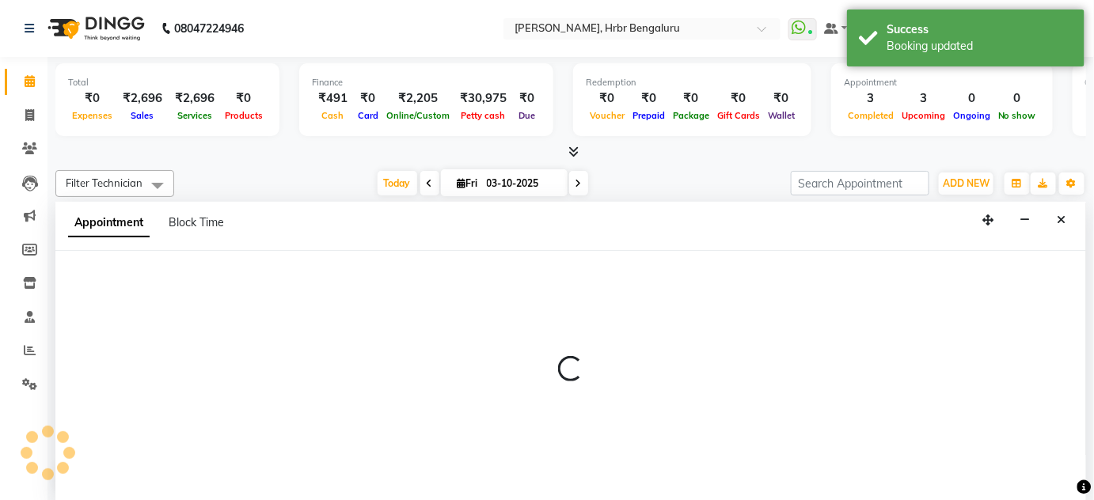
scroll to position [0, 0]
select select "tentative"
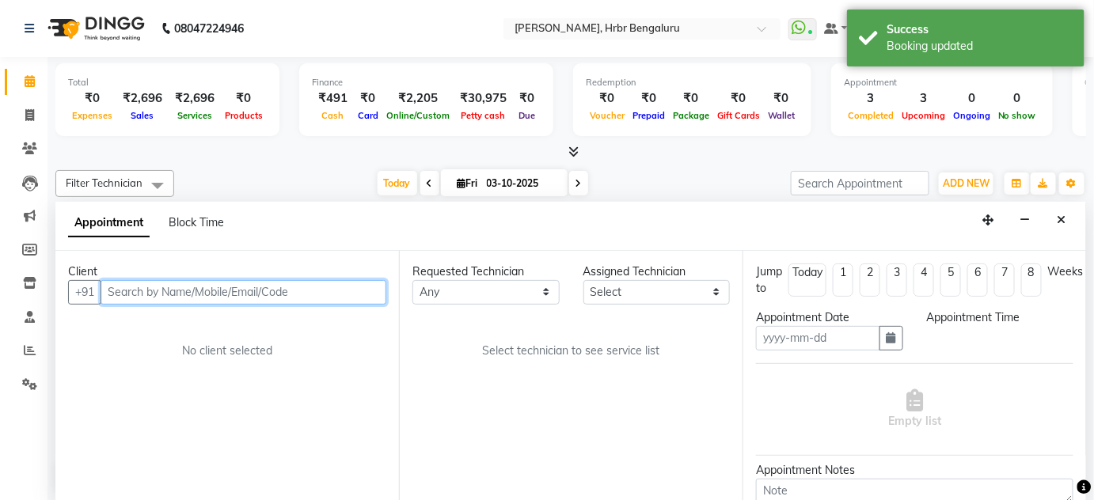
type input "03-10-2025"
select select "1080"
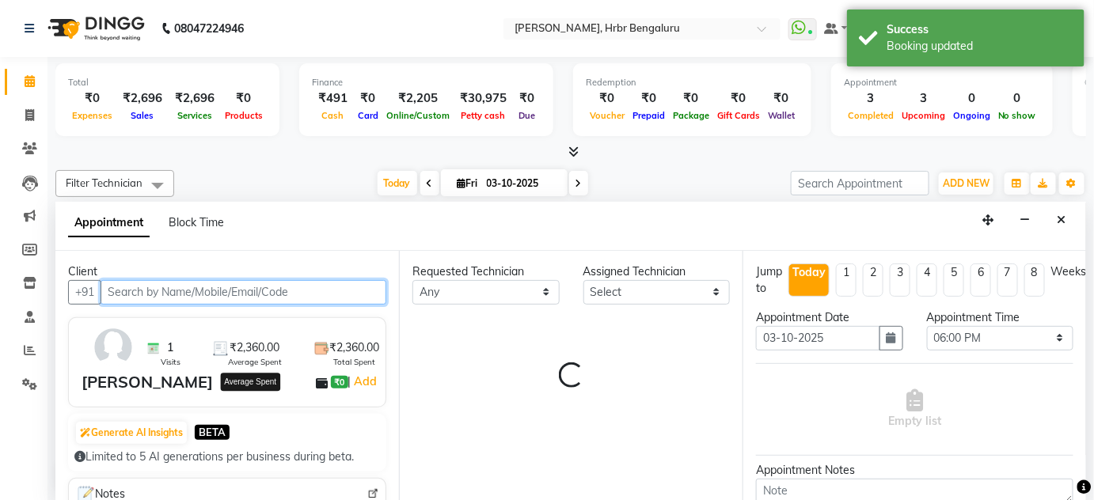
select select "88465"
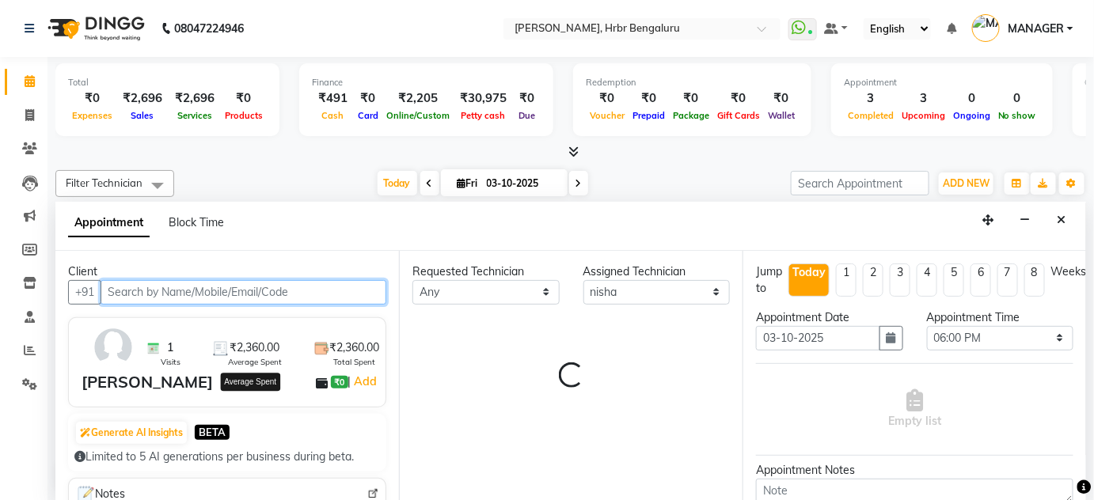
select select "1537"
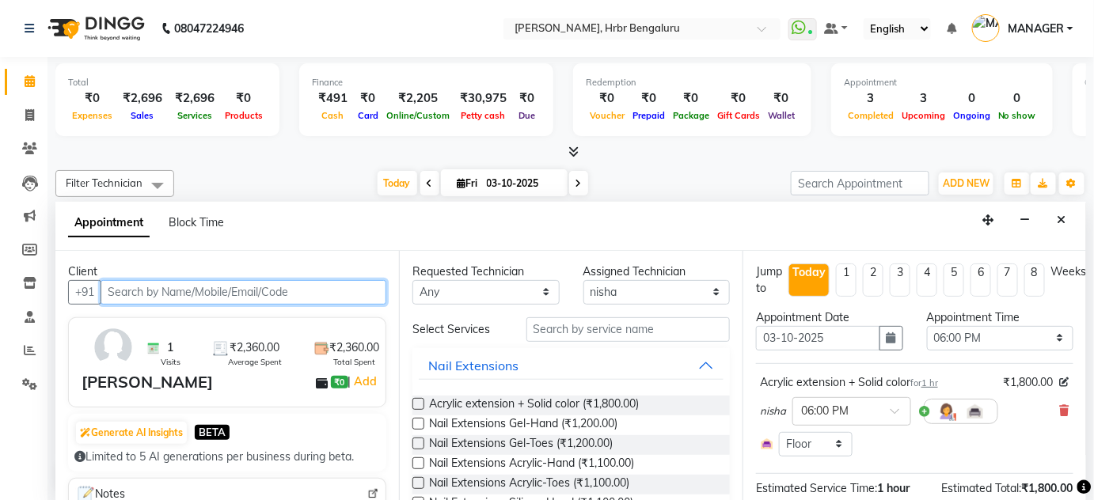
scroll to position [1446, 0]
click at [888, 336] on icon "button" at bounding box center [892, 338] width 10 height 11
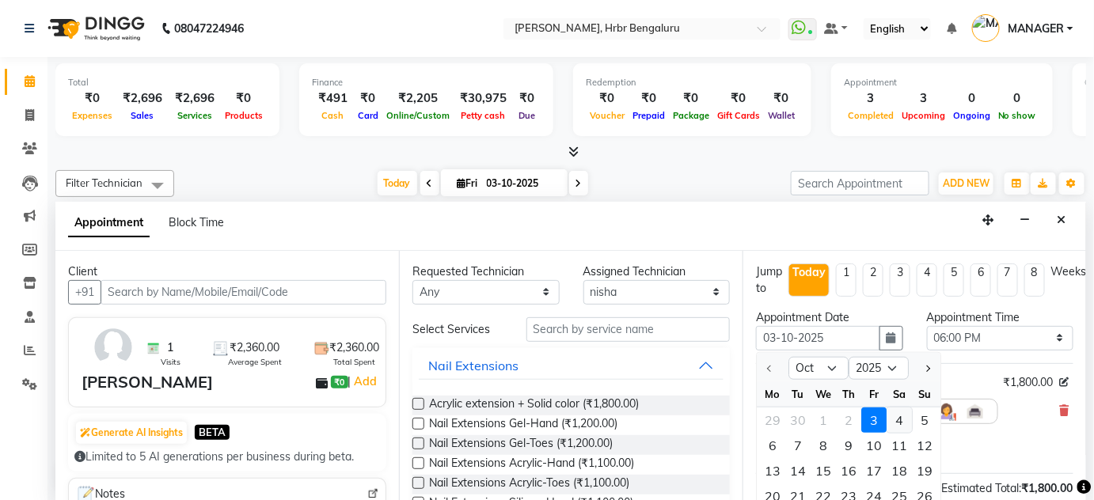
click at [902, 415] on div "4" at bounding box center [899, 419] width 25 height 25
type input "04-10-2025"
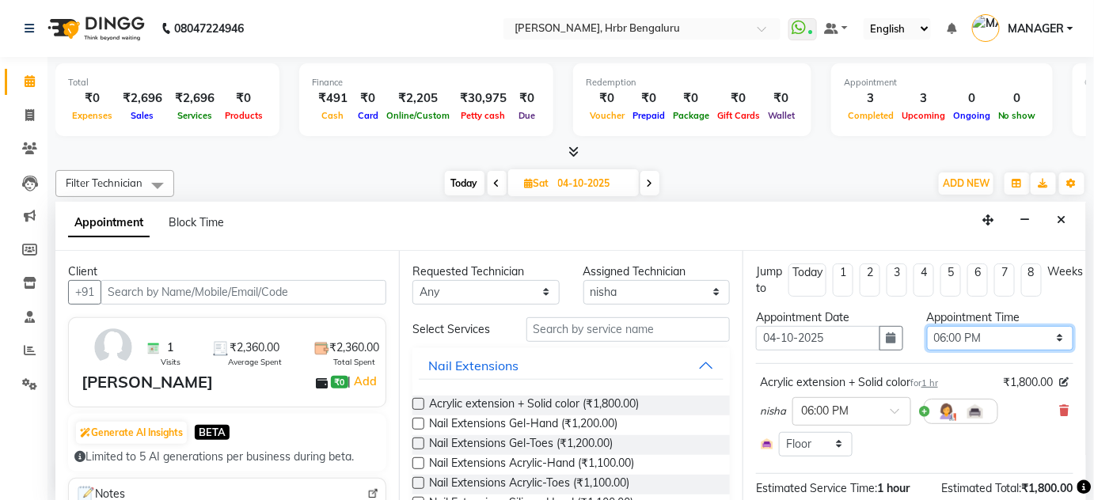
click at [1021, 330] on select "Select 12:00 AM 12:15 AM 12:30 AM 12:45 AM 01:00 AM 01:15 AM 01:30 AM 01:45 AM …" at bounding box center [1000, 338] width 147 height 25
select select "1050"
click at [927, 326] on select "Select 12:00 AM 12:15 AM 12:30 AM 12:45 AM 01:00 AM 01:15 AM 01:30 AM 01:45 AM …" at bounding box center [1000, 338] width 147 height 25
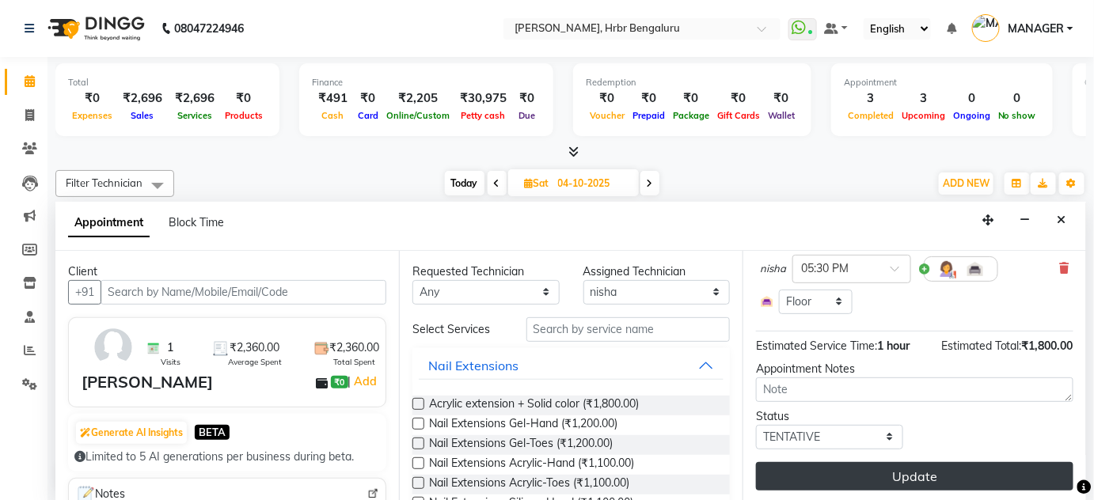
click at [979, 472] on button "Update" at bounding box center [915, 476] width 318 height 29
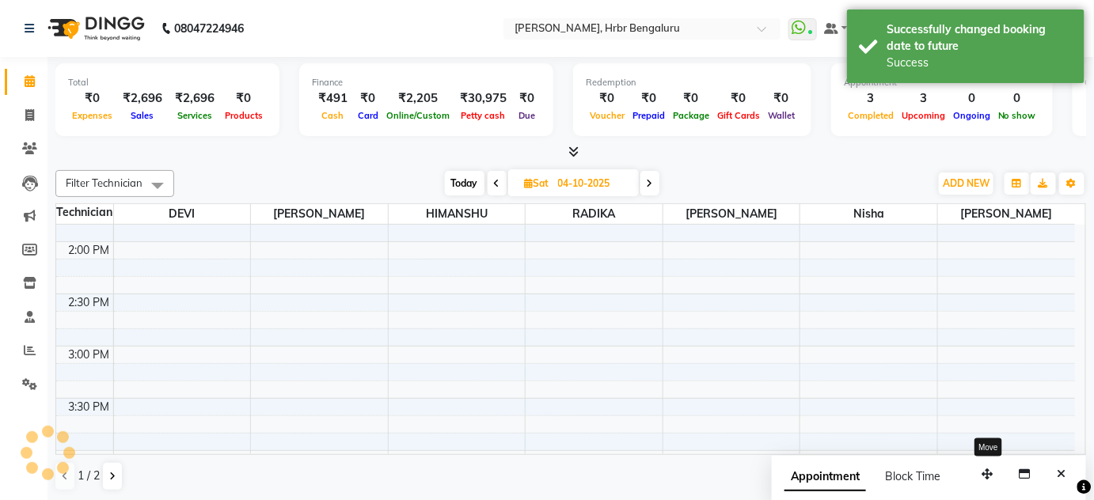
scroll to position [0, 0]
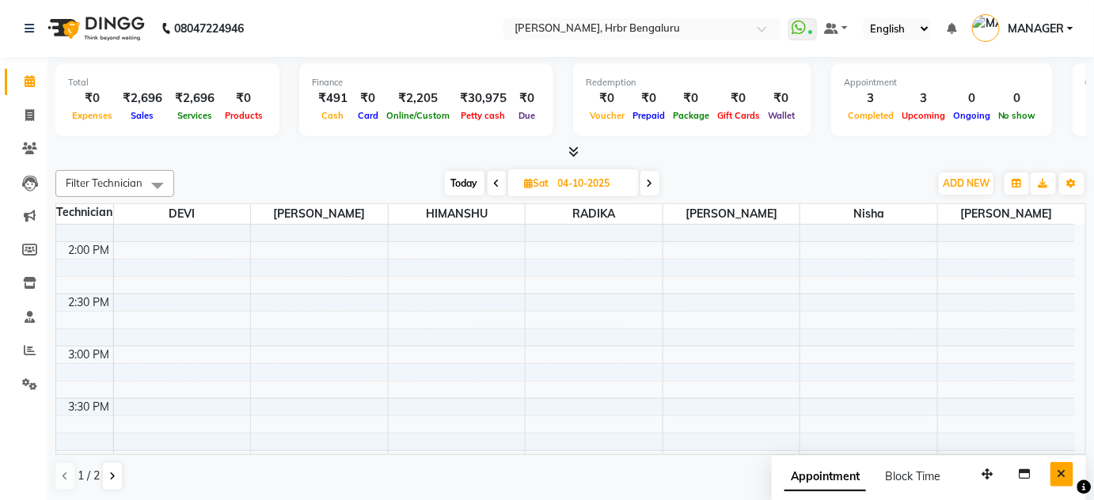
click at [1063, 478] on icon "Close" at bounding box center [1062, 474] width 9 height 11
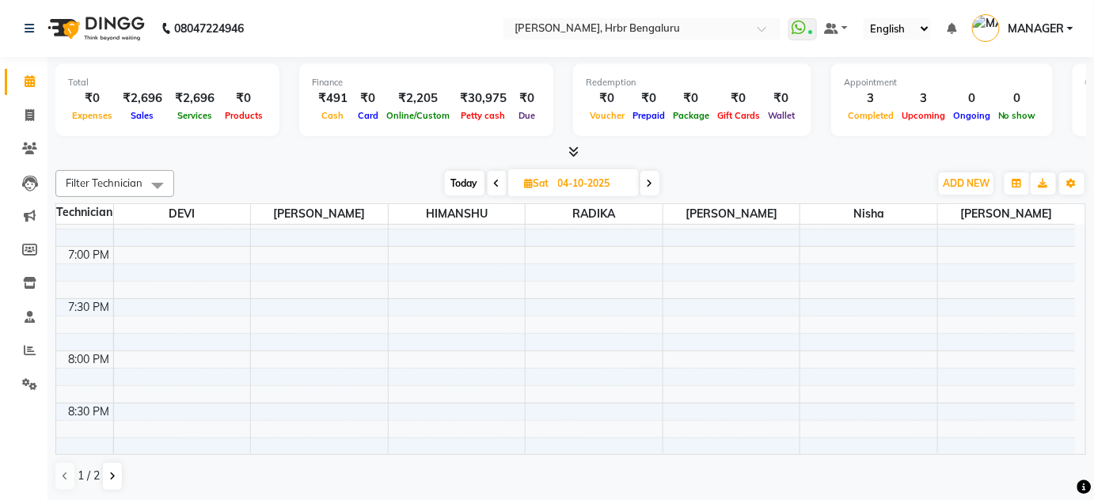
scroll to position [1938, 0]
